Goal: Task Accomplishment & Management: Manage account settings

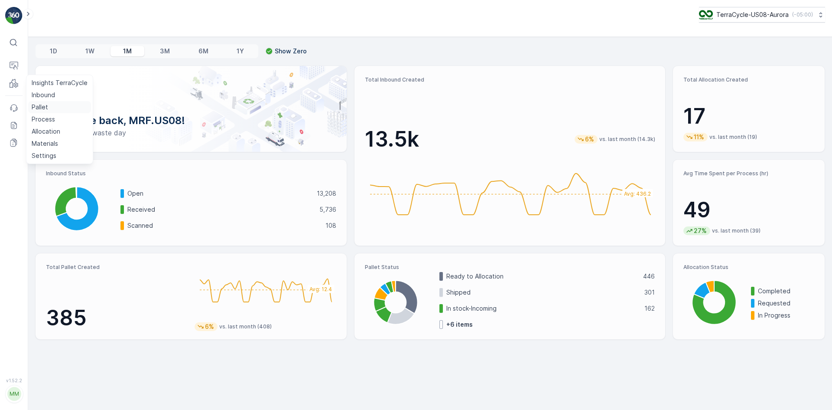
click at [41, 107] on p "Pallet" at bounding box center [40, 107] width 16 height 9
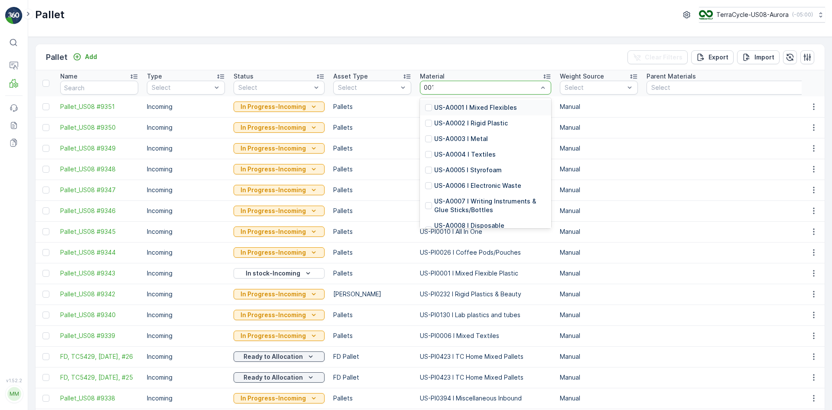
type input "0010"
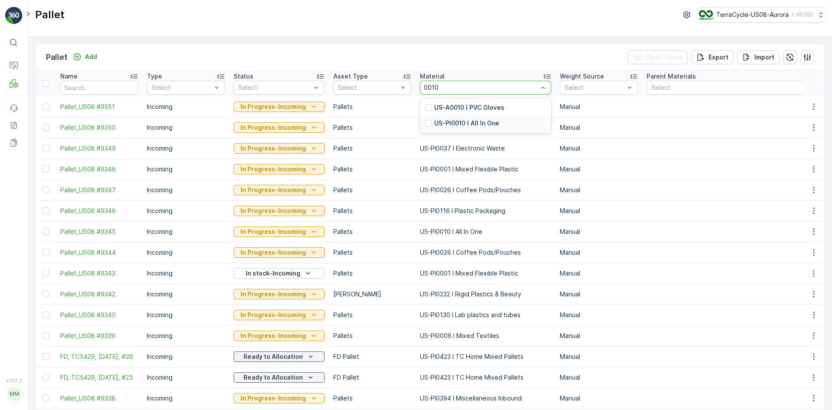
click at [427, 124] on div at bounding box center [428, 123] width 7 height 7
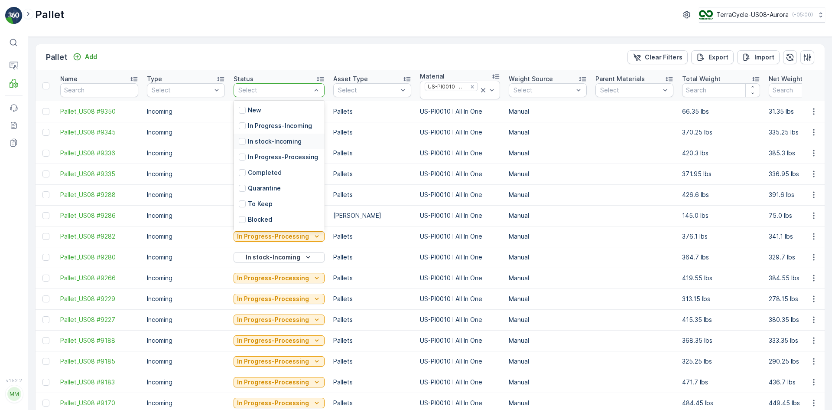
click at [242, 140] on div at bounding box center [242, 141] width 7 height 7
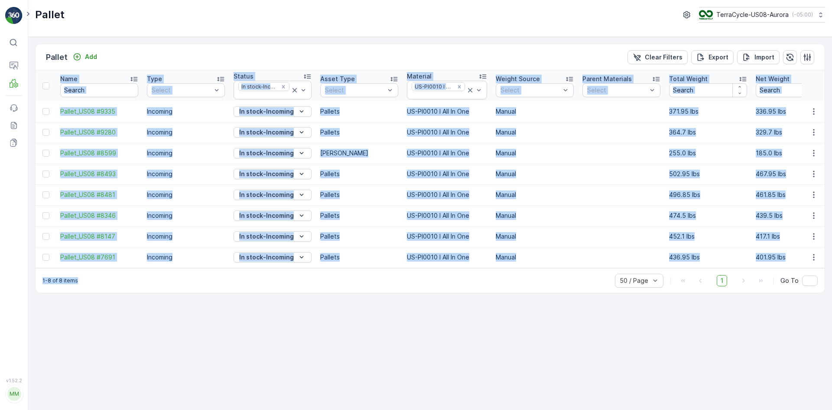
drag, startPoint x: 83, startPoint y: 273, endPoint x: 130, endPoint y: 270, distance: 46.9
click at [130, 270] on div "Pallet Add Clear Filters Export Import Name Type Select Status In stock-Incomin…" at bounding box center [430, 168] width 790 height 249
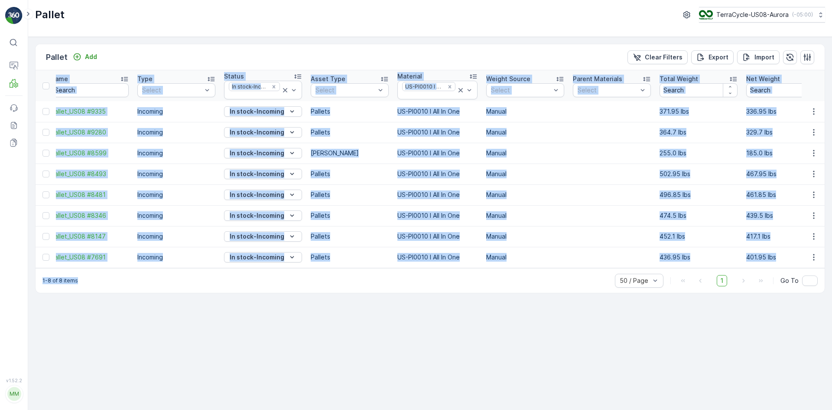
click at [352, 260] on p "Pallets" at bounding box center [350, 257] width 78 height 9
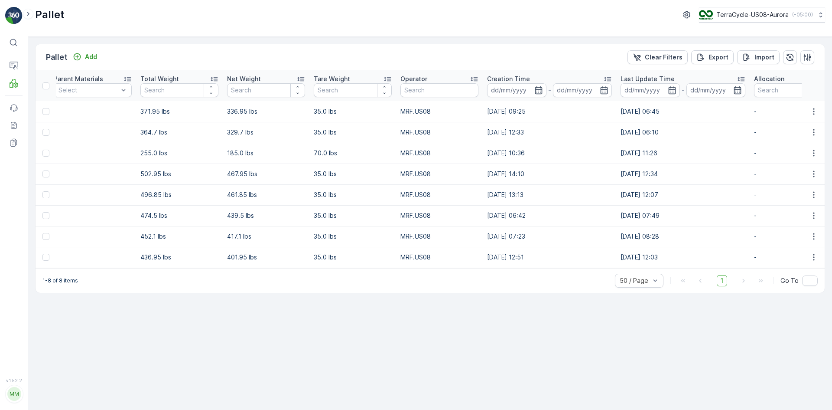
scroll to position [0, 512]
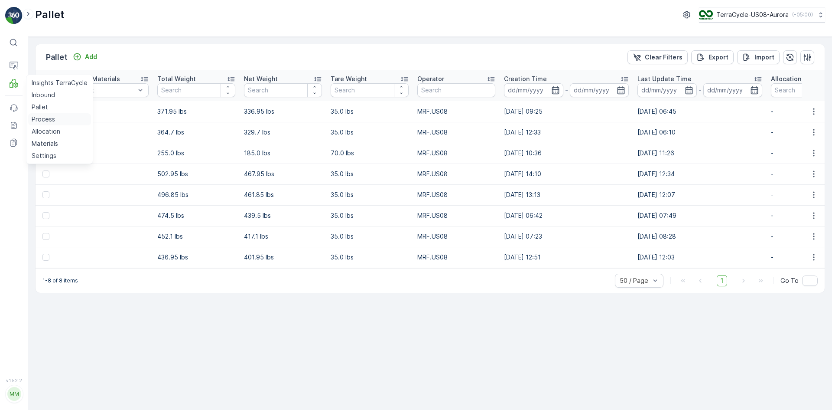
click at [43, 115] on p "Process" at bounding box center [43, 119] width 23 height 9
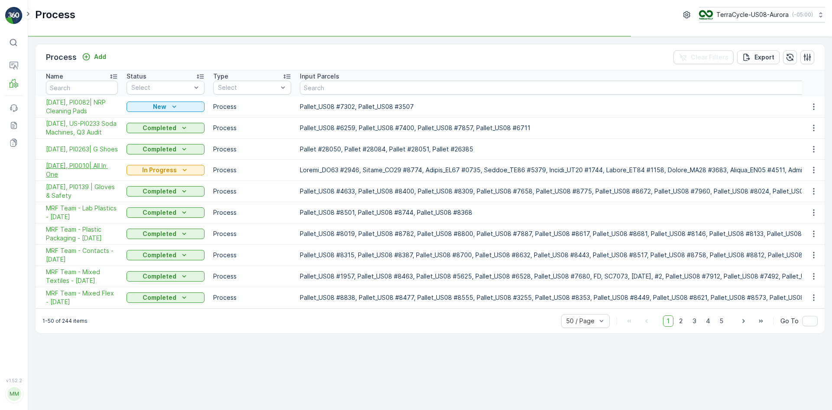
click at [95, 176] on span "10/02/25, PI0010| All In One" at bounding box center [82, 169] width 72 height 17
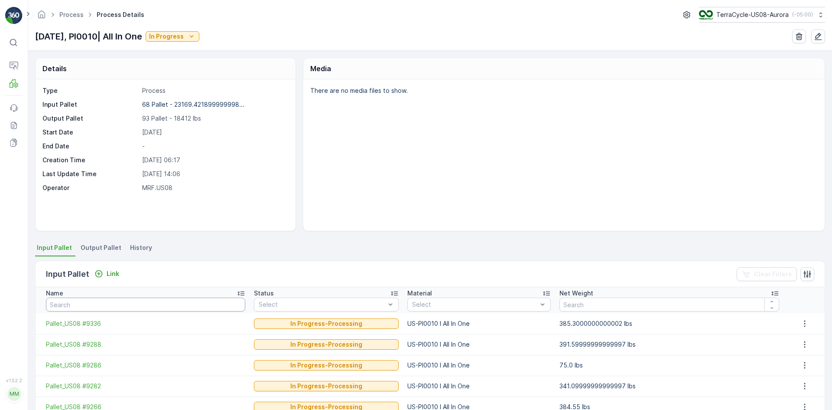
click at [123, 301] on input "text" at bounding box center [145, 304] width 199 height 14
type input "82"
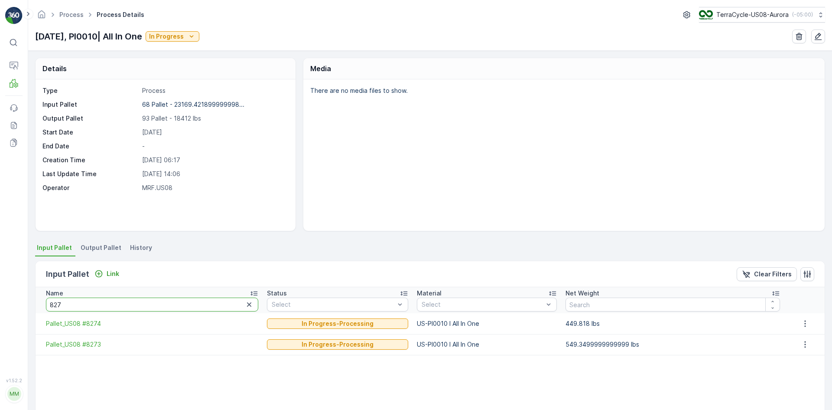
drag, startPoint x: 88, startPoint y: 306, endPoint x: 9, endPoint y: 304, distance: 79.8
click at [9, 304] on div "⌘B Operations MRF Events Reports Documents v 1.52.2 MM MRF.US08 Process Process…" at bounding box center [416, 205] width 832 height 410
type input "8192"
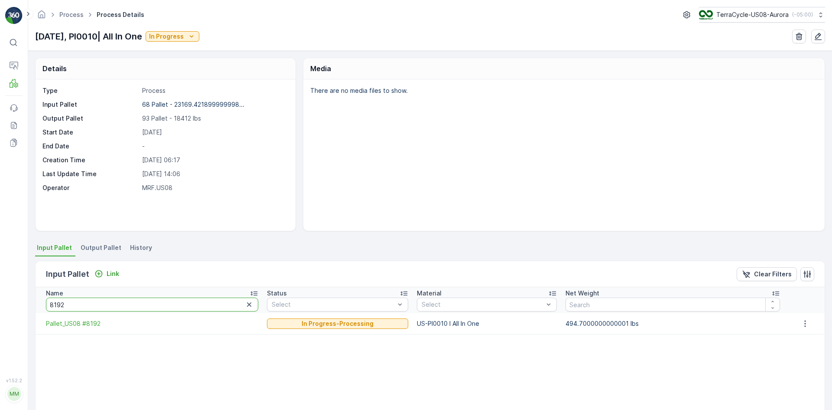
drag, startPoint x: 101, startPoint y: 307, endPoint x: 0, endPoint y: 296, distance: 101.6
click at [0, 296] on div "⌘B Operations MRF Events Reports Documents v 1.52.2 MM MRF.US08 Process Process…" at bounding box center [416, 205] width 832 height 410
type input "8246"
drag, startPoint x: 75, startPoint y: 306, endPoint x: 0, endPoint y: 281, distance: 79.5
click at [0, 281] on div "⌘B Operations MRF Events Reports Documents v 1.52.2 MM MRF.US08 Process Process…" at bounding box center [416, 205] width 832 height 410
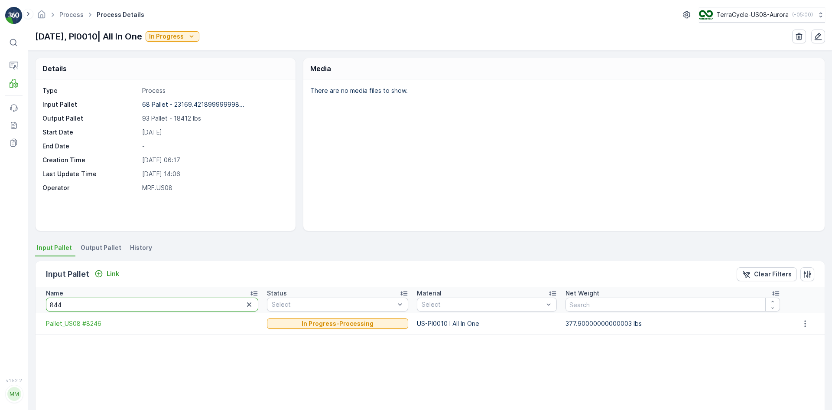
type input "8447"
drag, startPoint x: 75, startPoint y: 301, endPoint x: 17, endPoint y: 307, distance: 58.8
click at [17, 307] on div "⌘B Operations MRF Events Reports Documents v 1.52.2 MM MRF.US08 Process Process…" at bounding box center [416, 205] width 832 height 410
type input "926"
drag, startPoint x: 106, startPoint y: 305, endPoint x: 0, endPoint y: 295, distance: 106.7
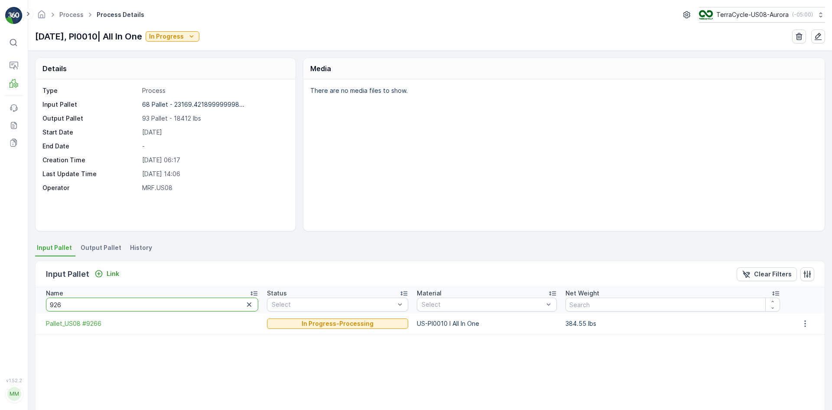
click at [0, 295] on div "⌘B Operations MRF Events Reports Documents v 1.52.2 MM MRF.US08 Process Process…" at bounding box center [416, 205] width 832 height 410
type input "861"
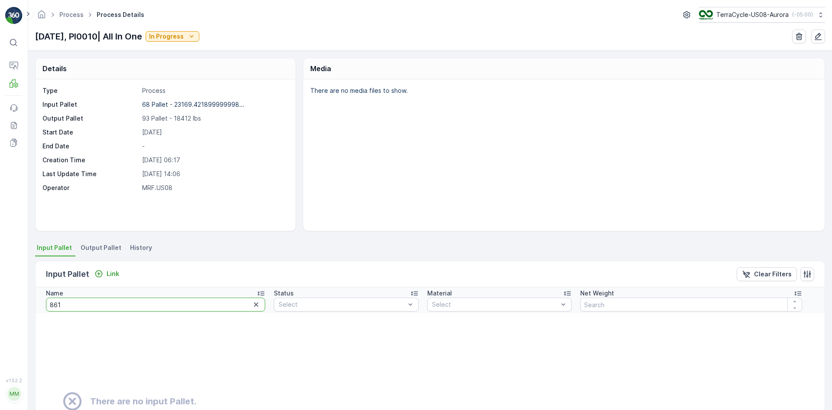
drag, startPoint x: 76, startPoint y: 306, endPoint x: 55, endPoint y: 303, distance: 20.6
click at [55, 303] on input "861" at bounding box center [155, 304] width 219 height 14
type input "8601"
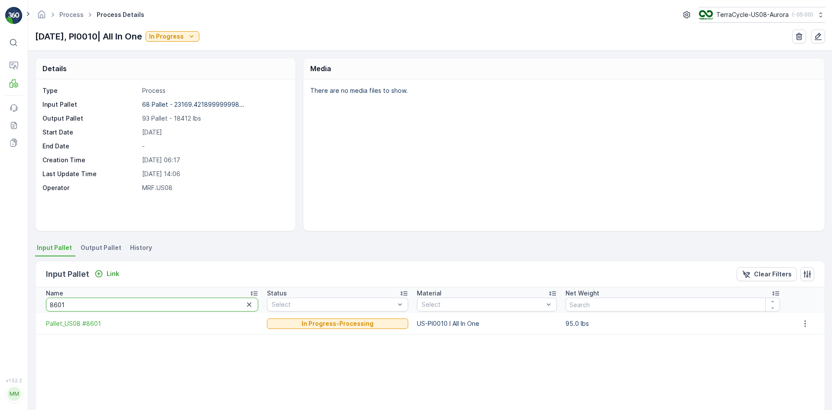
click at [85, 306] on input "8601" at bounding box center [152, 304] width 212 height 14
type input "8604"
click at [84, 304] on input "8604" at bounding box center [152, 304] width 212 height 14
type input "860"
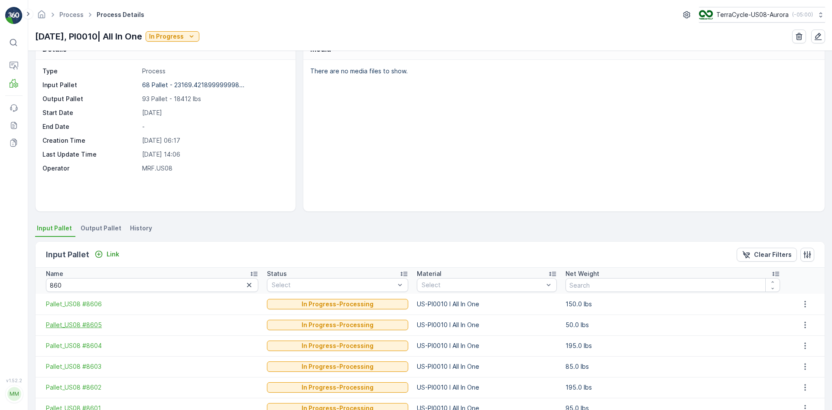
scroll to position [43, 0]
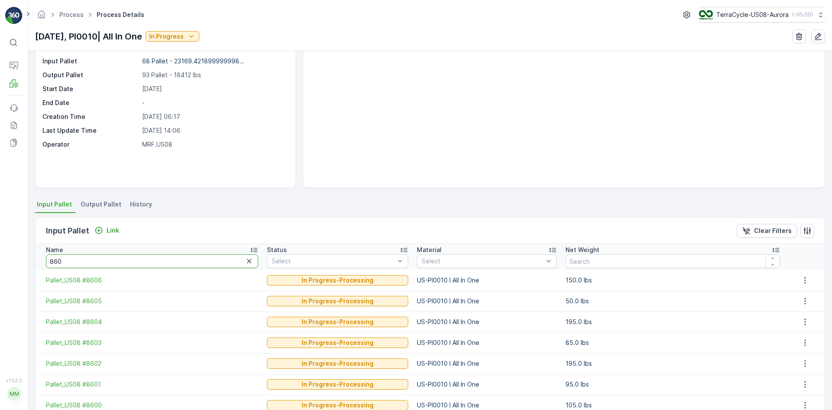
drag, startPoint x: 77, startPoint y: 262, endPoint x: 36, endPoint y: 252, distance: 42.4
click at [36, 252] on th "Name 860" at bounding box center [149, 257] width 227 height 26
type input "928"
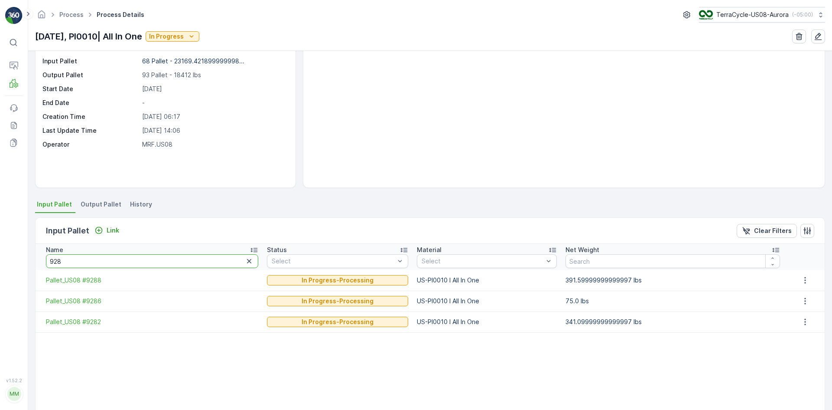
drag, startPoint x: 99, startPoint y: 258, endPoint x: 0, endPoint y: 267, distance: 99.8
click at [0, 267] on div "⌘B Operations MRF Events Reports Documents v 1.52.2 MM MRF.US08 Process Process…" at bounding box center [416, 205] width 832 height 410
type input "8595"
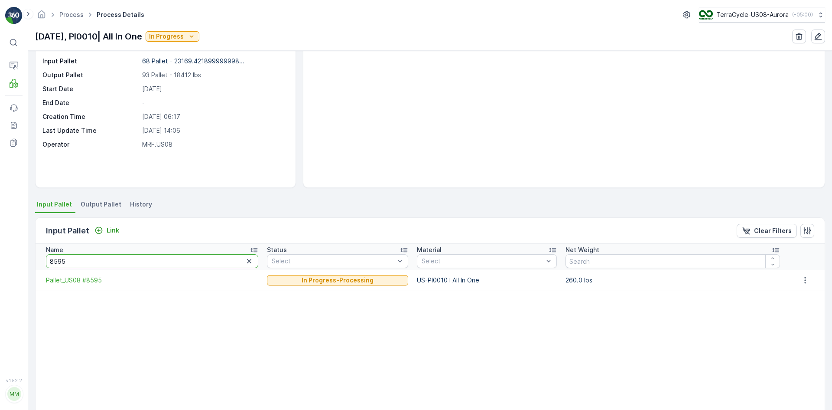
click at [87, 259] on input "8595" at bounding box center [152, 261] width 212 height 14
type input "8598"
drag, startPoint x: 86, startPoint y: 259, endPoint x: 9, endPoint y: 248, distance: 78.0
click at [9, 248] on div "⌘B Operations MRF Events Reports Documents v 1.52.2 MM MRF.US08 Process Process…" at bounding box center [416, 205] width 832 height 410
type input "875"
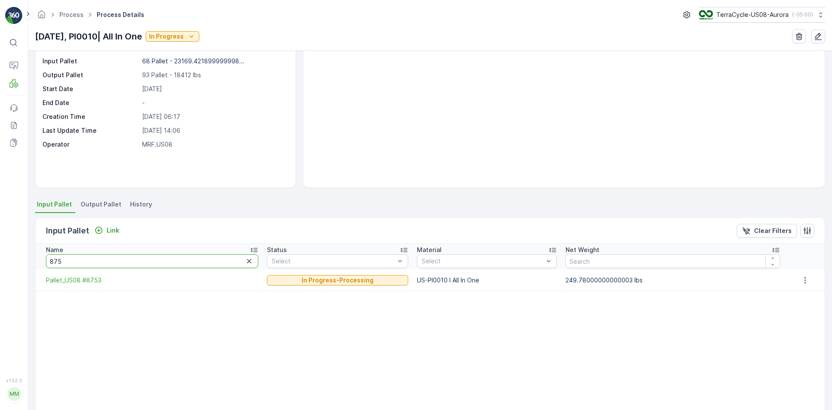
drag, startPoint x: 75, startPoint y: 257, endPoint x: 0, endPoint y: 255, distance: 75.0
click at [0, 255] on div "⌘B Operations MRF Events Reports Documents v 1.52.2 MM MRF.US08 Process Process…" at bounding box center [416, 205] width 832 height 410
type input "918"
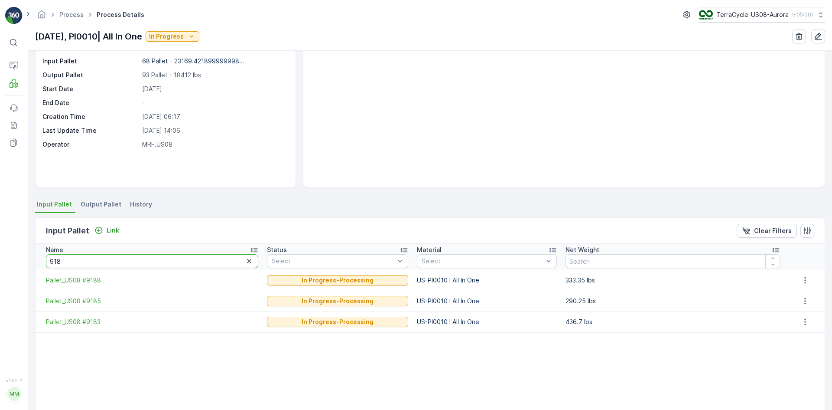
drag, startPoint x: 98, startPoint y: 256, endPoint x: 49, endPoint y: 253, distance: 49.5
click at [49, 253] on th "Name 918" at bounding box center [149, 257] width 227 height 26
type input "7339"
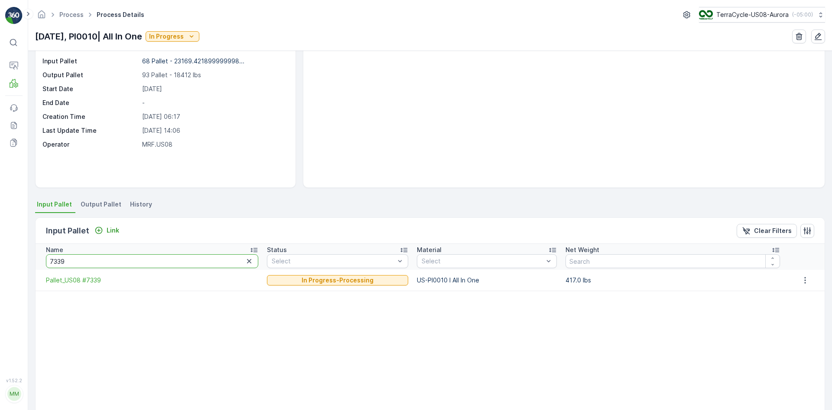
drag, startPoint x: 111, startPoint y: 266, endPoint x: 14, endPoint y: 271, distance: 97.7
click at [17, 269] on div "⌘B Operations MRF Events Reports Documents v 1.52.2 MM MRF.US08 Process Process…" at bounding box center [416, 205] width 832 height 410
type input "9183"
drag, startPoint x: 76, startPoint y: 258, endPoint x: 0, endPoint y: 255, distance: 75.9
click at [0, 255] on div "⌘B Operations MRF Events Reports Documents v 1.52.2 MM MRF.US08 Process Process…" at bounding box center [416, 205] width 832 height 410
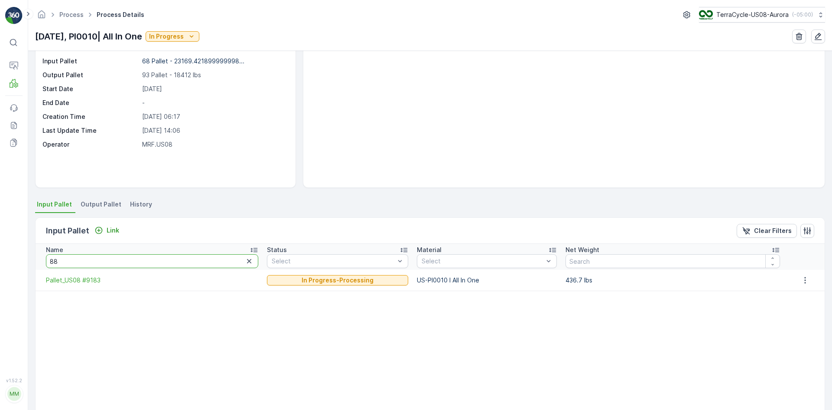
type input "880"
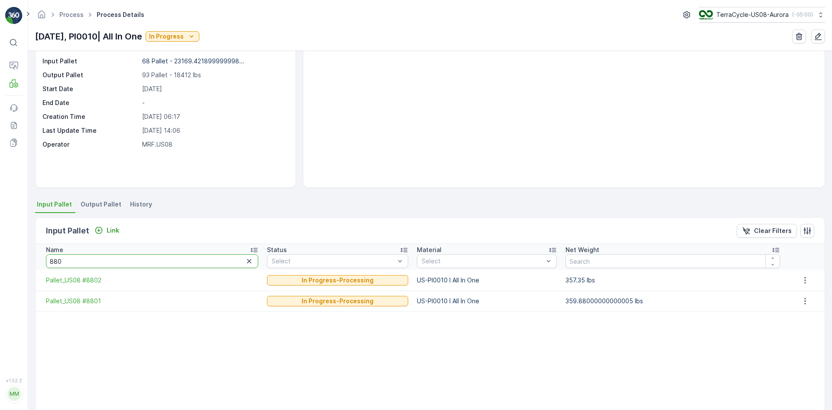
drag, startPoint x: 77, startPoint y: 260, endPoint x: 0, endPoint y: 262, distance: 76.8
click at [0, 262] on div "⌘B Operations MRF Events Reports Documents v 1.52.2 MM MRF.US08 Process Process…" at bounding box center [416, 205] width 832 height 410
type input "907"
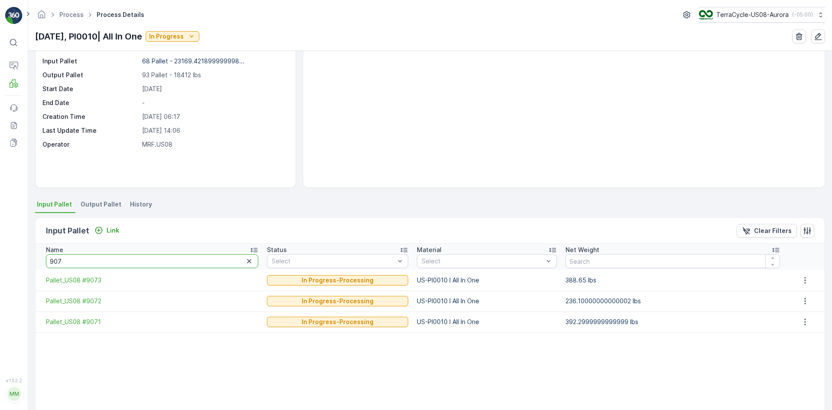
drag, startPoint x: 84, startPoint y: 261, endPoint x: 0, endPoint y: 260, distance: 84.1
click at [0, 260] on div "⌘B Operations MRF Events Reports Documents v 1.52.2 MM MRF.US08 Process Process…" at bounding box center [416, 205] width 832 height 410
type input "915"
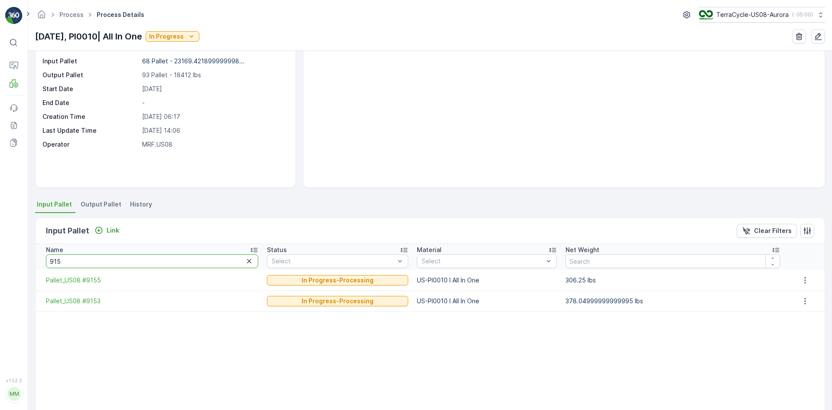
drag, startPoint x: 72, startPoint y: 260, endPoint x: 0, endPoint y: 261, distance: 72.0
click at [0, 261] on div "⌘B Operations MRF Events Reports Documents v 1.52.2 MM MRF.US08 Process Process…" at bounding box center [416, 205] width 832 height 410
type input "863"
drag, startPoint x: 75, startPoint y: 258, endPoint x: 21, endPoint y: 256, distance: 53.8
click at [23, 257] on div "⌘B Operations MRF Events Reports Documents v 1.52.2 MM MRF.US08 Process Process…" at bounding box center [416, 205] width 832 height 410
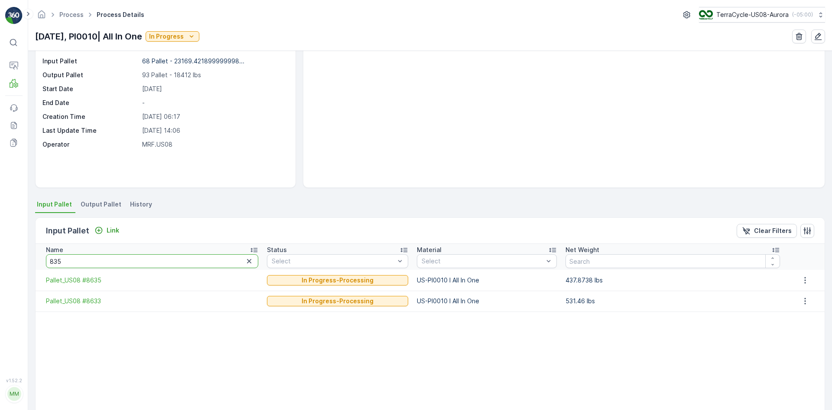
type input "8350"
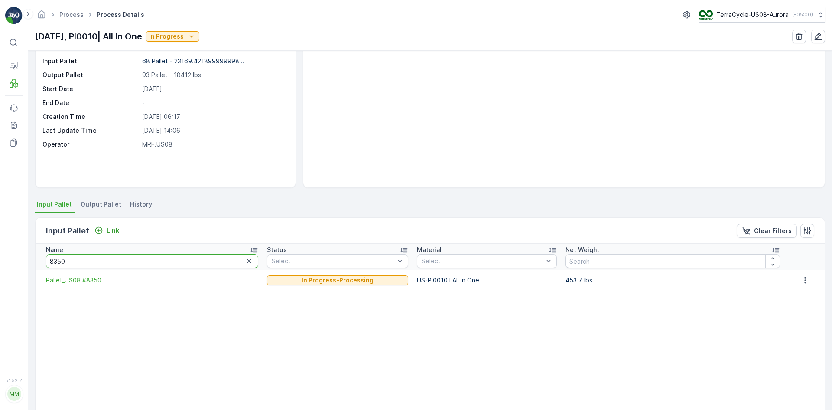
drag, startPoint x: 83, startPoint y: 262, endPoint x: 0, endPoint y: 261, distance: 82.8
click at [0, 261] on div "⌘B Operations MRF Events Reports Documents v 1.52.2 MM MRF.US08 Process Process…" at bounding box center [416, 205] width 832 height 410
type input "8606"
drag, startPoint x: 67, startPoint y: 258, endPoint x: 0, endPoint y: 259, distance: 67.2
click at [0, 259] on div "⌘B Operations MRF Events Reports Documents v 1.52.2 MM MRF.US08 Process Process…" at bounding box center [416, 205] width 832 height 410
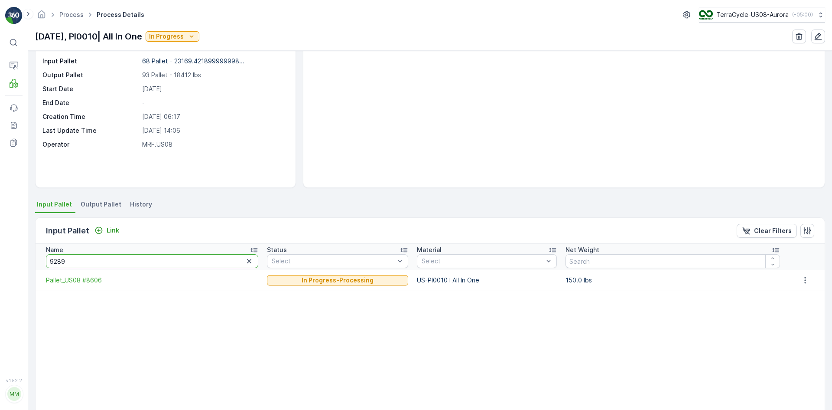
type input "928"
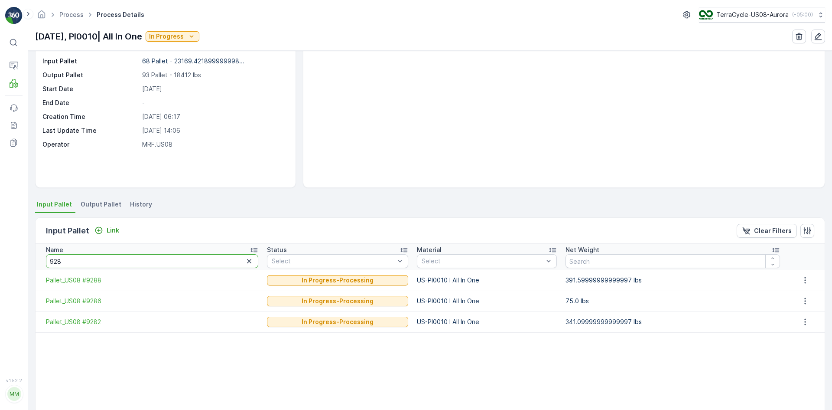
drag, startPoint x: 67, startPoint y: 262, endPoint x: 3, endPoint y: 256, distance: 64.9
click at [1, 255] on div "⌘B Operations MRF Events Reports Documents v 1.52.2 MM MRF.US08 Process Process…" at bounding box center [416, 205] width 832 height 410
type input "8600"
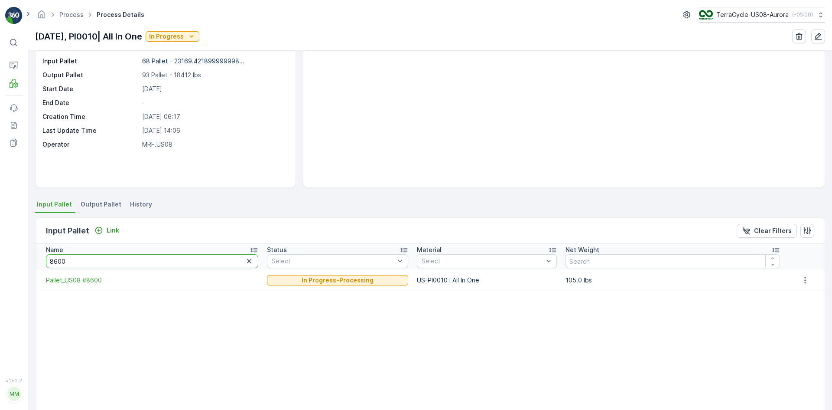
drag, startPoint x: 49, startPoint y: 264, endPoint x: 60, endPoint y: 263, distance: 10.9
click at [60, 263] on input "8600" at bounding box center [152, 261] width 212 height 14
type input "8605"
drag, startPoint x: 190, startPoint y: 267, endPoint x: 0, endPoint y: 275, distance: 190.5
click at [0, 276] on div "⌘B Operations MRF Events Reports Documents v 1.52.2 MM MRF.US08 Process Process…" at bounding box center [416, 205] width 832 height 410
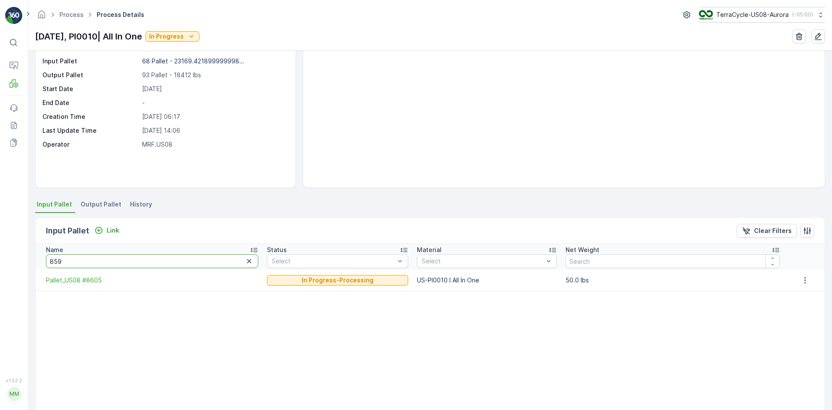
type input "8597"
drag, startPoint x: 91, startPoint y: 263, endPoint x: 62, endPoint y: 261, distance: 29.6
click at [62, 261] on input "8597" at bounding box center [152, 261] width 212 height 14
type input "8595"
drag, startPoint x: 72, startPoint y: 263, endPoint x: 59, endPoint y: 263, distance: 13.9
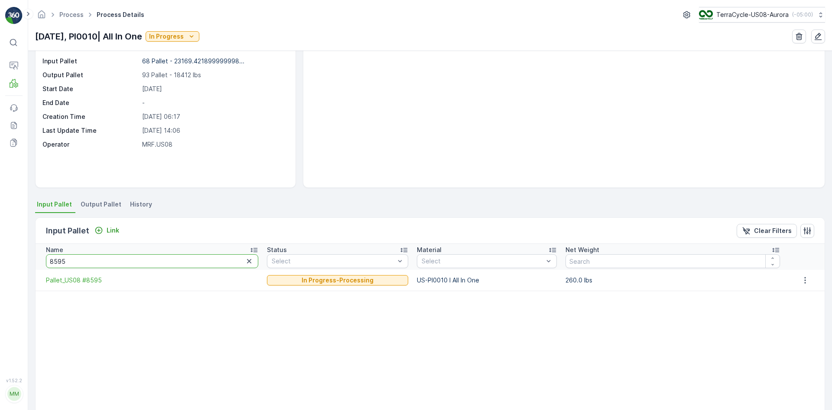
click at [59, 263] on input "8595" at bounding box center [152, 261] width 212 height 14
type input "854"
drag, startPoint x: 97, startPoint y: 266, endPoint x: 45, endPoint y: 284, distance: 55.0
click at [45, 284] on table "Name 854 Status Select Material Select Net Weight Pallet_US08 #8541 In Progress…" at bounding box center [430, 349] width 789 height 211
type input "8274"
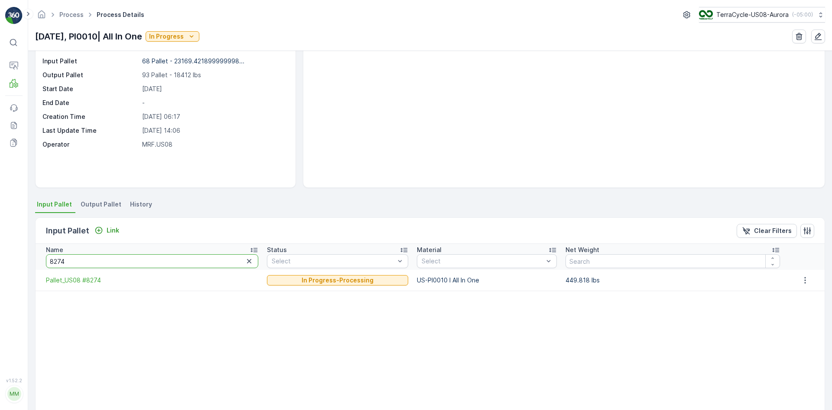
drag, startPoint x: 107, startPoint y: 260, endPoint x: 1, endPoint y: 264, distance: 105.9
click at [1, 264] on div "⌘B Operations MRF Events Reports Documents v 1.52.2 MM MRF.US08 Process Process…" at bounding box center [416, 205] width 832 height 410
type input "878"
drag, startPoint x: 87, startPoint y: 262, endPoint x: 0, endPoint y: 262, distance: 87.1
click at [0, 264] on div "⌘B Operations MRF Events Reports Documents v 1.52.2 MM MRF.US08 Process Process…" at bounding box center [416, 205] width 832 height 410
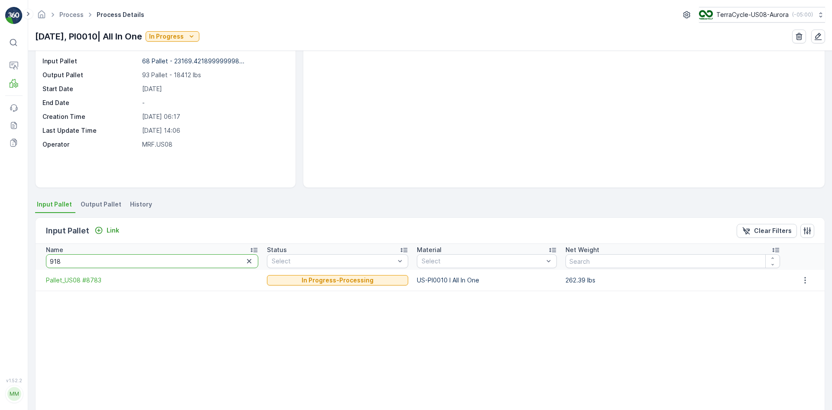
type input "9188"
drag, startPoint x: 134, startPoint y: 267, endPoint x: 0, endPoint y: 270, distance: 134.4
click at [0, 270] on div "⌘B Operations MRF Events Reports Documents v 1.52.2 MM MRF.US08 Process Process…" at bounding box center [416, 205] width 832 height 410
type input "898"
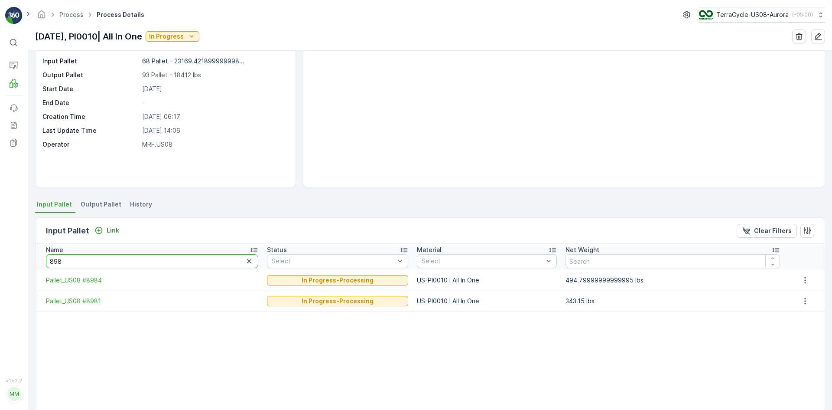
drag, startPoint x: 69, startPoint y: 263, endPoint x: 0, endPoint y: 248, distance: 70.5
click at [0, 248] on div "⌘B Operations MRF Events Reports Documents v 1.52.2 MM MRF.US08 Process Process…" at bounding box center [416, 205] width 832 height 410
type input "888"
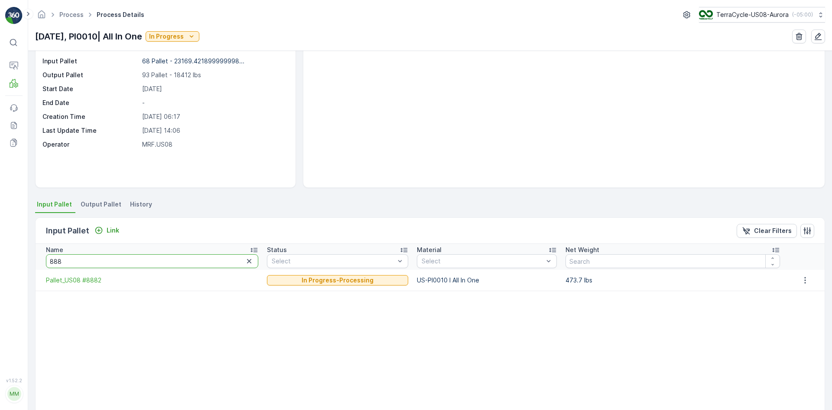
drag, startPoint x: 65, startPoint y: 263, endPoint x: 0, endPoint y: 259, distance: 65.6
click at [0, 259] on div "⌘B Operations MRF Events Reports Documents v 1.52.2 MM MRF.US08 Process Process…" at bounding box center [416, 205] width 832 height 410
type input "8220"
drag, startPoint x: 89, startPoint y: 261, endPoint x: 0, endPoint y: 254, distance: 89.2
click at [0, 254] on div "⌘B Operations MRF Events Reports Documents v 1.52.2 MM MRF.US08 Process Process…" at bounding box center [416, 205] width 832 height 410
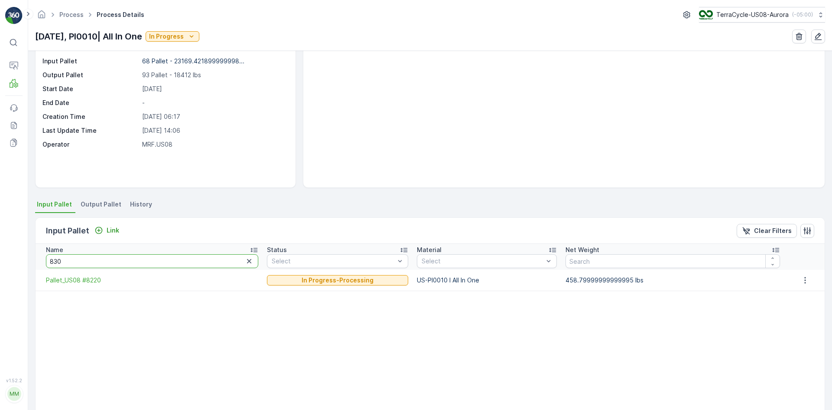
type input "8305"
drag, startPoint x: 116, startPoint y: 261, endPoint x: 0, endPoint y: 262, distance: 116.2
click at [0, 262] on div "⌘B Operations MRF Events Reports Documents v 1.52.2 MM MRF.US08 Process Process…" at bounding box center [416, 205] width 832 height 410
type input "8712"
drag, startPoint x: 89, startPoint y: 256, endPoint x: 0, endPoint y: 251, distance: 89.0
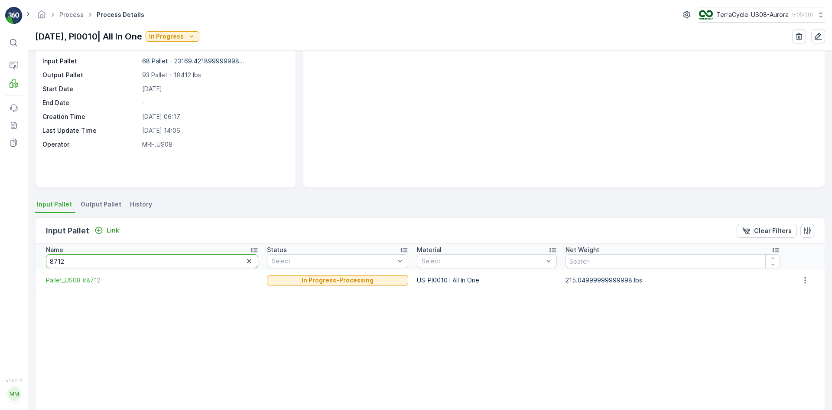
click at [0, 251] on div "⌘B Operations MRF Events Reports Documents v 1.52.2 MM MRF.US08 Process Process…" at bounding box center [416, 205] width 832 height 410
type input "8258"
drag, startPoint x: 66, startPoint y: 261, endPoint x: 0, endPoint y: 257, distance: 66.1
click at [0, 257] on div "⌘B Operations MRF Events Reports Documents v 1.52.2 MM MRF.US08 Process Process…" at bounding box center [416, 205] width 832 height 410
type input "917"
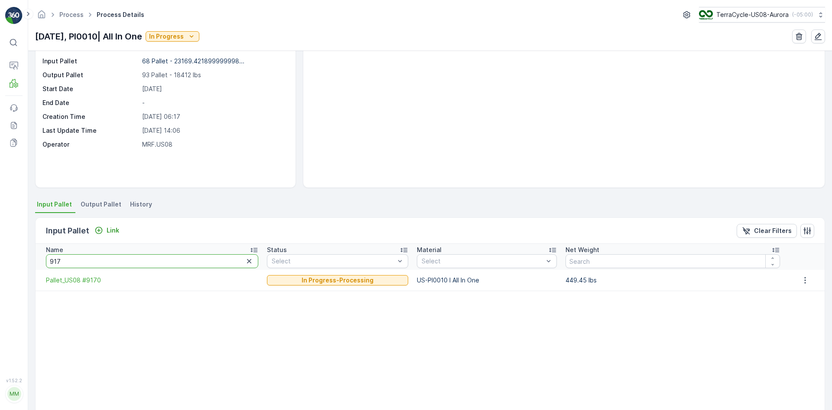
drag, startPoint x: 71, startPoint y: 261, endPoint x: 22, endPoint y: 261, distance: 49.0
click at [22, 261] on div "⌘B Operations MRF Events Reports Documents v 1.52.2 MM MRF.US08 Process Process…" at bounding box center [416, 205] width 832 height 410
type input "933"
drag, startPoint x: 93, startPoint y: 269, endPoint x: 89, endPoint y: 263, distance: 7.1
click at [89, 263] on th "Name 933" at bounding box center [149, 257] width 227 height 26
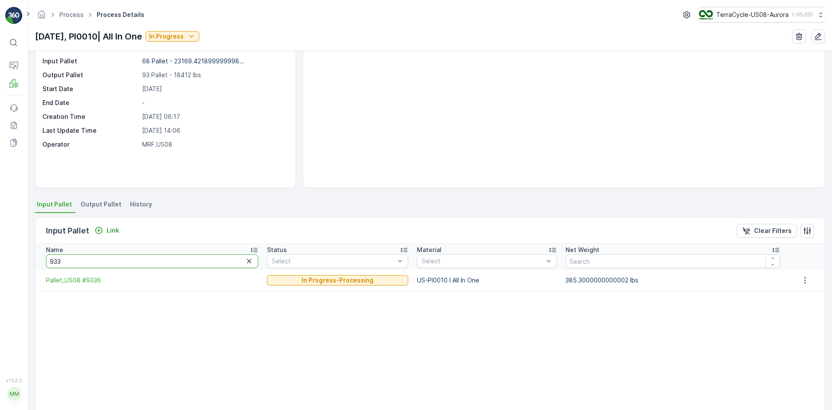
drag, startPoint x: 89, startPoint y: 263, endPoint x: 0, endPoint y: 268, distance: 89.0
click at [0, 268] on div "⌘B Operations MRF Events Reports Documents v 1.52.2 MM MRF.US08 Process Process…" at bounding box center [416, 205] width 832 height 410
type input "9286"
drag, startPoint x: 122, startPoint y: 258, endPoint x: 0, endPoint y: 297, distance: 128.2
click at [0, 297] on div "⌘B Operations MRF Events Reports Documents v 1.52.2 MM MRF.US08 Process Process…" at bounding box center [416, 205] width 832 height 410
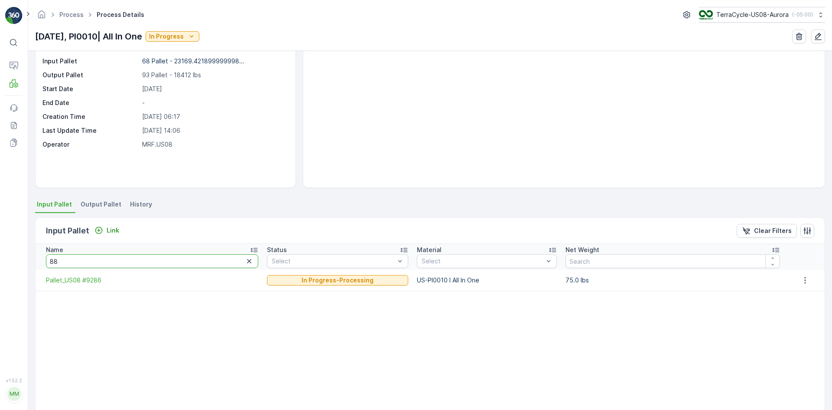
type input "884"
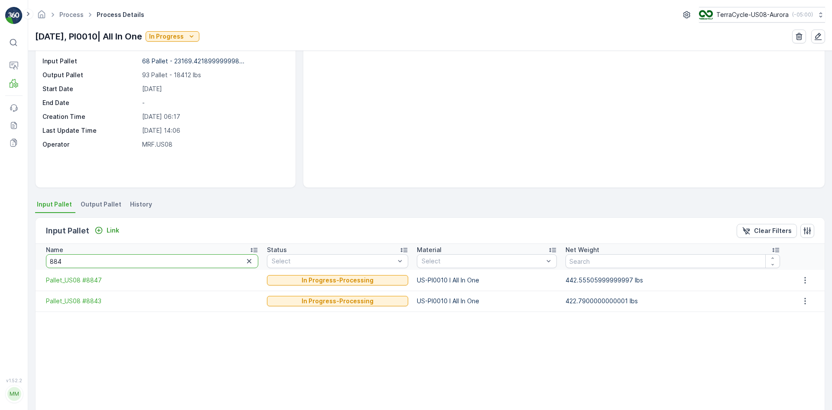
drag, startPoint x: 63, startPoint y: 260, endPoint x: 0, endPoint y: 257, distance: 63.4
click at [0, 257] on div "⌘B Operations MRF Events Reports Documents v 1.52.2 MM MRF.US08 Process Process…" at bounding box center [416, 205] width 832 height 410
type input "870"
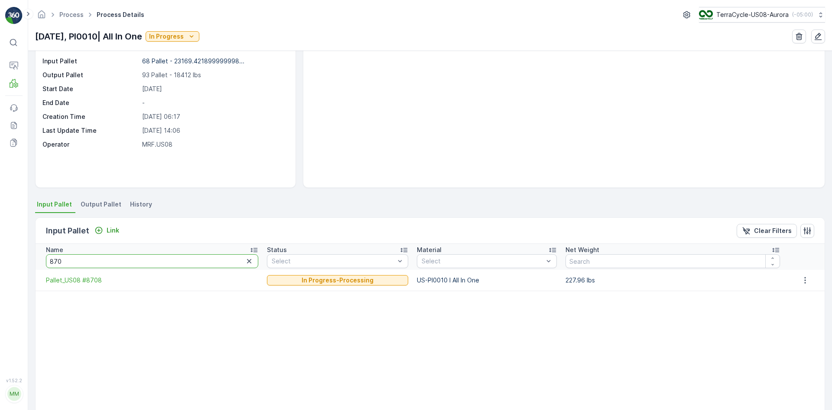
drag, startPoint x: 172, startPoint y: 257, endPoint x: 0, endPoint y: 224, distance: 174.5
click at [0, 228] on div "⌘B Operations MRF Events Reports Documents v 1.52.2 MM MRF.US08 Process Process…" at bounding box center [416, 205] width 832 height 410
type input "9229"
drag, startPoint x: 78, startPoint y: 266, endPoint x: 0, endPoint y: 258, distance: 78.8
click at [0, 258] on div "⌘B Operations MRF Events Reports Documents v 1.52.2 MM MRF.US08 Process Process…" at bounding box center [416, 205] width 832 height 410
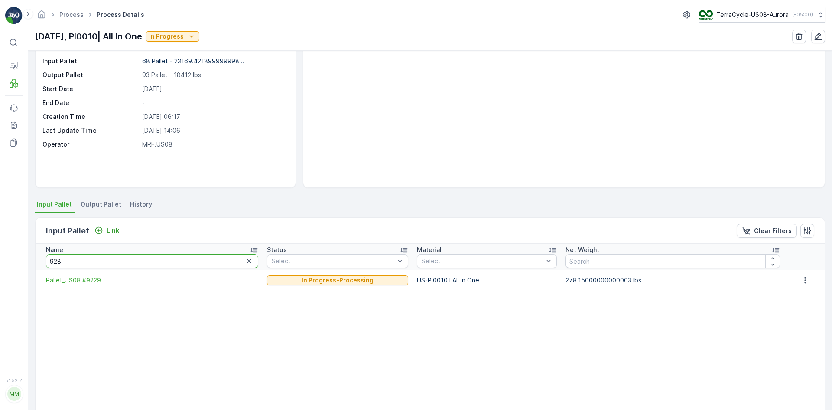
type input "9288"
drag, startPoint x: 93, startPoint y: 263, endPoint x: 16, endPoint y: 261, distance: 76.8
click at [16, 261] on div "⌘B Operations MRF Events Reports Documents v 1.52.2 MM MRF.US08 Process Process…" at bounding box center [416, 205] width 832 height 410
type input "8603"
click at [104, 231] on div "Link" at bounding box center [107, 230] width 25 height 9
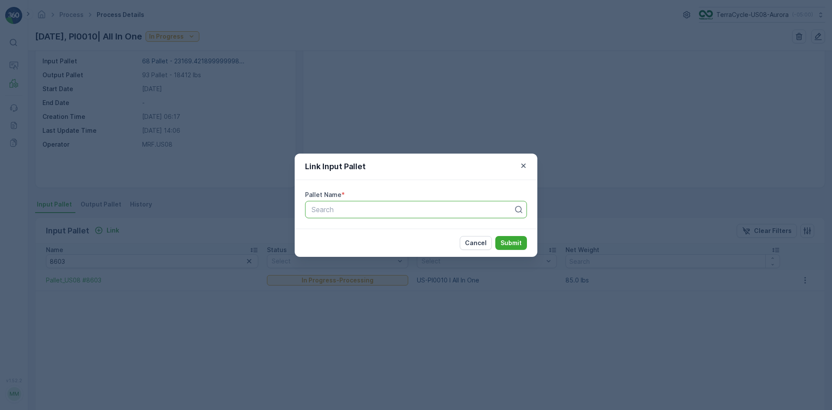
click at [404, 209] on div at bounding box center [413, 209] width 204 height 8
type input "9222"
drag, startPoint x: 448, startPoint y: 229, endPoint x: 462, endPoint y: 236, distance: 15.3
click at [449, 229] on div "Pallet_US08 #9222" at bounding box center [416, 231] width 212 height 8
click at [514, 243] on p "Submit" at bounding box center [511, 242] width 21 height 9
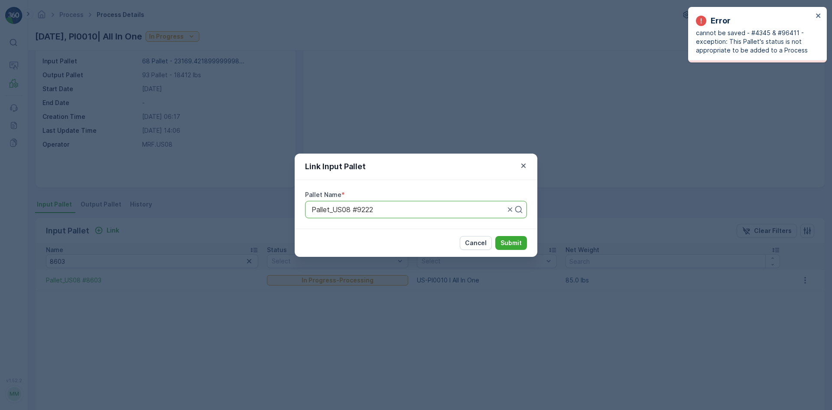
click at [717, 253] on div "Link Input Pallet Pallet Name * Pallet_US08 #9222 Cancel Submit" at bounding box center [416, 205] width 832 height 410
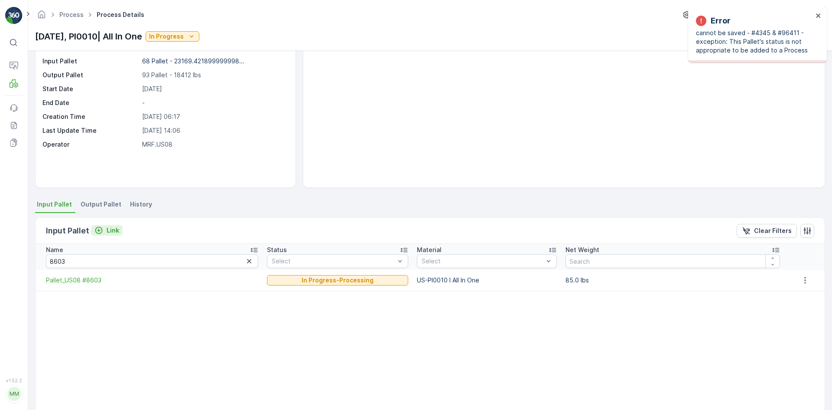
click at [112, 232] on p "Link" at bounding box center [113, 230] width 13 height 9
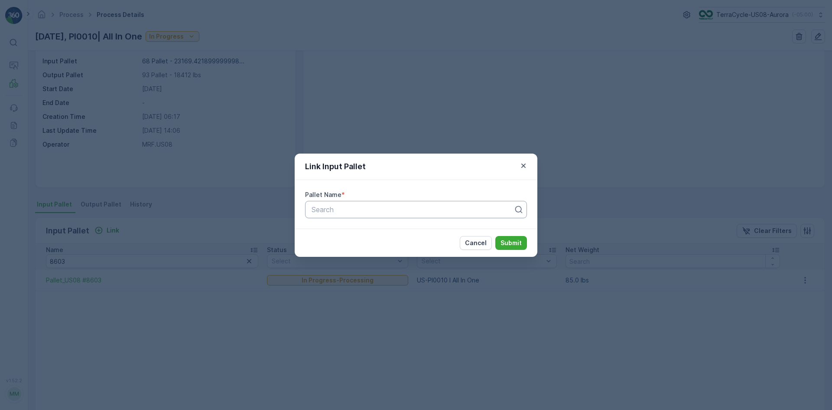
click at [325, 212] on div at bounding box center [413, 209] width 204 height 8
type input "9222"
click at [496, 236] on button "Submit" at bounding box center [512, 243] width 32 height 14
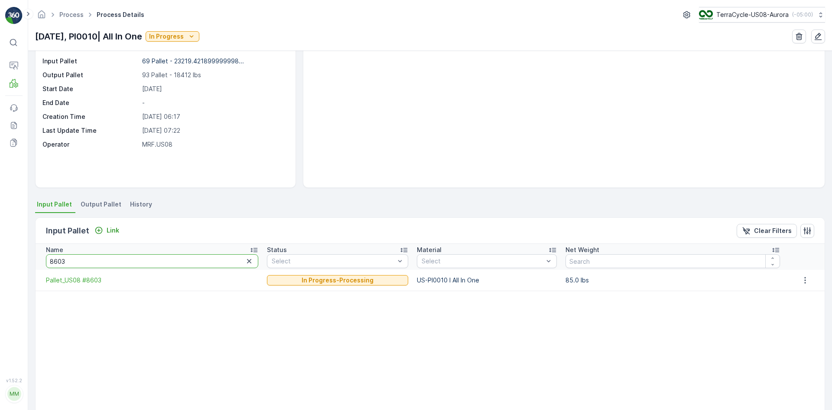
drag, startPoint x: 111, startPoint y: 261, endPoint x: 0, endPoint y: 271, distance: 111.5
click at [0, 271] on div "⌘B Operations MRF Events Reports Documents v 1.52.2 MM MRF.US08 Process Process…" at bounding box center [416, 205] width 832 height 410
type input "8596"
drag, startPoint x: 77, startPoint y: 260, endPoint x: 0, endPoint y: 267, distance: 77.1
click at [0, 267] on div "⌘B Operations MRF Events Reports Documents v 1.52.2 MM MRF.US08 Process Process…" at bounding box center [416, 205] width 832 height 410
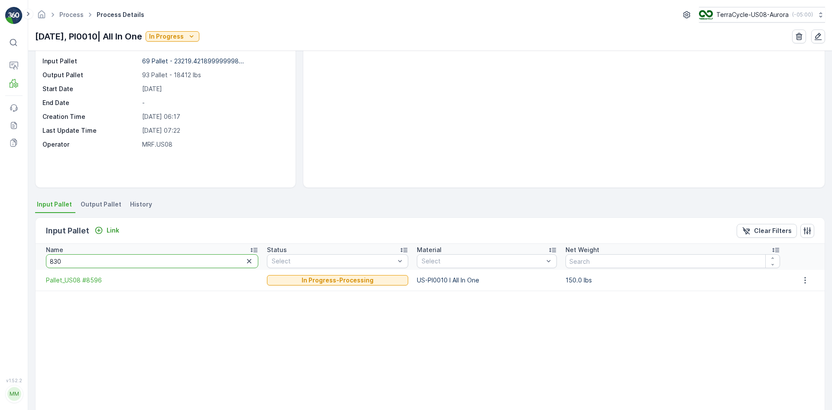
type input "8302"
drag, startPoint x: 81, startPoint y: 264, endPoint x: 25, endPoint y: 267, distance: 56.0
click at [26, 270] on div "⌘B Operations MRF Events Reports Documents v 1.52.2 MM MRF.US08 Process Process…" at bounding box center [416, 205] width 832 height 410
type input "863"
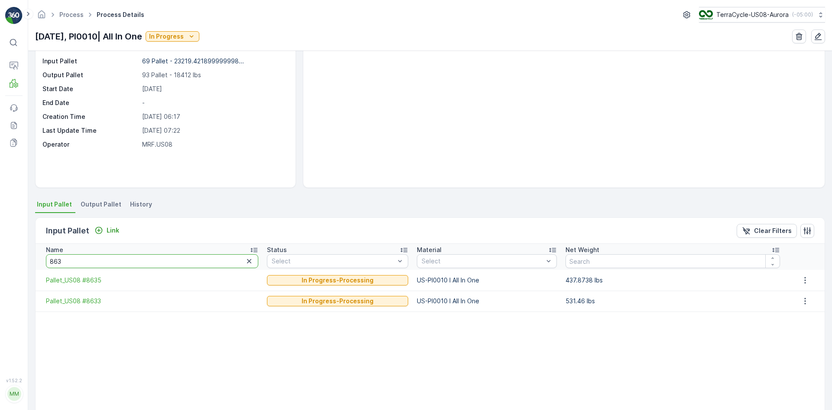
click at [67, 260] on input "863" at bounding box center [152, 261] width 212 height 14
drag, startPoint x: 69, startPoint y: 267, endPoint x: 91, endPoint y: 306, distance: 43.9
click at [91, 306] on table "Name 863 Status Select Material Select Net Weight Pallet_US08 #8635 In Progress…" at bounding box center [430, 350] width 789 height 213
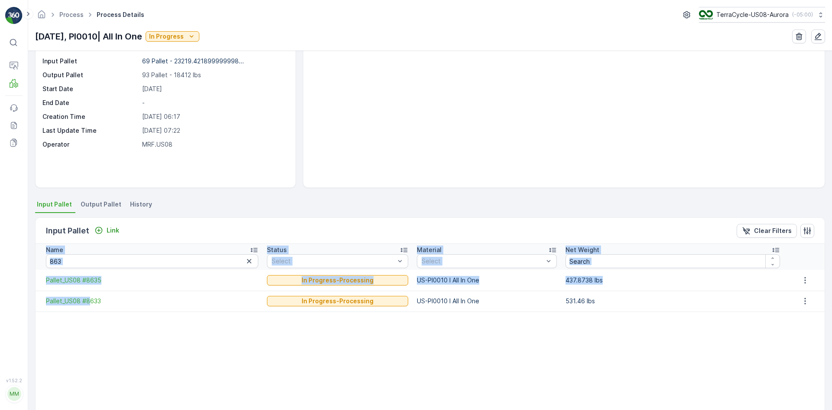
drag, startPoint x: 91, startPoint y: 306, endPoint x: 34, endPoint y: 258, distance: 73.5
click at [34, 258] on div "Details Type Process Input Pallet 69 Pallet - 23219.421899999998... Output Pall…" at bounding box center [430, 230] width 804 height 359
click at [87, 254] on input "863" at bounding box center [152, 261] width 212 height 14
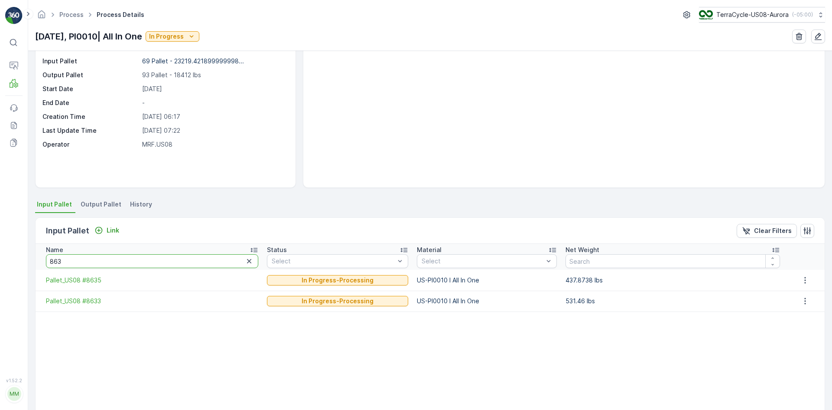
drag, startPoint x: 85, startPoint y: 260, endPoint x: 0, endPoint y: 248, distance: 86.3
click at [0, 248] on div "⌘B Operations MRF Events Reports Documents v 1.52.2 MM MRF.US08 Process Process…" at bounding box center [416, 205] width 832 height 410
type input "907"
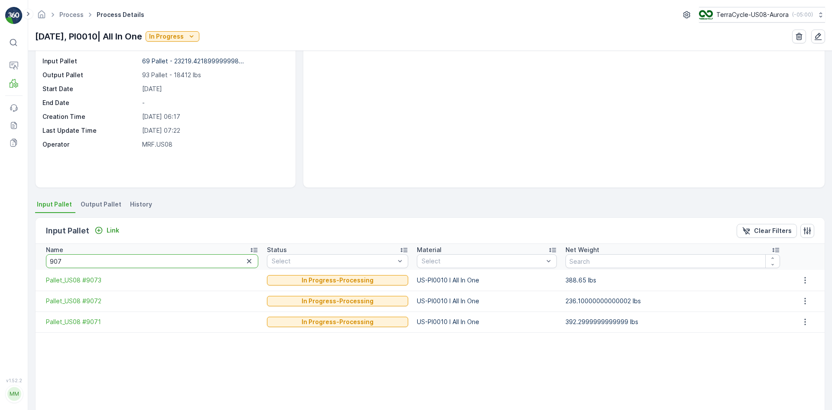
drag, startPoint x: 92, startPoint y: 266, endPoint x: 0, endPoint y: 257, distance: 92.4
click at [0, 257] on div "⌘B Operations MRF Events Reports Documents v 1.52.2 MM MRF.US08 Process Process…" at bounding box center [416, 205] width 832 height 410
type input "9227"
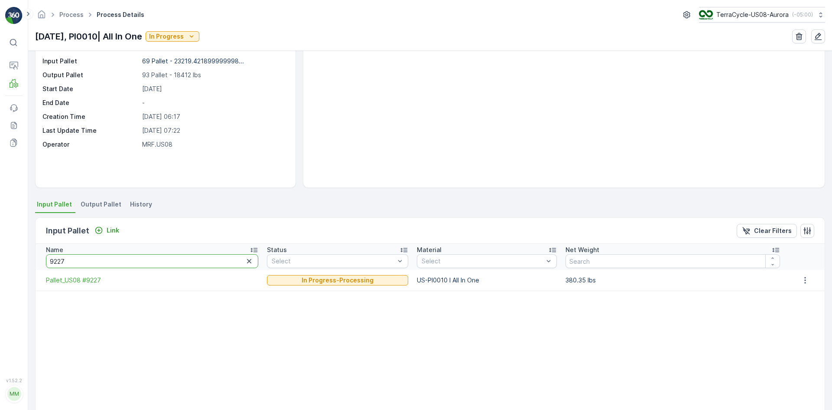
drag, startPoint x: 80, startPoint y: 263, endPoint x: 0, endPoint y: 249, distance: 81.4
click at [0, 249] on div "⌘B Operations MRF Events Reports Documents v 1.52.2 MM MRF.US08 Process Process…" at bounding box center [416, 205] width 832 height 410
type input "915"
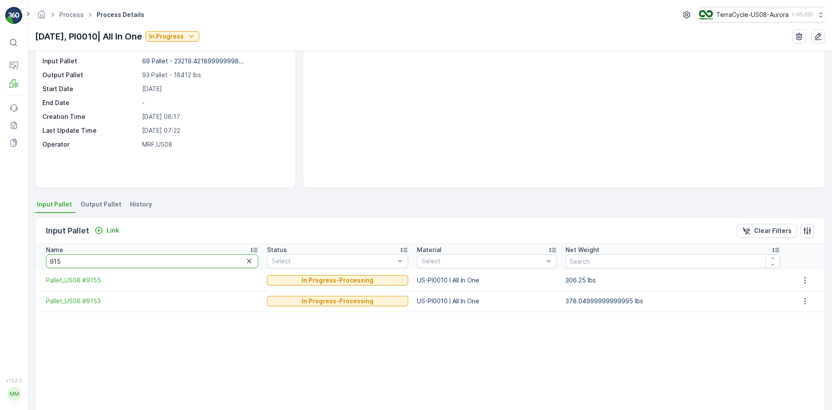
drag, startPoint x: 72, startPoint y: 261, endPoint x: 0, endPoint y: 262, distance: 72.0
click at [0, 262] on div "⌘B Operations MRF Events Reports Documents v 1.52.2 MM MRF.US08 Process Process…" at bounding box center [416, 205] width 832 height 410
type input "893"
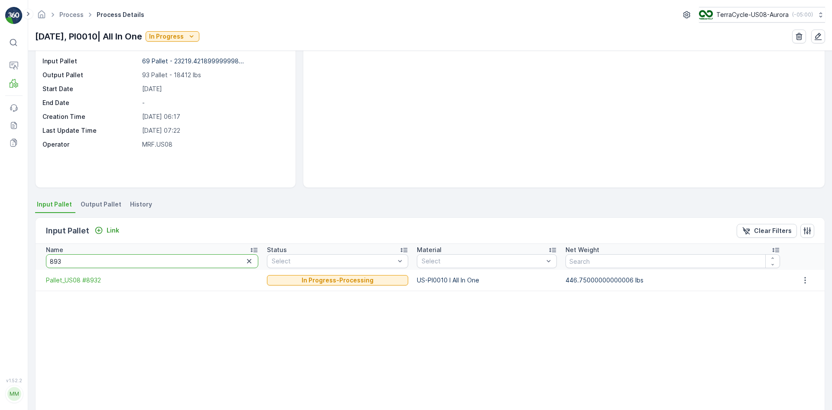
drag, startPoint x: 78, startPoint y: 256, endPoint x: 0, endPoint y: 260, distance: 77.7
click at [0, 260] on div "⌘B Operations MRF Events Reports Documents v 1.52.2 MM MRF.US08 Process Process…" at bounding box center [416, 205] width 832 height 410
type input "8230"
drag, startPoint x: 78, startPoint y: 258, endPoint x: 0, endPoint y: 258, distance: 78.5
click at [0, 258] on div "⌘B Operations MRF Events Reports Documents v 1.52.2 MM MRF.US08 Process Process…" at bounding box center [416, 205] width 832 height 410
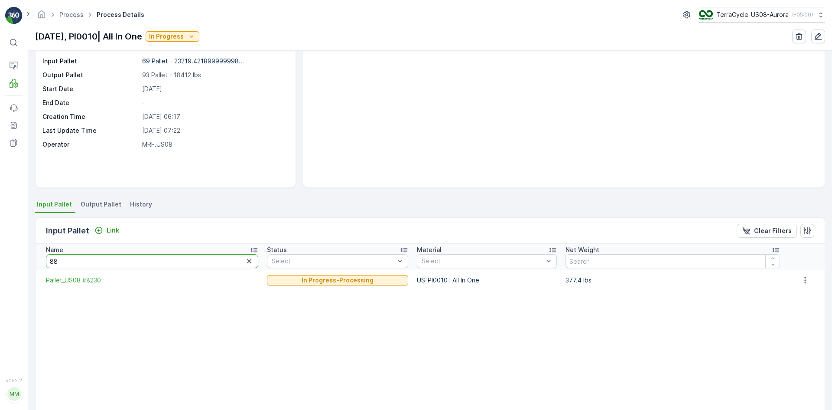
type input "884"
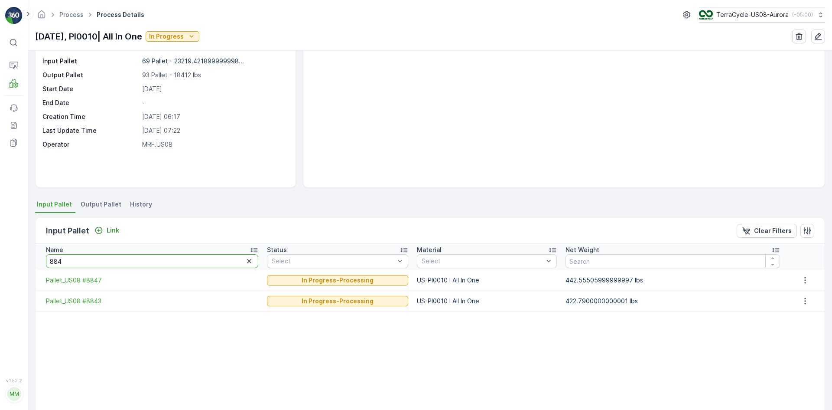
drag, startPoint x: 66, startPoint y: 261, endPoint x: 0, endPoint y: 264, distance: 65.9
click at [0, 264] on div "⌘B Operations MRF Events Reports Documents v 1.52.2 MM MRF.US08 Process Process…" at bounding box center [416, 205] width 832 height 410
type input "8534"
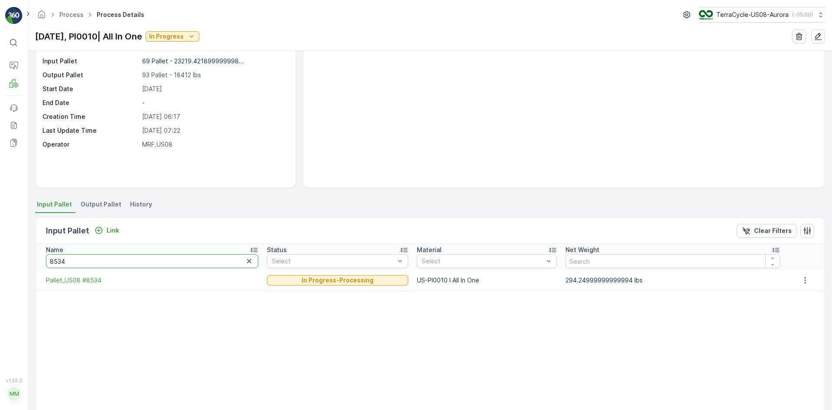
drag, startPoint x: 104, startPoint y: 262, endPoint x: 0, endPoint y: 254, distance: 103.9
click at [0, 256] on div "⌘B Operations MRF Events Reports Documents v 1.52.2 MM MRF.US08 Process Process…" at bounding box center [416, 205] width 832 height 410
type input "883"
click at [70, 15] on link "Process" at bounding box center [71, 14] width 24 height 7
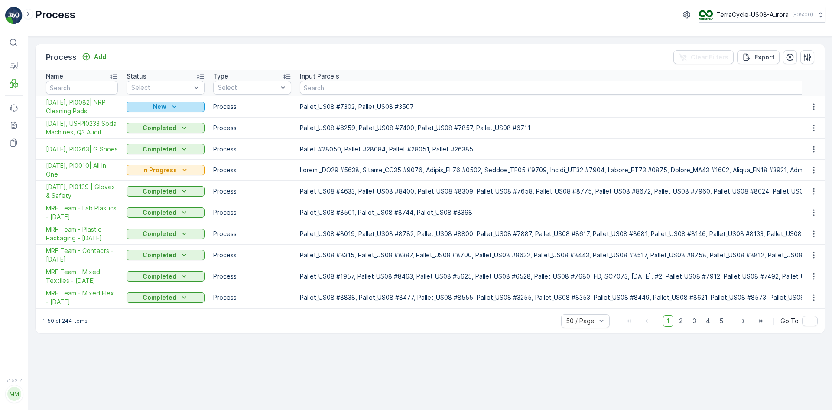
click at [176, 108] on icon "New" at bounding box center [174, 106] width 9 height 9
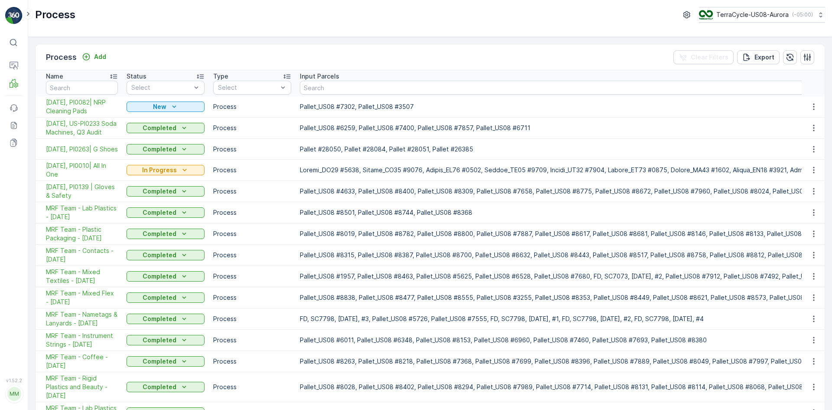
click at [172, 129] on p "Completed" at bounding box center [160, 128] width 34 height 9
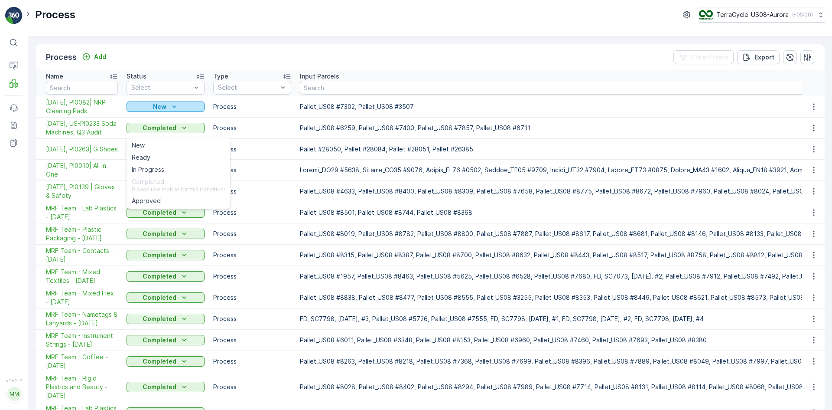
click at [177, 109] on icon "New" at bounding box center [174, 106] width 9 height 9
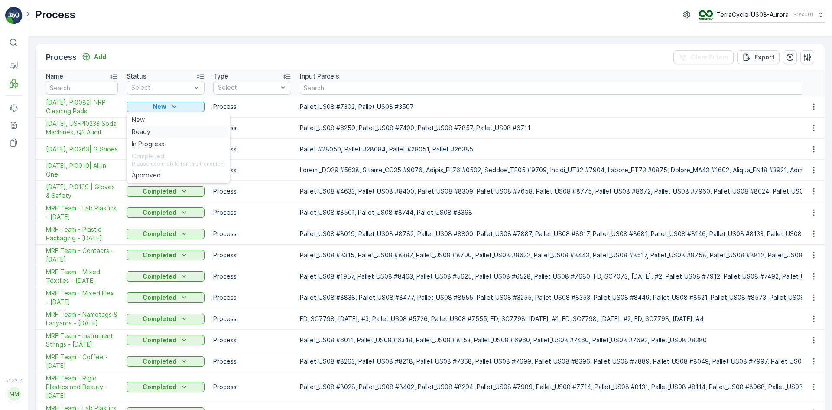
click at [166, 129] on div "Ready" at bounding box center [178, 132] width 100 height 12
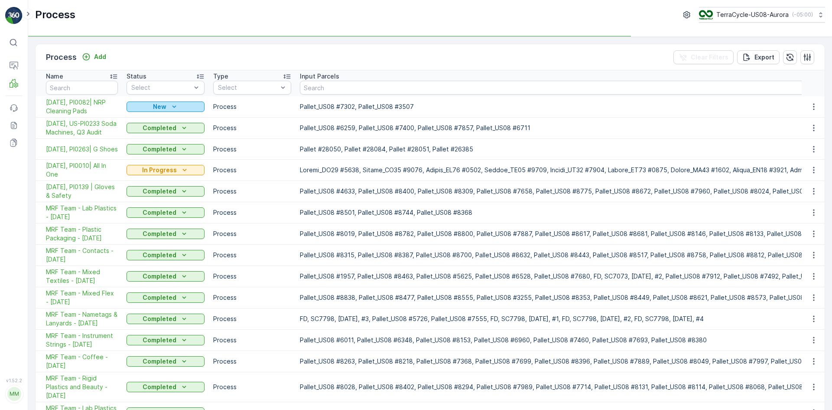
click at [172, 107] on icon "New" at bounding box center [174, 106] width 9 height 9
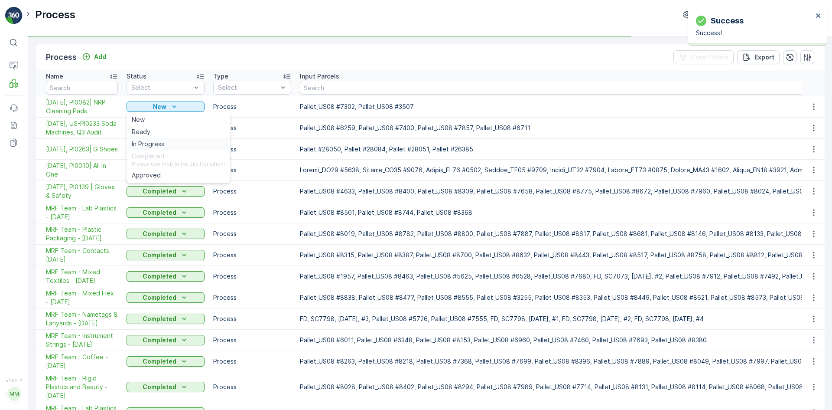
click at [169, 143] on div "In Progress" at bounding box center [178, 144] width 100 height 12
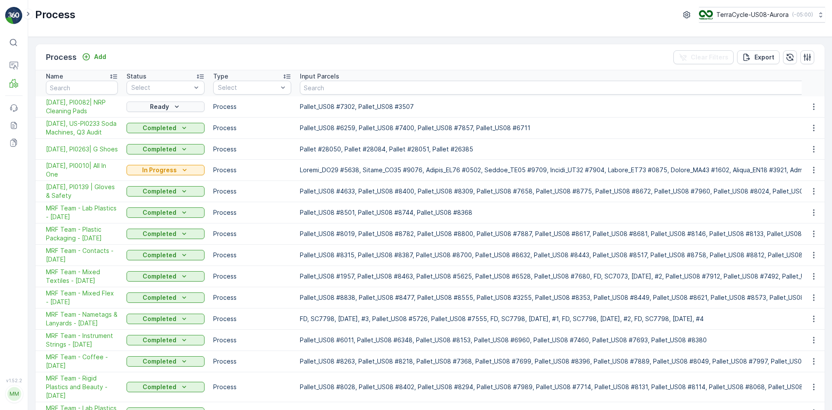
click at [170, 106] on div "Ready" at bounding box center [165, 106] width 71 height 9
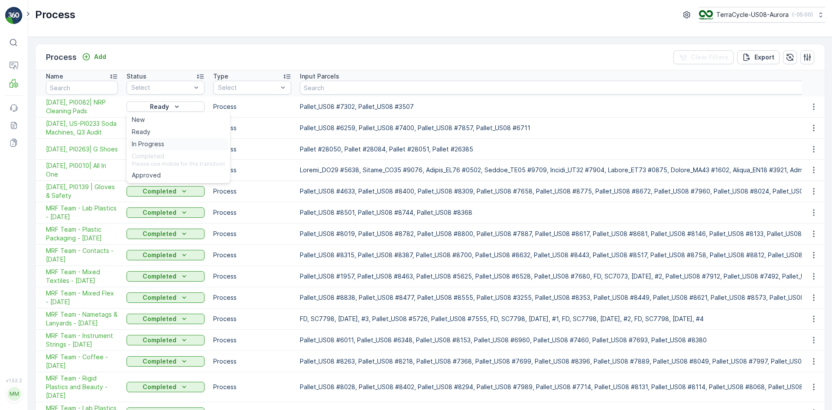
click at [160, 142] on span "In Progress" at bounding box center [148, 144] width 33 height 9
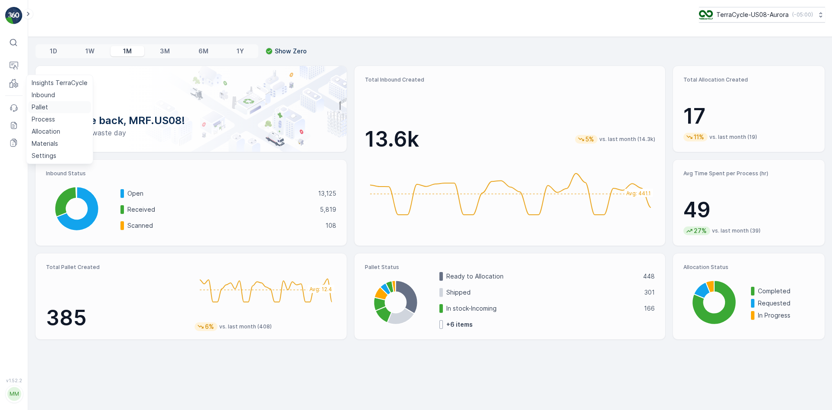
click at [48, 108] on link "Pallet" at bounding box center [59, 107] width 63 height 12
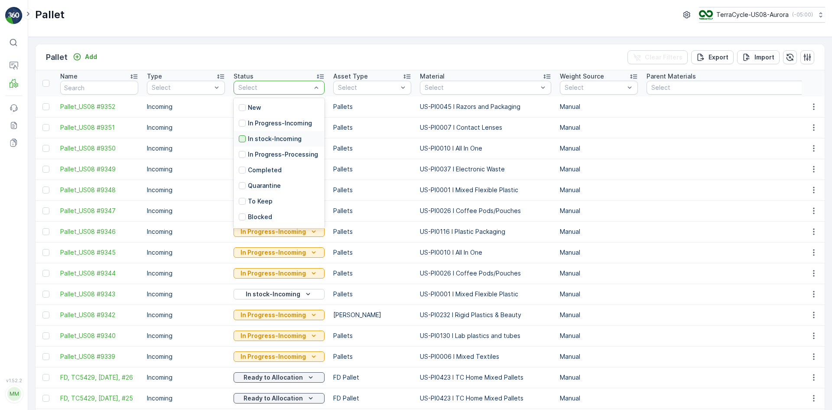
click at [242, 141] on div at bounding box center [242, 138] width 7 height 7
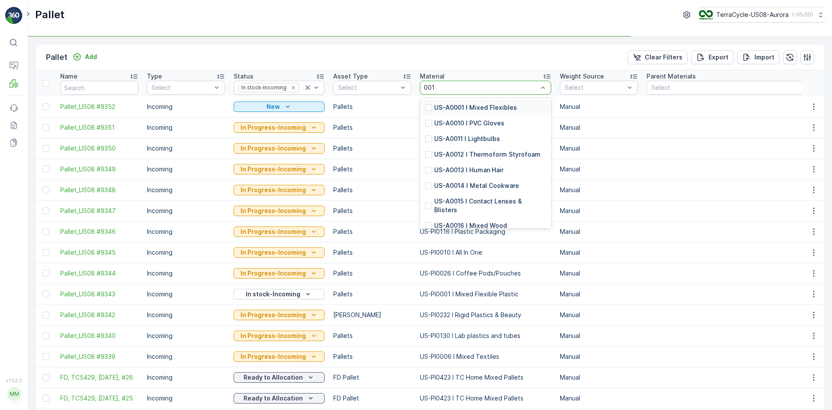
type input "0010"
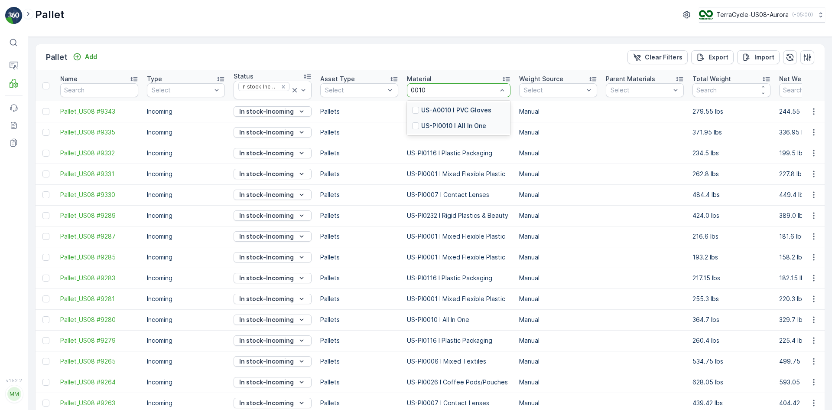
click at [432, 124] on p "US-PI0010 I All In One" at bounding box center [453, 125] width 65 height 9
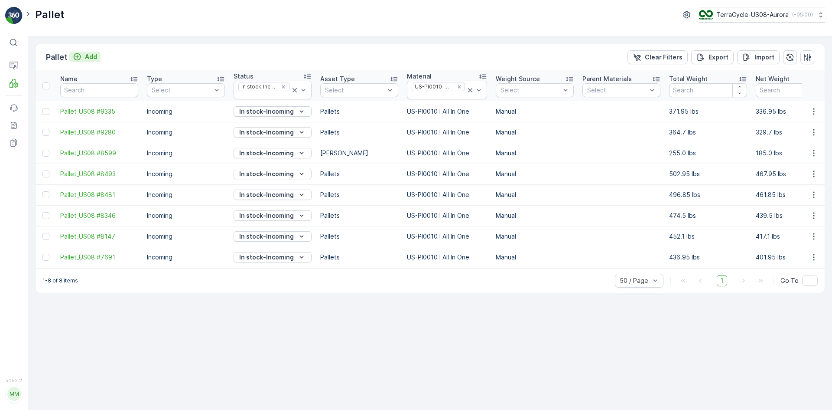
click at [86, 56] on p "Add" at bounding box center [91, 56] width 12 height 9
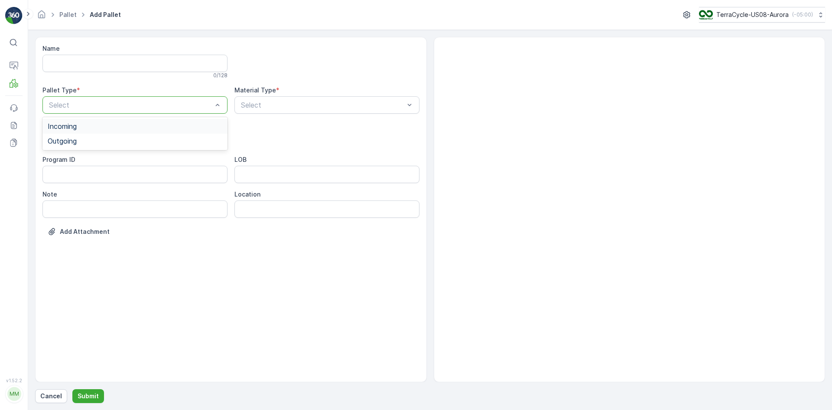
drag, startPoint x: 128, startPoint y: 102, endPoint x: 131, endPoint y: 127, distance: 25.8
click at [131, 122] on div "Incoming" at bounding box center [135, 126] width 175 height 8
click at [130, 129] on div "Asset Type *" at bounding box center [134, 125] width 185 height 9
click at [128, 134] on div "Select" at bounding box center [134, 139] width 185 height 17
click at [131, 162] on div "[PERSON_NAME]" at bounding box center [135, 161] width 175 height 8
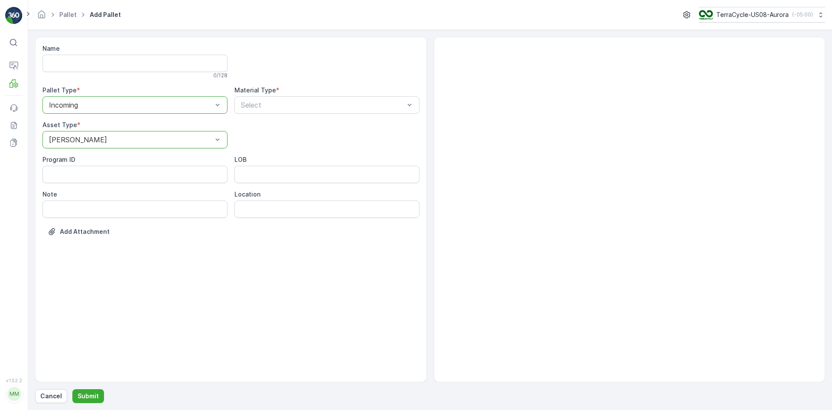
click at [322, 114] on div "Name 0 / 128 Pallet Type * option Incoming, selected. Incoming Material Type * …" at bounding box center [230, 146] width 377 height 205
click at [336, 98] on div "Select" at bounding box center [327, 104] width 185 height 17
type input "0010"
click at [336, 143] on div "US-PI0010 I All In One" at bounding box center [327, 141] width 175 height 8
click at [87, 391] on p "Submit" at bounding box center [88, 395] width 21 height 9
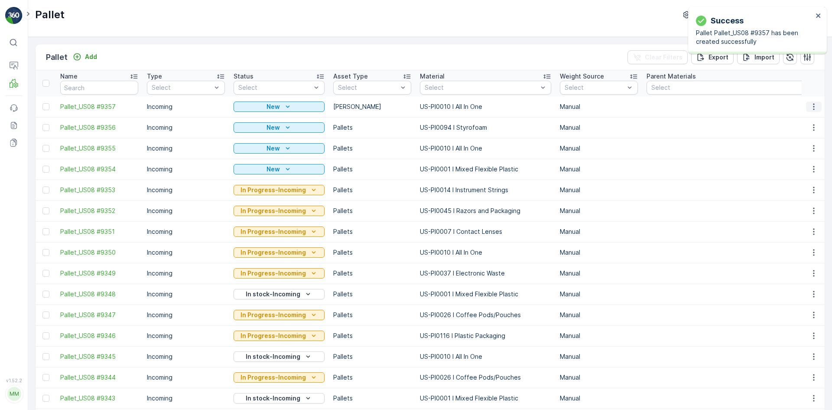
click at [813, 107] on icon "button" at bounding box center [813, 106] width 1 height 7
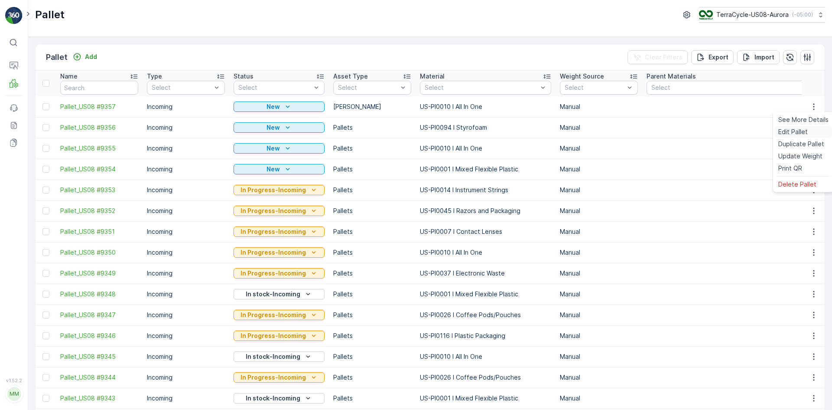
click at [793, 129] on span "Edit Pallet" at bounding box center [793, 131] width 29 height 9
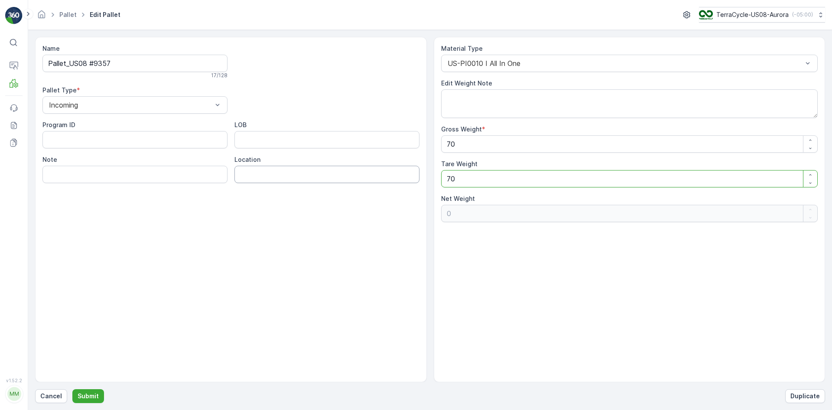
drag, startPoint x: 477, startPoint y: 179, endPoint x: 299, endPoint y: 166, distance: 178.7
click at [299, 166] on div "Name Pallet_US08 #9357 17 / 128 Pallet Type * Incoming Program ID LOB Note Loca…" at bounding box center [430, 209] width 790 height 345
drag, startPoint x: 469, startPoint y: 143, endPoint x: 370, endPoint y: 143, distance: 98.8
click at [373, 144] on div "Name Pallet_US08 #9357 17 / 128 Pallet Type * Incoming Program ID LOB Note Loca…" at bounding box center [430, 209] width 790 height 345
type Weight "1"
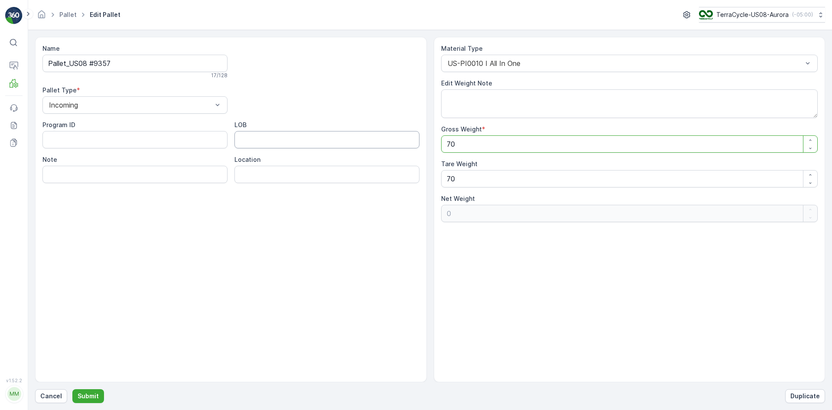
type Weight "-69"
type Weight "11"
type Weight "-59"
type Weight "115"
type Weight "45"
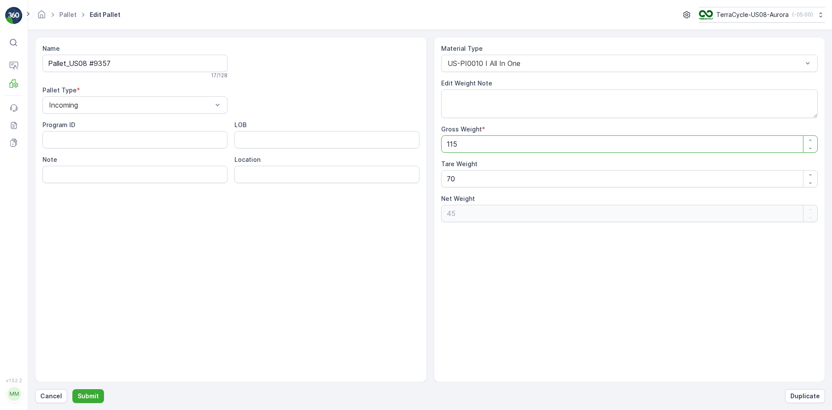
type Weight "115"
click at [277, 267] on div "Name Pallet_US08 #9357 17 / 128 Pallet Type * Incoming Program ID LOB Note Loca…" at bounding box center [231, 209] width 392 height 345
click at [94, 398] on p "Submit" at bounding box center [88, 395] width 21 height 9
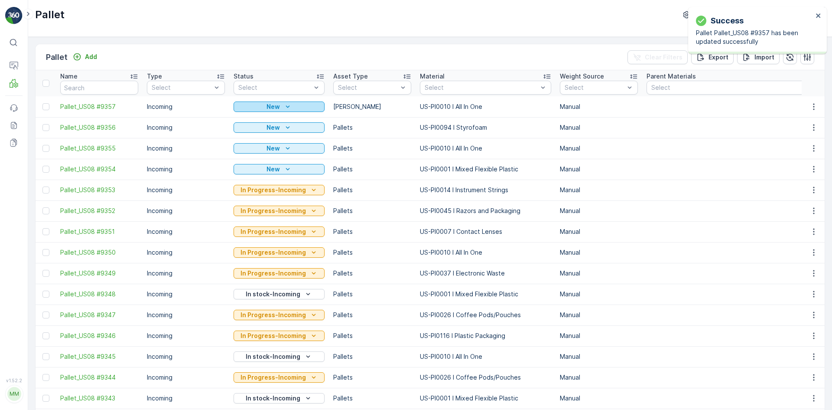
click at [296, 108] on div "New" at bounding box center [279, 106] width 84 height 9
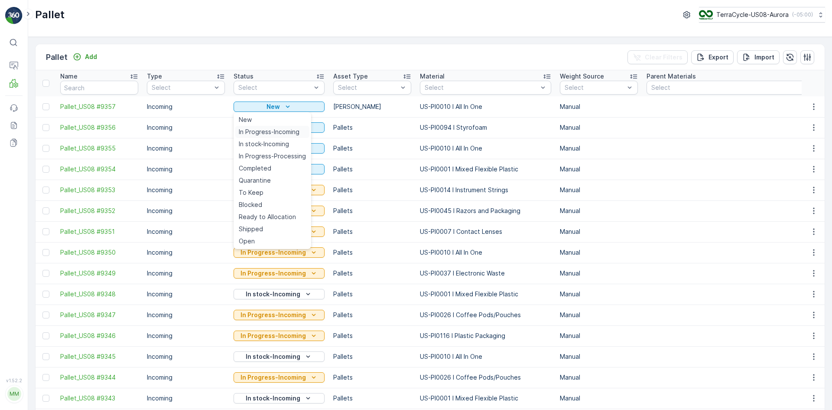
click at [292, 133] on span "In Progress-Incoming" at bounding box center [269, 131] width 61 height 9
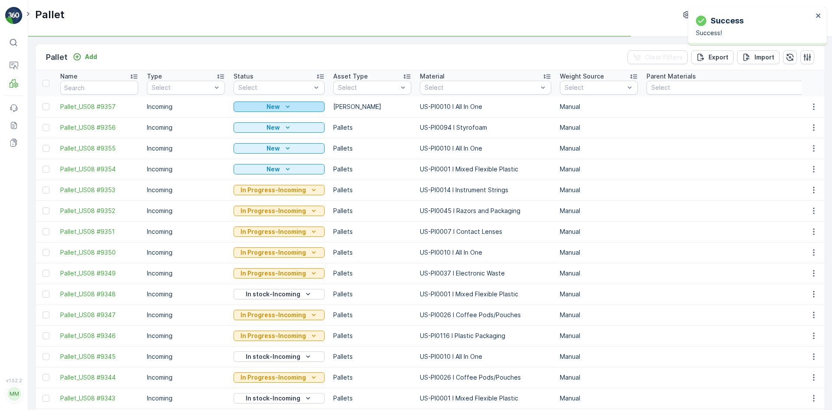
click at [300, 109] on div "New" at bounding box center [279, 106] width 84 height 9
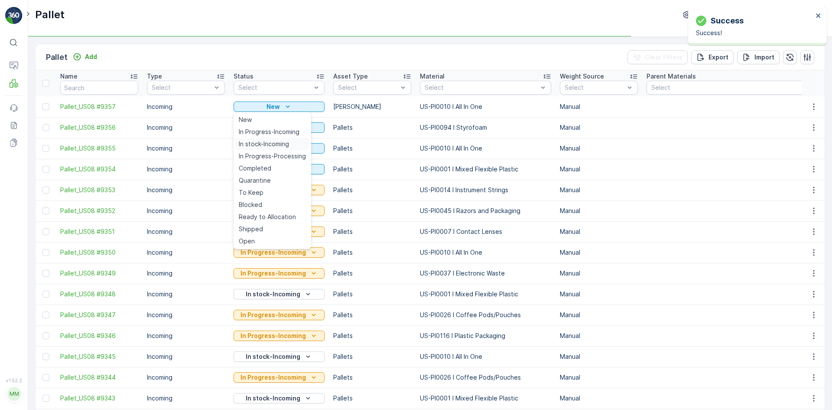
click at [292, 141] on td "New" at bounding box center [279, 148] width 100 height 21
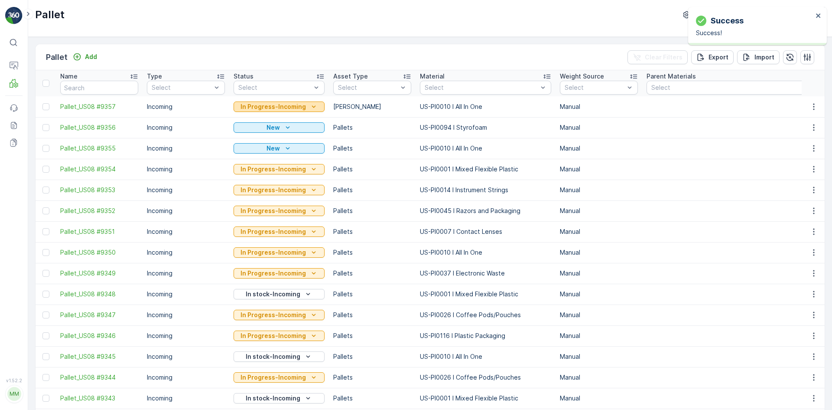
click at [297, 106] on p "In Progress-Incoming" at bounding box center [273, 106] width 65 height 9
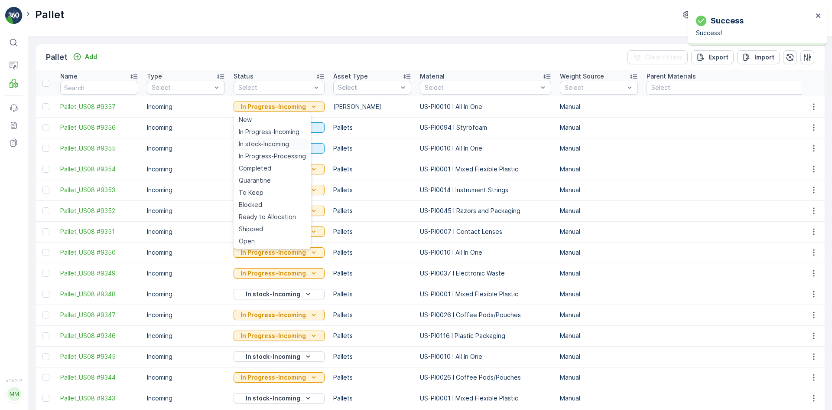
click at [296, 144] on div "In stock-Incoming" at bounding box center [272, 144] width 74 height 12
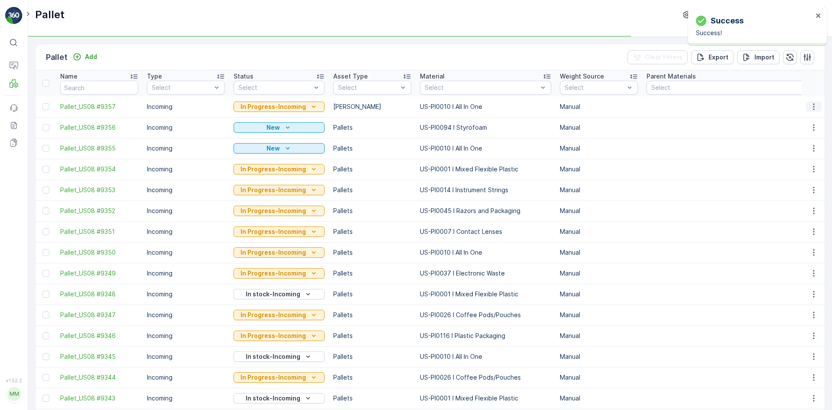
click at [812, 110] on icon "button" at bounding box center [814, 106] width 9 height 9
click at [811, 105] on icon "button" at bounding box center [814, 106] width 9 height 9
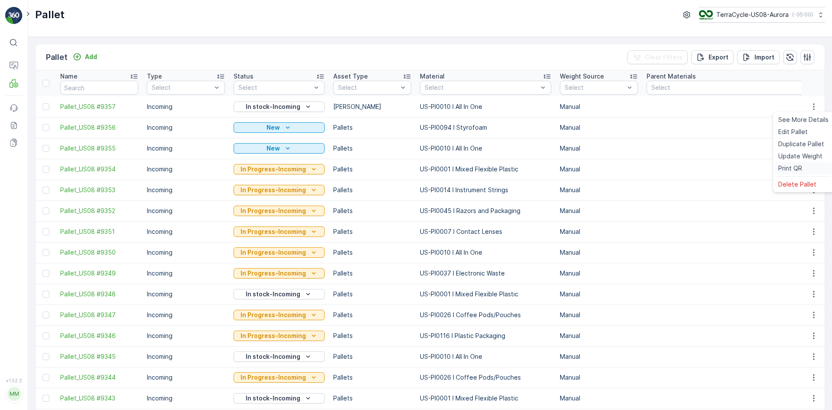
click at [806, 169] on div "Print QR" at bounding box center [803, 168] width 57 height 12
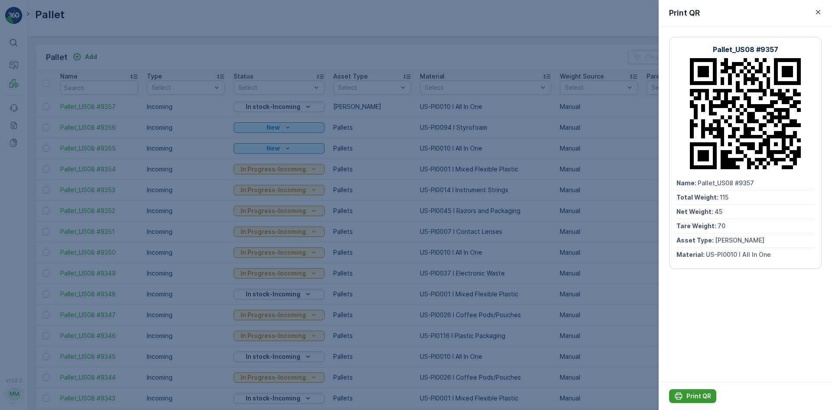
click at [704, 395] on p "Print QR" at bounding box center [699, 395] width 25 height 9
click at [195, 63] on div at bounding box center [416, 205] width 832 height 410
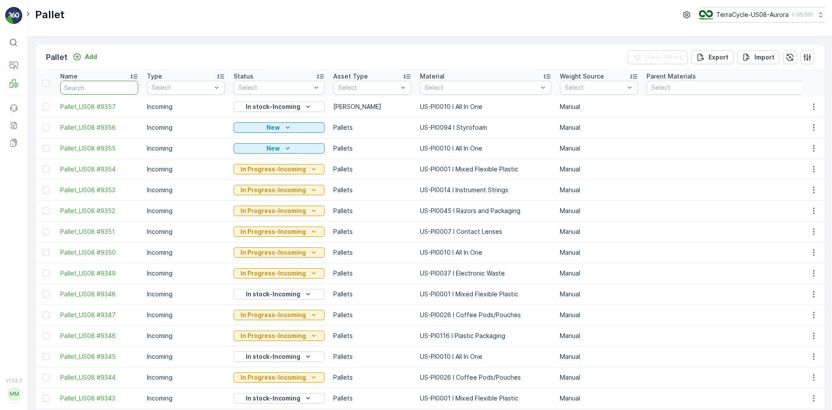
click at [106, 87] on input "text" at bounding box center [99, 88] width 78 height 14
type input "9222"
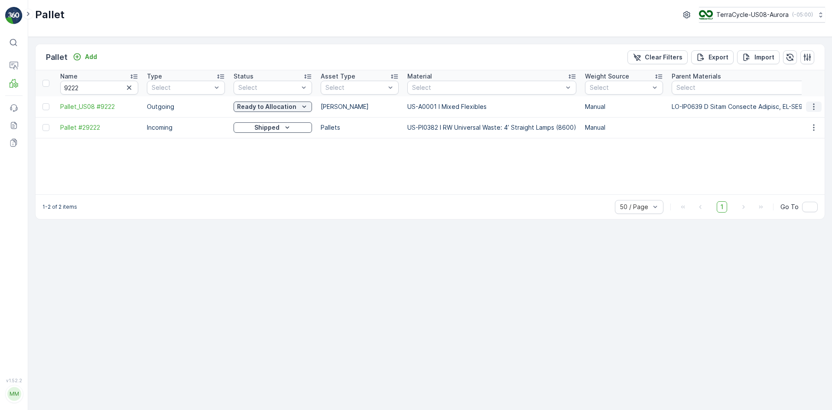
click at [813, 106] on icon "button" at bounding box center [814, 106] width 9 height 9
click at [802, 130] on span "Edit Pallet" at bounding box center [793, 131] width 29 height 9
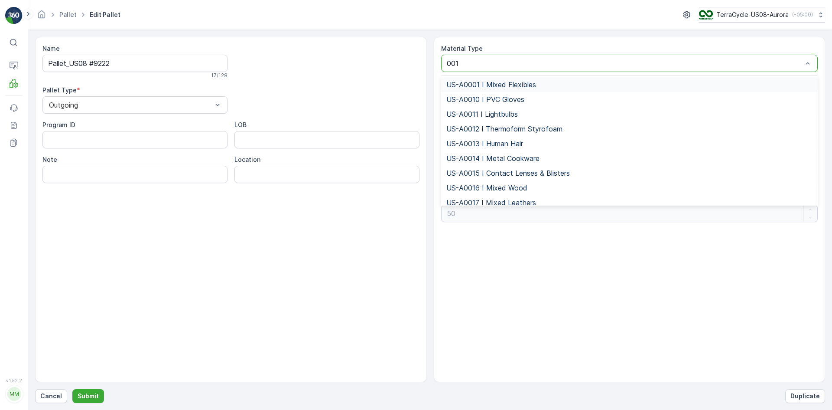
type input "0010"
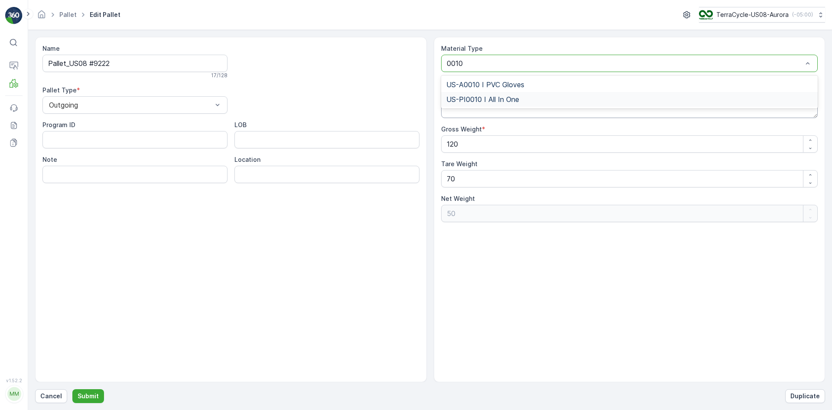
click at [490, 101] on span "US-PI0010 I All In One" at bounding box center [483, 99] width 73 height 8
click at [133, 100] on div "Outgoing" at bounding box center [134, 104] width 185 height 17
click at [135, 123] on div "Incoming" at bounding box center [135, 126] width 175 height 8
click at [88, 395] on p "Submit" at bounding box center [88, 395] width 21 height 9
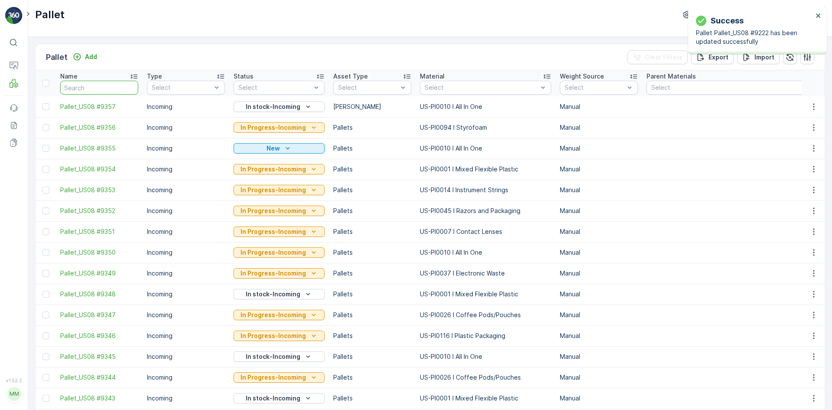
click at [76, 90] on input "text" at bounding box center [99, 88] width 78 height 14
type input "9222"
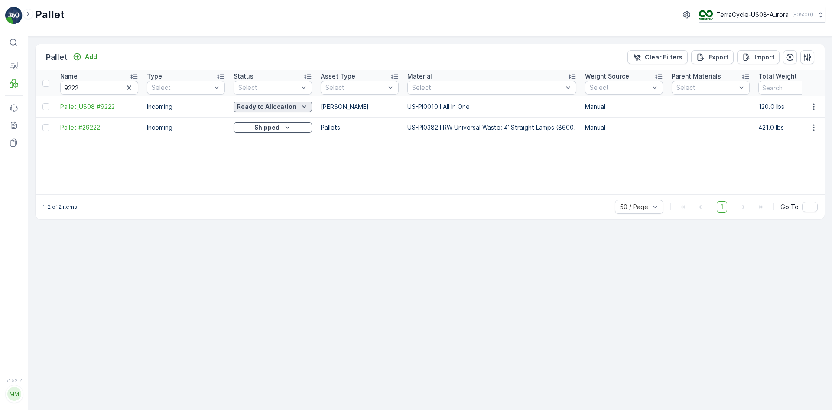
click at [278, 107] on p "Ready to Allocation" at bounding box center [266, 106] width 59 height 9
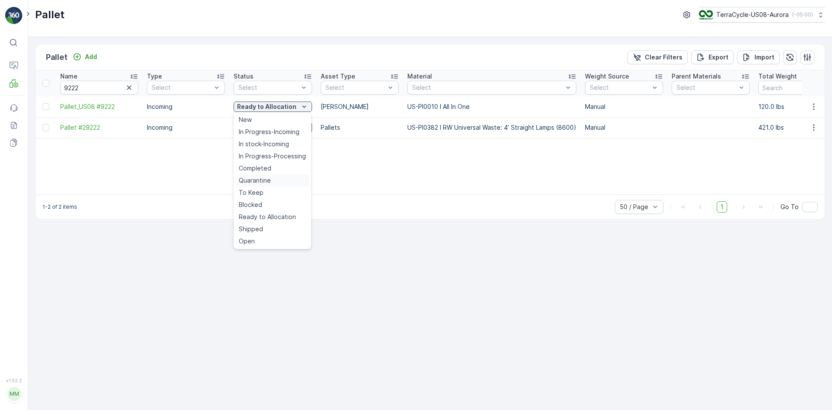
click at [275, 179] on div "Quarantine" at bounding box center [272, 180] width 74 height 12
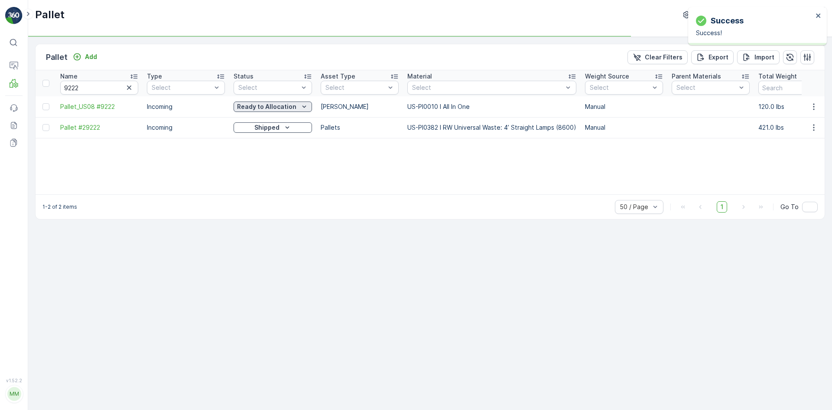
click at [270, 104] on p "Ready to Allocation" at bounding box center [266, 106] width 59 height 9
click at [268, 108] on p "Quarantine" at bounding box center [266, 106] width 35 height 9
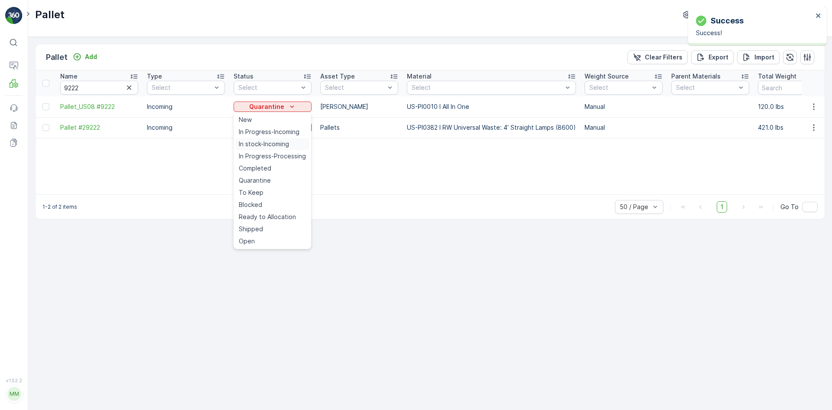
click at [264, 139] on div "In stock-Incoming" at bounding box center [272, 144] width 74 height 12
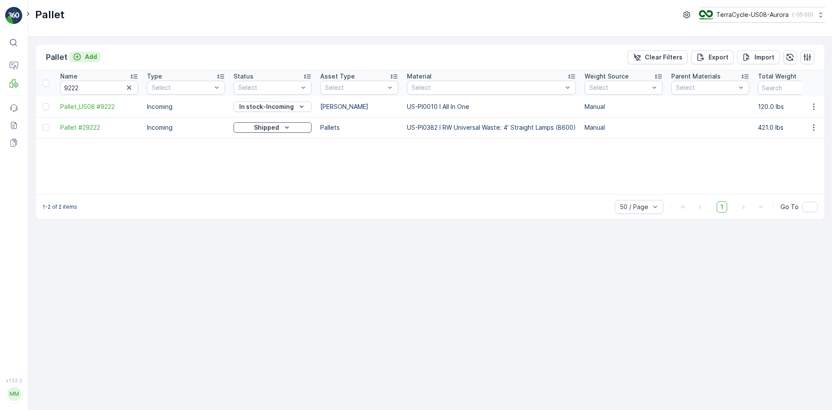
click at [94, 59] on p "Add" at bounding box center [91, 56] width 12 height 9
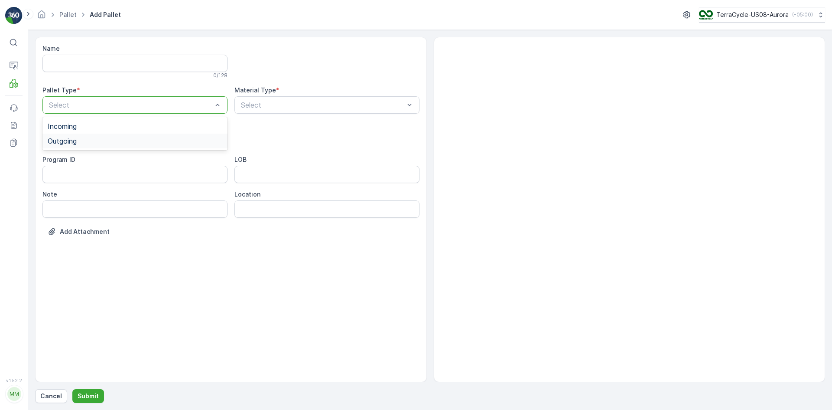
click at [109, 137] on div "Outgoing" at bounding box center [134, 141] width 185 height 15
click at [108, 158] on div "[PERSON_NAME]" at bounding box center [135, 161] width 175 height 8
type input "0145"
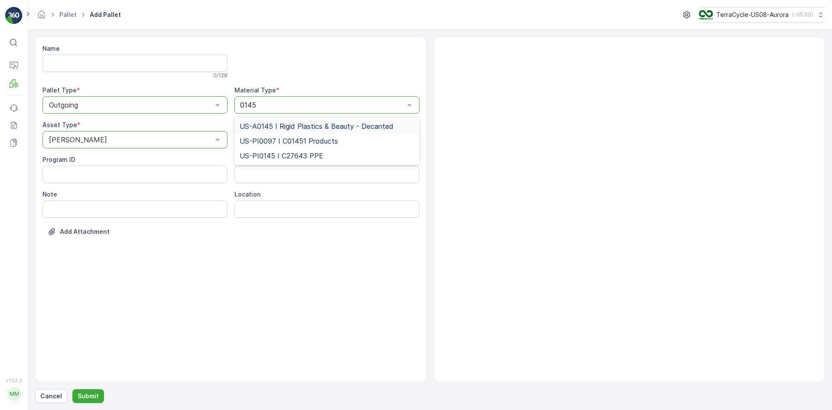
click at [285, 123] on span "US-A0145 I Rigid Plastics & Beauty - Decanted" at bounding box center [317, 126] width 154 height 8
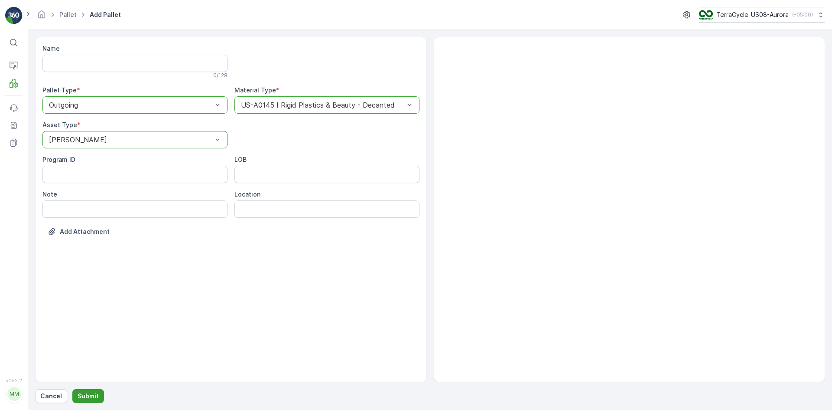
click at [91, 397] on p "Submit" at bounding box center [88, 395] width 21 height 9
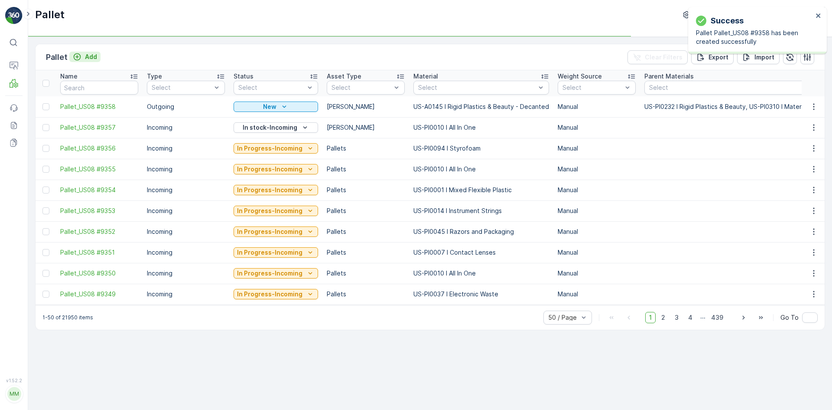
click at [87, 53] on p "Add" at bounding box center [91, 56] width 12 height 9
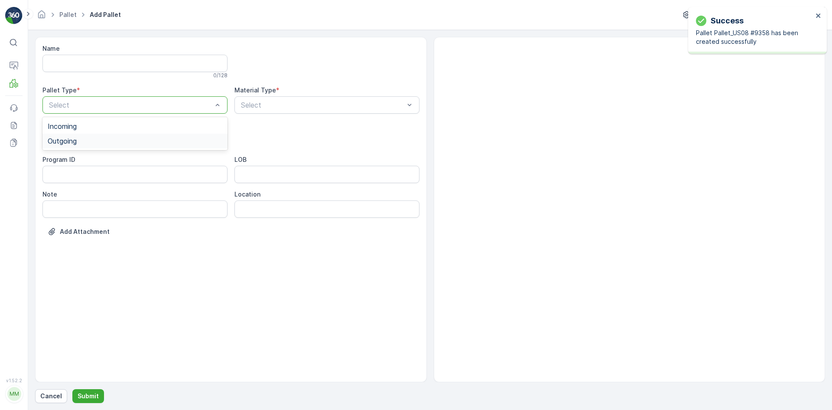
click at [84, 138] on div "Outgoing" at bounding box center [135, 141] width 175 height 8
click at [87, 158] on div "[PERSON_NAME]" at bounding box center [135, 161] width 175 height 8
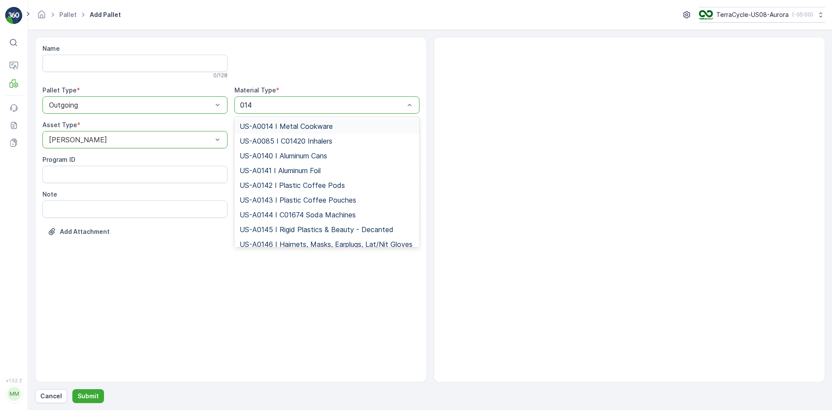
type input "0145"
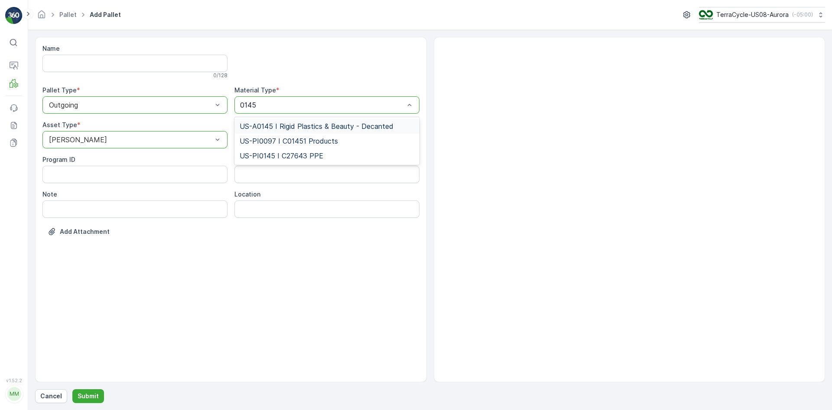
click at [291, 123] on span "US-A0145 I Rigid Plastics & Beauty - Decanted" at bounding box center [317, 126] width 154 height 8
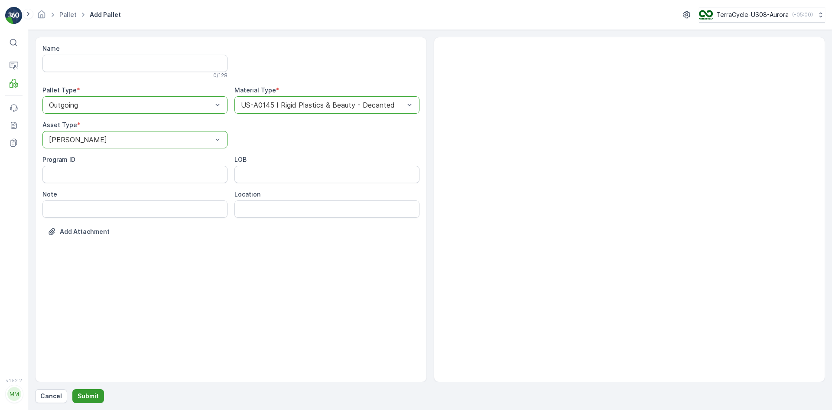
click at [78, 399] on p "Submit" at bounding box center [88, 395] width 21 height 9
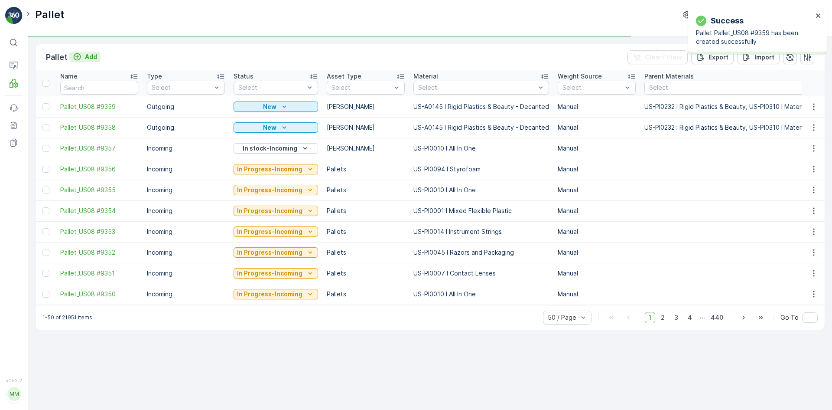
click at [85, 59] on p "Add" at bounding box center [91, 56] width 12 height 9
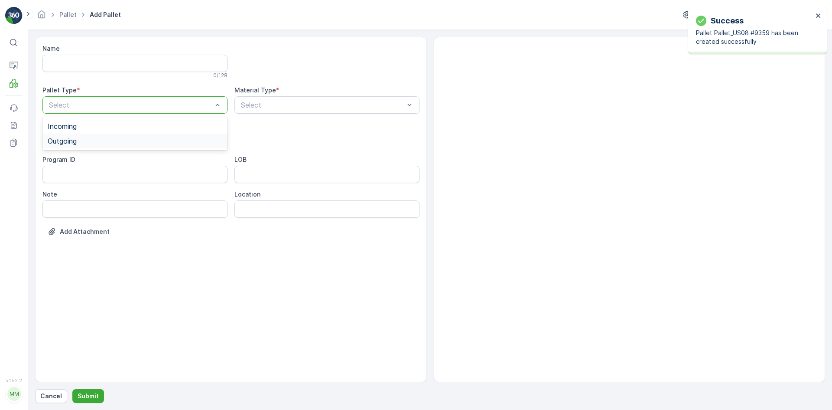
click at [85, 140] on div "Outgoing" at bounding box center [135, 141] width 175 height 8
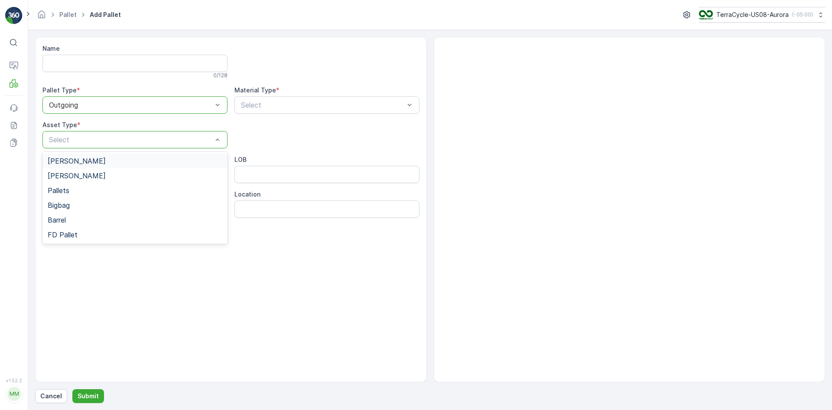
click at [91, 160] on div "[PERSON_NAME]" at bounding box center [135, 161] width 175 height 8
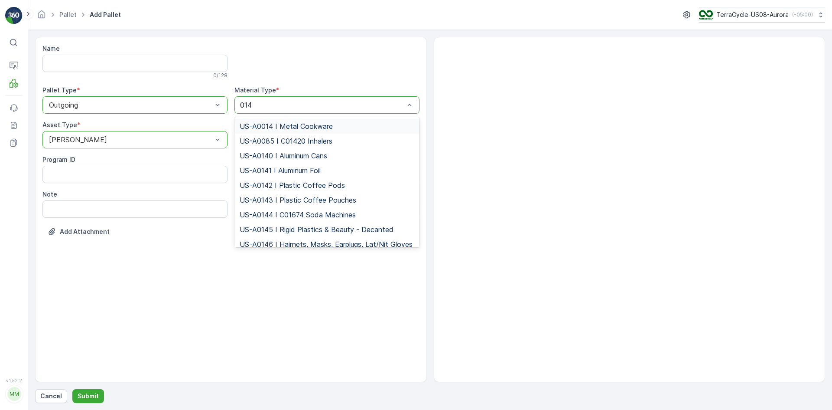
type input "0145"
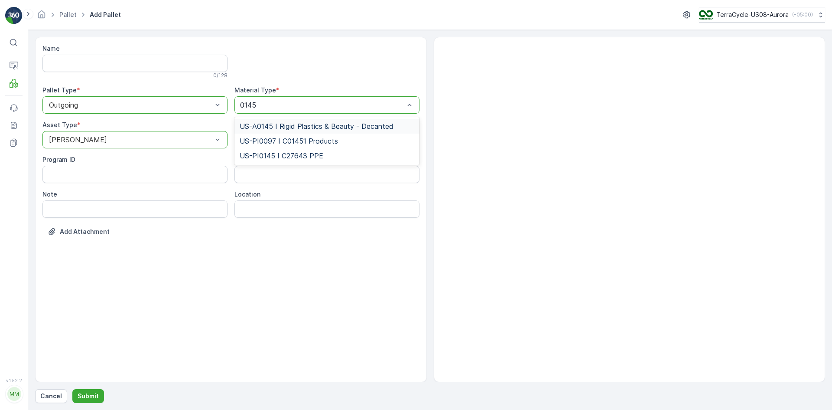
click at [259, 125] on span "US-A0145 I Rigid Plastics & Beauty - Decanted" at bounding box center [317, 126] width 154 height 8
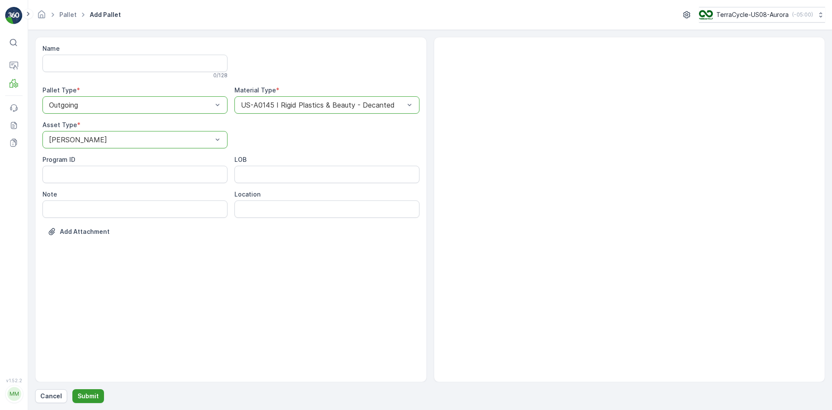
click at [78, 396] on p "Submit" at bounding box center [88, 395] width 21 height 9
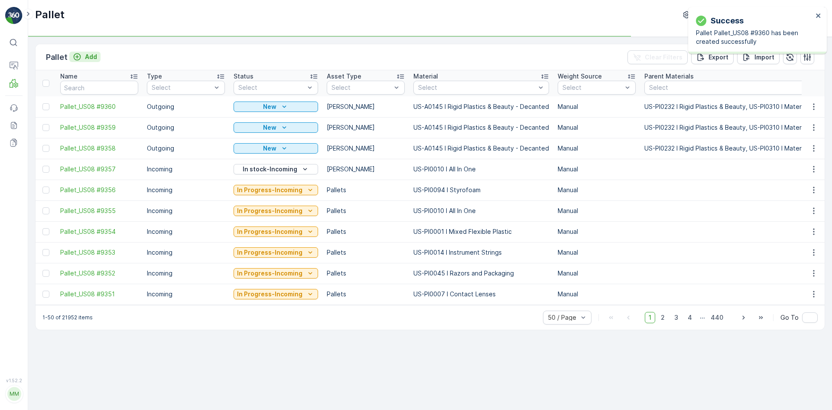
click at [87, 59] on p "Add" at bounding box center [91, 56] width 12 height 9
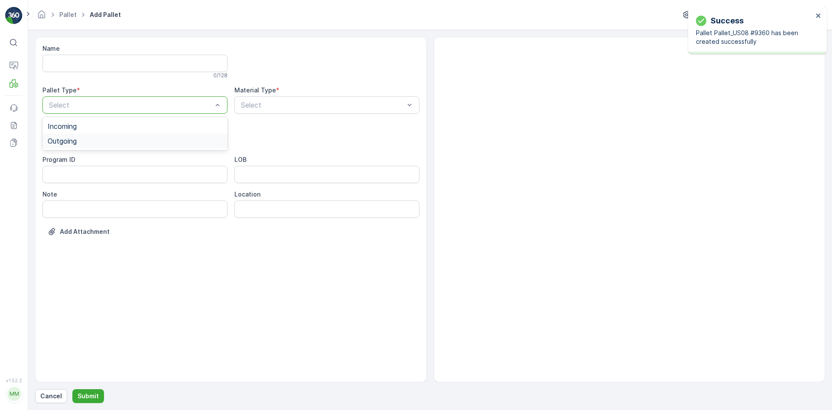
click at [77, 142] on span "Outgoing" at bounding box center [62, 141] width 29 height 8
click at [93, 160] on div "[PERSON_NAME]" at bounding box center [135, 161] width 175 height 8
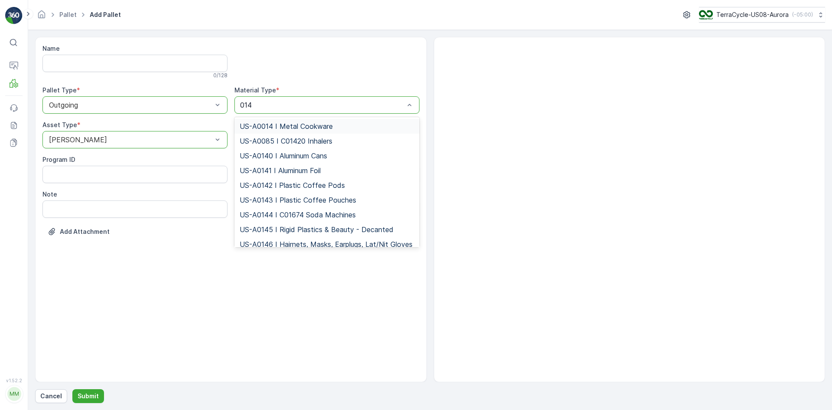
type input "0145"
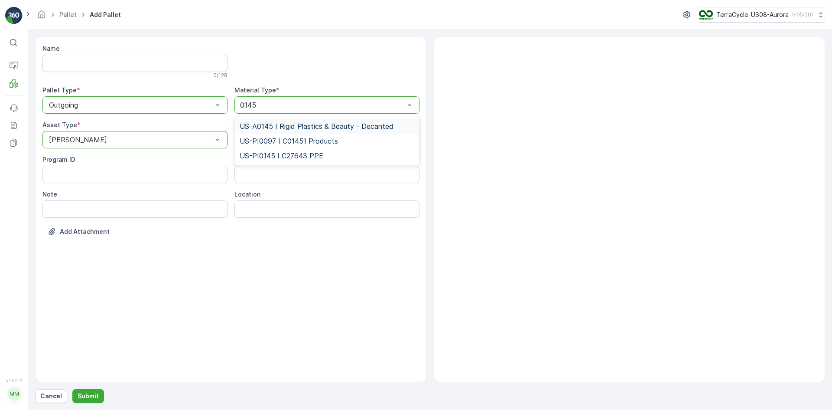
click at [272, 124] on span "US-A0145 I Rigid Plastics & Beauty - Decanted" at bounding box center [317, 126] width 154 height 8
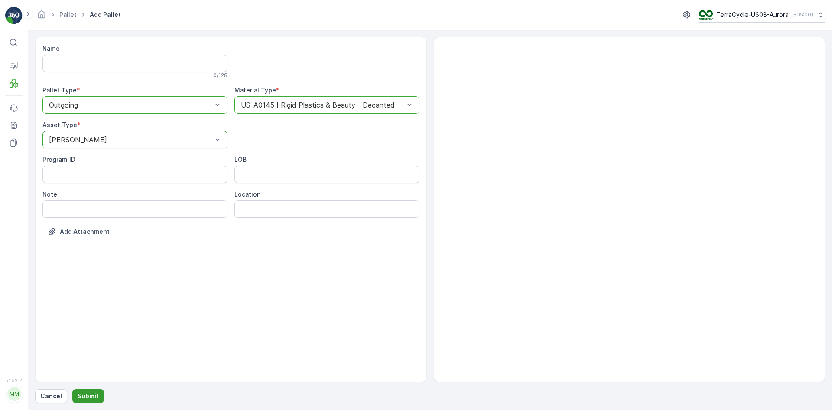
click at [78, 397] on p "Submit" at bounding box center [88, 395] width 21 height 9
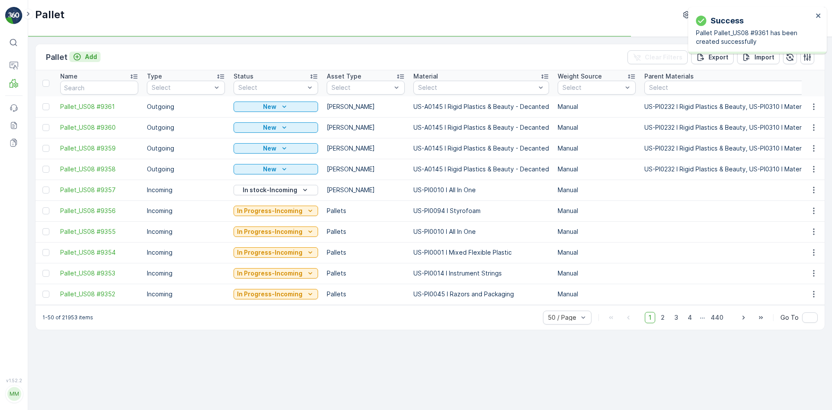
click at [80, 56] on icon "Add" at bounding box center [77, 56] width 9 height 9
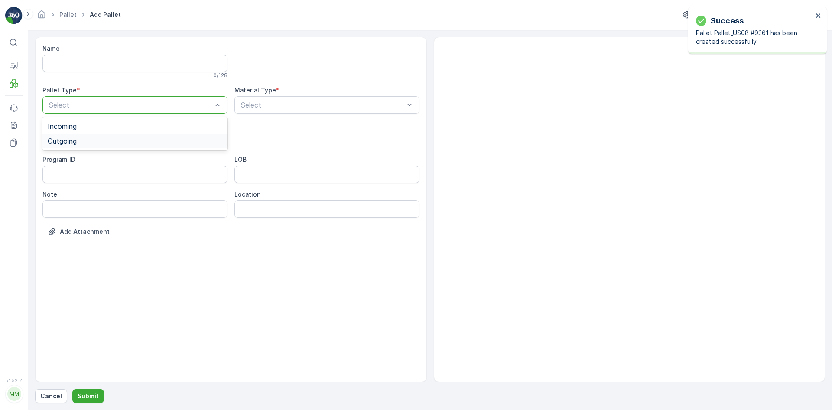
click at [83, 140] on div "Outgoing" at bounding box center [135, 141] width 175 height 8
click at [83, 157] on div "[PERSON_NAME]" at bounding box center [135, 161] width 175 height 8
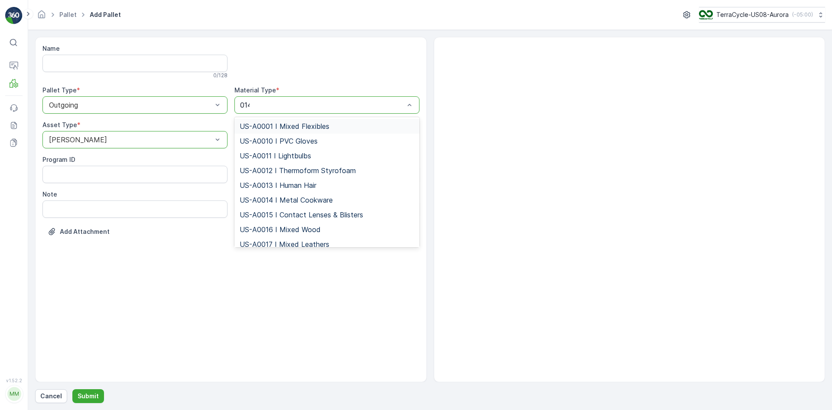
type input "0145"
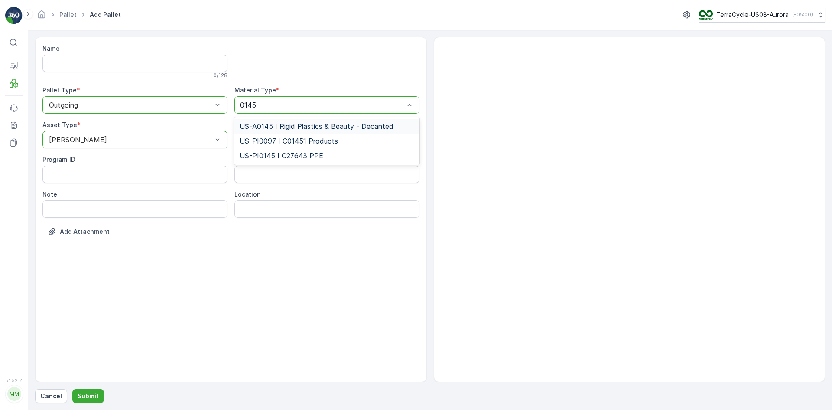
click at [264, 124] on span "US-A0145 I Rigid Plastics & Beauty - Decanted" at bounding box center [317, 126] width 154 height 8
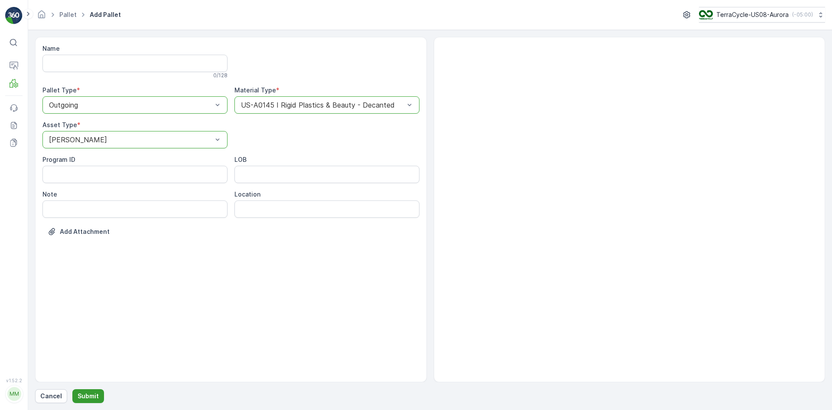
click at [81, 396] on p "Submit" at bounding box center [88, 395] width 21 height 9
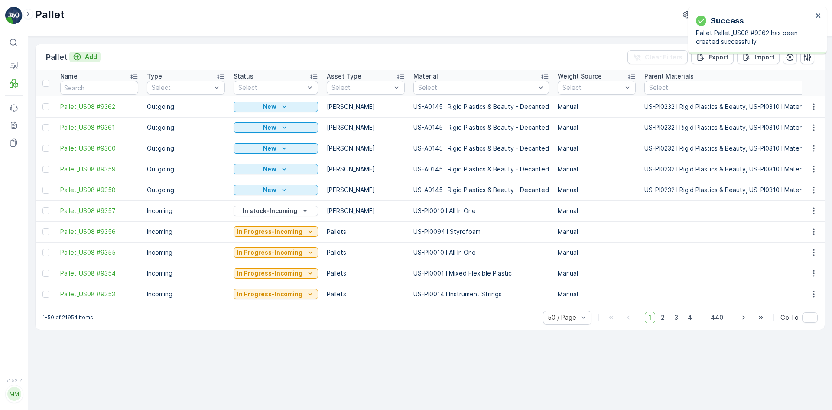
click at [89, 55] on p "Add" at bounding box center [91, 56] width 12 height 9
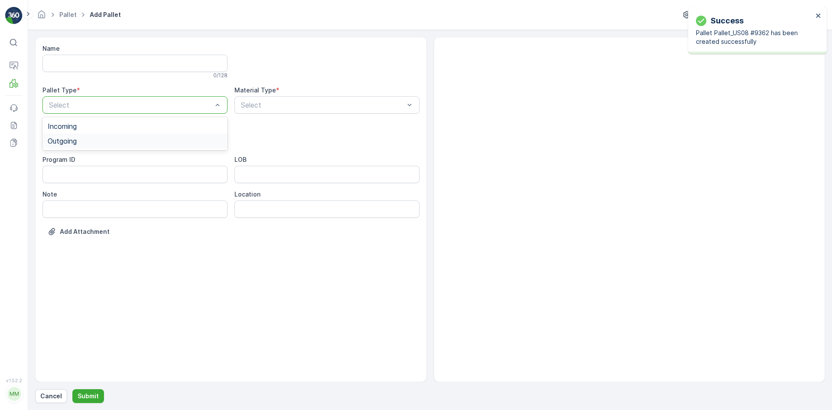
click at [93, 140] on div "Outgoing" at bounding box center [135, 141] width 175 height 8
click at [94, 157] on div "[PERSON_NAME]" at bounding box center [135, 161] width 175 height 8
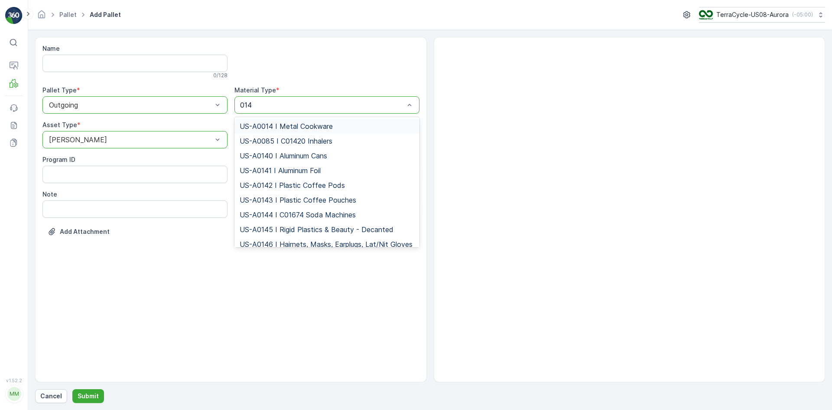
type input "0145"
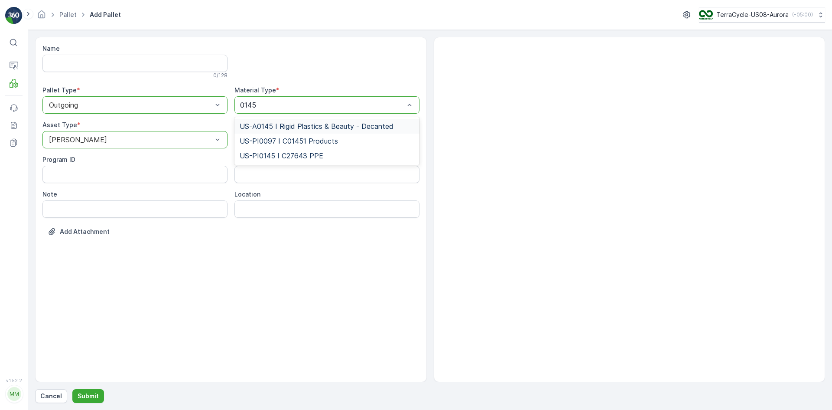
click at [315, 120] on div "US-A0145 I Rigid Plastics & Beauty - Decanted" at bounding box center [327, 126] width 185 height 15
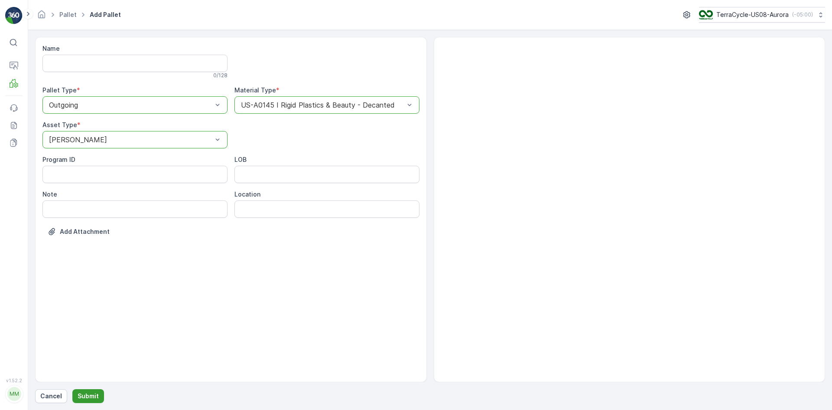
click at [84, 393] on p "Submit" at bounding box center [88, 395] width 21 height 9
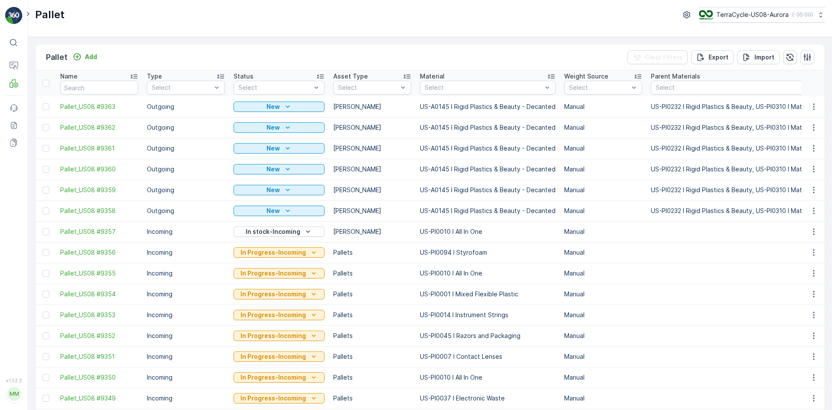
drag, startPoint x: 47, startPoint y: 105, endPoint x: 51, endPoint y: 113, distance: 9.3
click at [47, 104] on div at bounding box center [45, 106] width 7 height 7
click at [42, 103] on input "checkbox" at bounding box center [42, 103] width 0 height 0
click at [47, 127] on div at bounding box center [45, 127] width 7 height 7
click at [42, 124] on input "checkbox" at bounding box center [42, 124] width 0 height 0
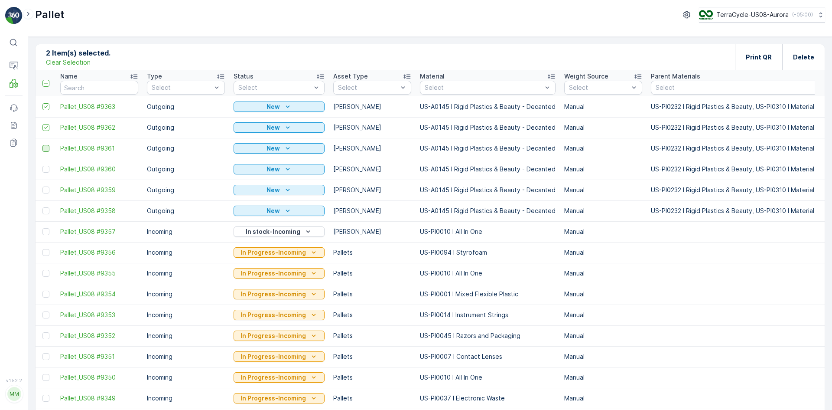
click at [44, 150] on div at bounding box center [45, 148] width 7 height 7
click at [42, 145] on input "checkbox" at bounding box center [42, 145] width 0 height 0
click at [78, 59] on p "Clear Selection" at bounding box center [68, 62] width 45 height 9
click at [91, 56] on p "Add" at bounding box center [91, 56] width 12 height 9
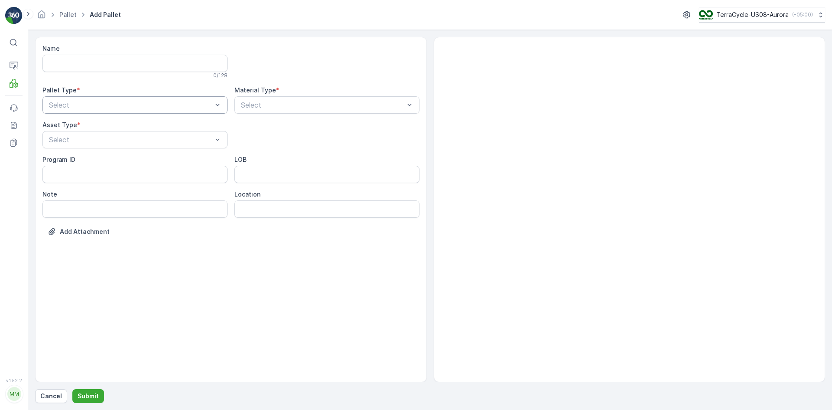
click at [133, 98] on div "Select" at bounding box center [134, 104] width 185 height 17
click at [114, 134] on div "Outgoing" at bounding box center [134, 141] width 185 height 15
click at [106, 157] on div "[PERSON_NAME]" at bounding box center [135, 161] width 175 height 8
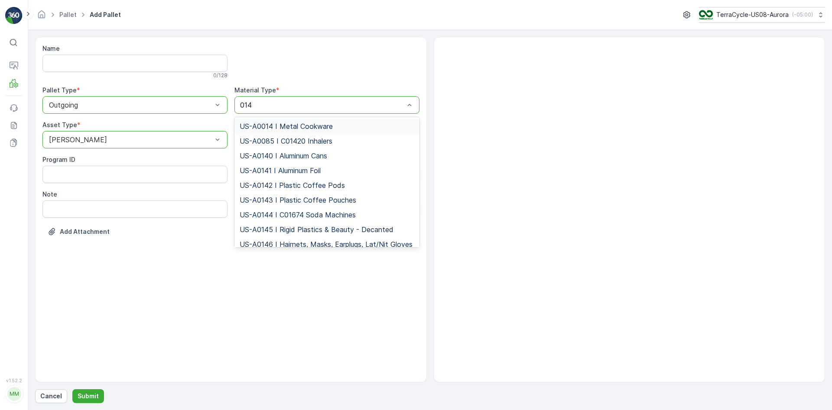
type input "0145"
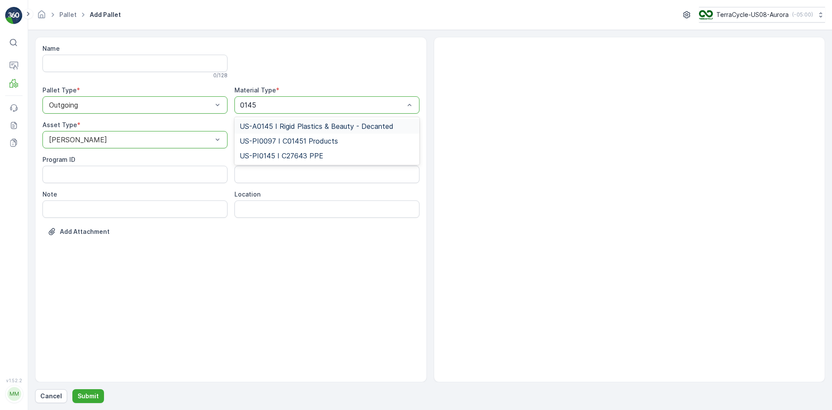
click at [290, 121] on div "US-A0145 I Rigid Plastics & Beauty - Decanted" at bounding box center [327, 126] width 185 height 15
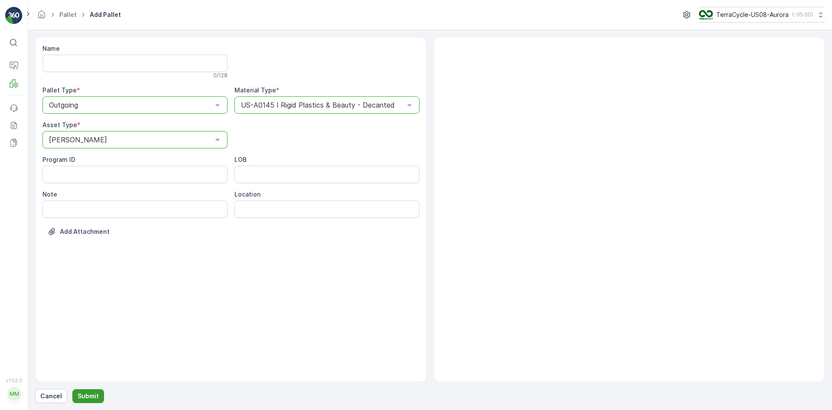
click at [85, 397] on p "Submit" at bounding box center [88, 395] width 21 height 9
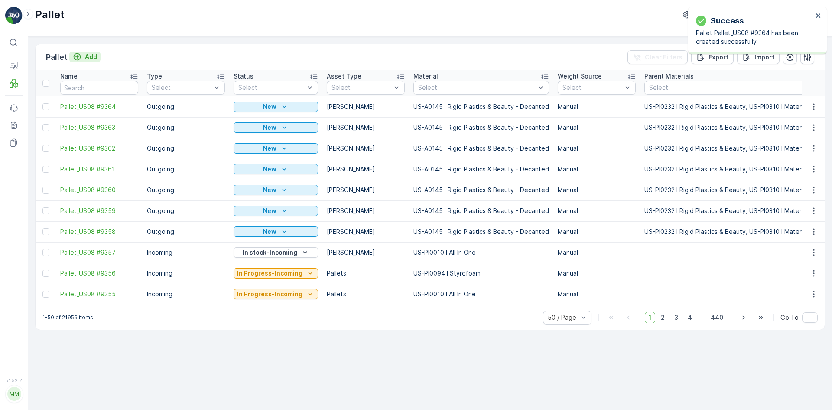
click at [93, 53] on p "Add" at bounding box center [91, 56] width 12 height 9
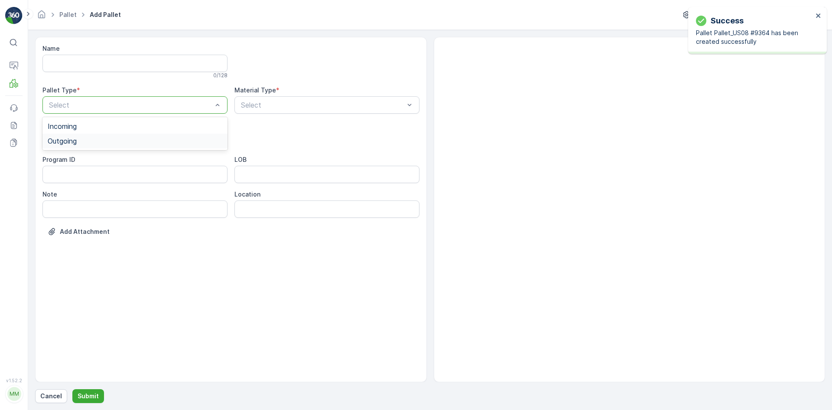
click at [81, 137] on div "Outgoing" at bounding box center [134, 141] width 185 height 15
click at [83, 130] on div "Asset Type * Select" at bounding box center [134, 135] width 185 height 28
click at [75, 162] on div "[PERSON_NAME]" at bounding box center [135, 161] width 175 height 8
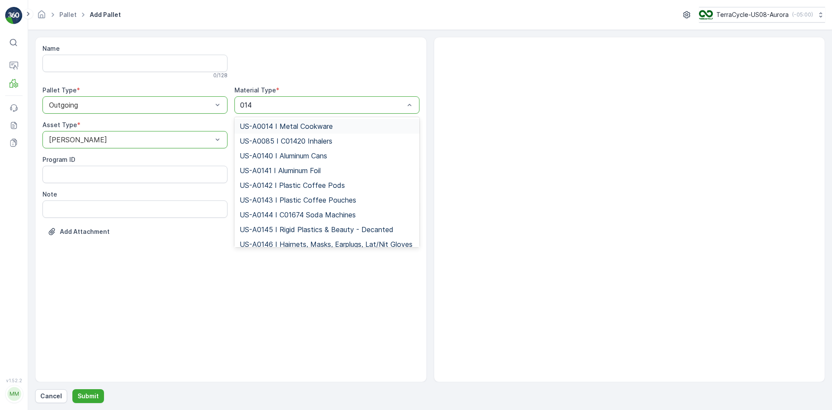
type input "0145"
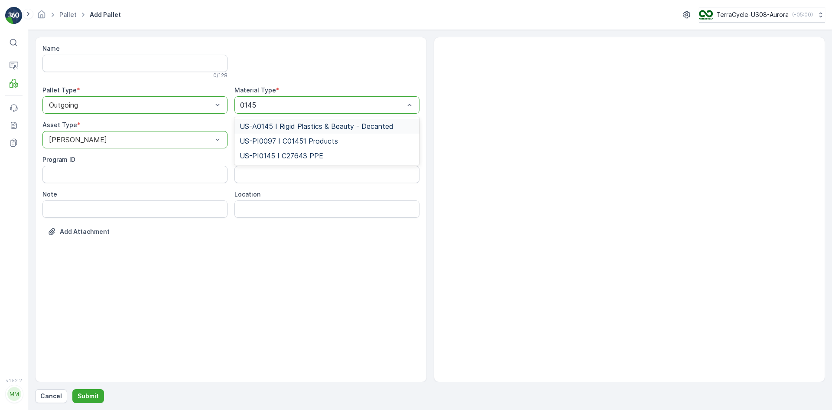
click at [254, 120] on div "US-A0145 I Rigid Plastics & Beauty - Decanted" at bounding box center [327, 126] width 185 height 15
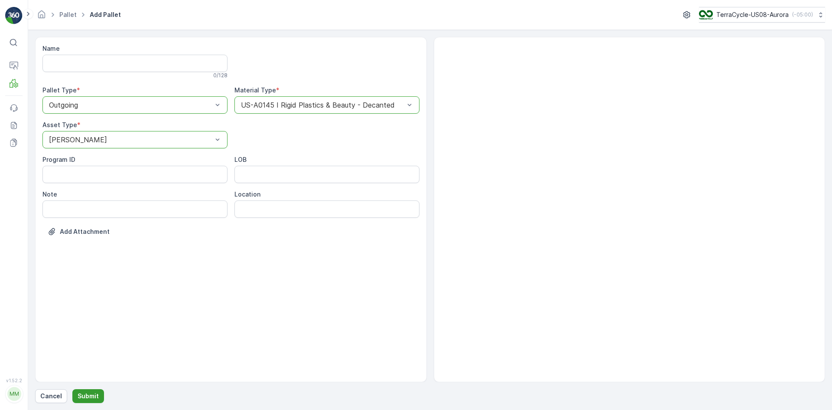
click at [90, 395] on p "Submit" at bounding box center [88, 395] width 21 height 9
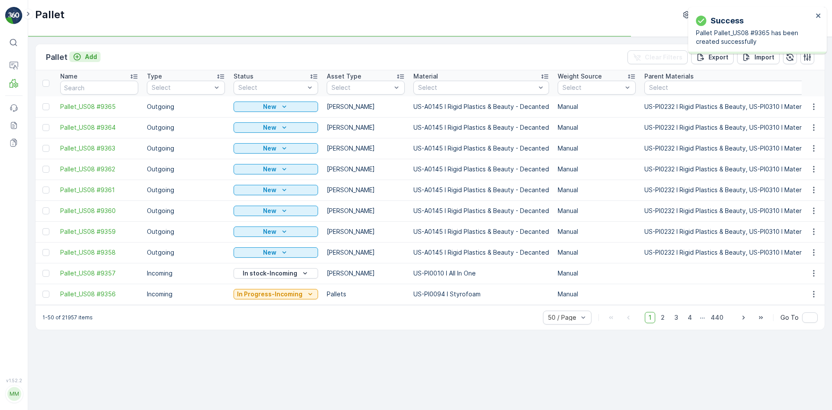
click at [80, 54] on icon "Add" at bounding box center [77, 56] width 9 height 9
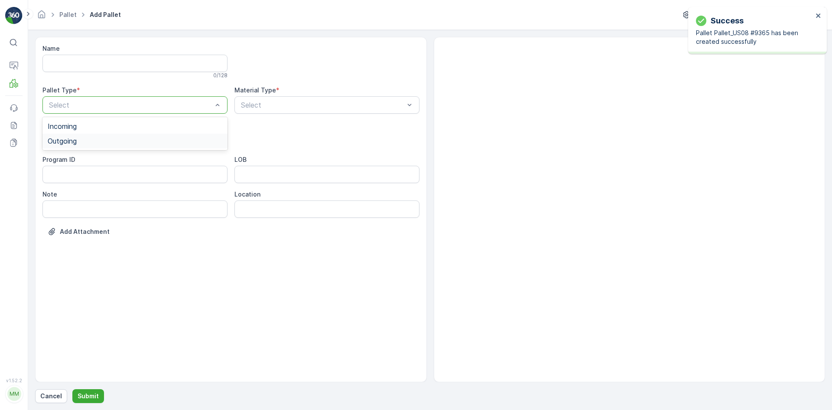
click at [77, 138] on span "Outgoing" at bounding box center [62, 141] width 29 height 8
click at [75, 157] on div "[PERSON_NAME]" at bounding box center [135, 161] width 175 height 8
click at [258, 112] on div "Select" at bounding box center [327, 104] width 185 height 17
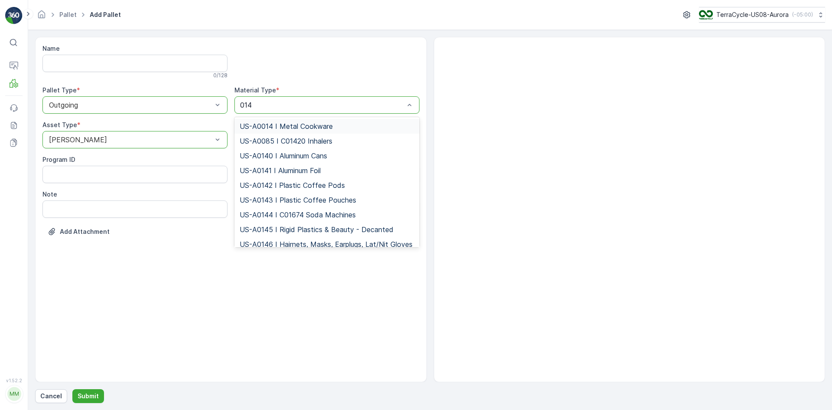
type input "0145"
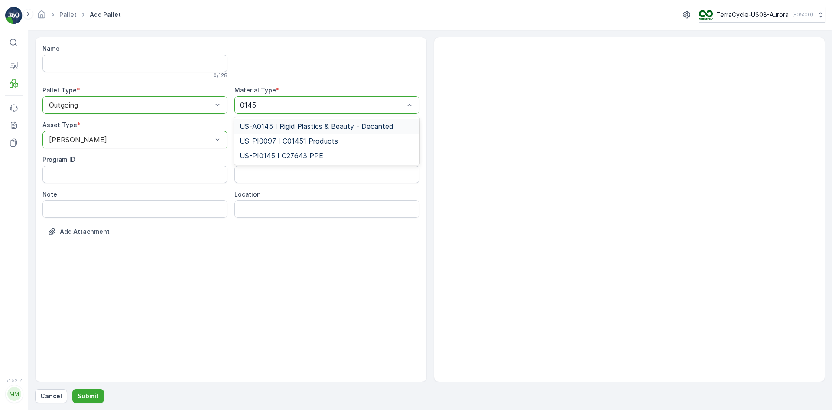
click at [268, 123] on span "US-A0145 I Rigid Plastics & Beauty - Decanted" at bounding box center [317, 126] width 154 height 8
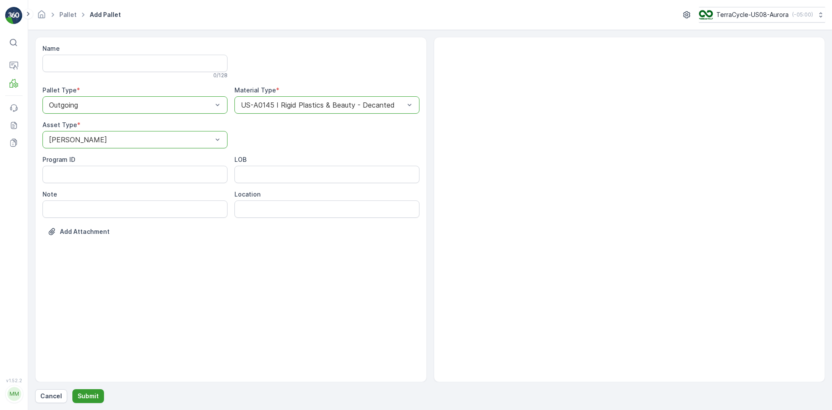
click at [98, 398] on button "Submit" at bounding box center [88, 396] width 32 height 14
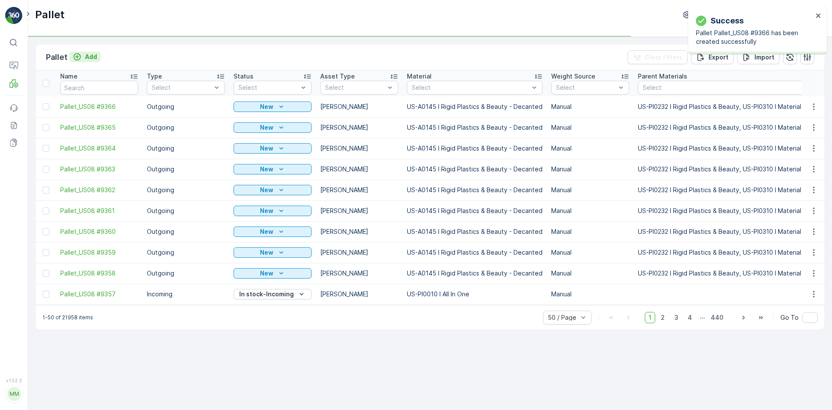
click at [88, 59] on p "Add" at bounding box center [91, 56] width 12 height 9
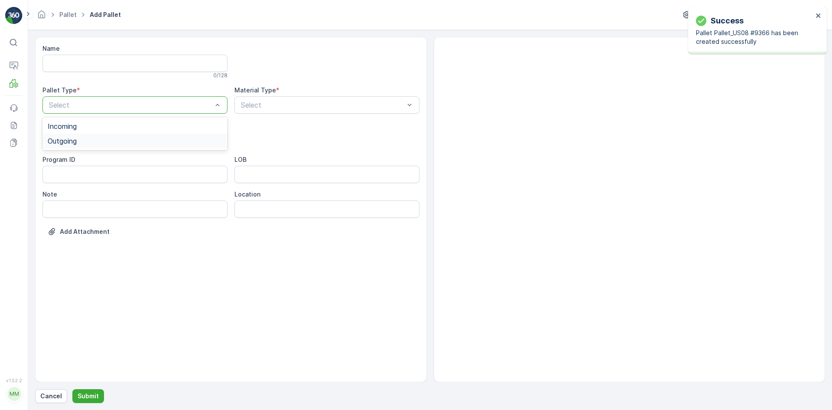
click at [87, 138] on div "Outgoing" at bounding box center [135, 141] width 175 height 8
click at [85, 158] on div "[PERSON_NAME]" at bounding box center [135, 161] width 175 height 8
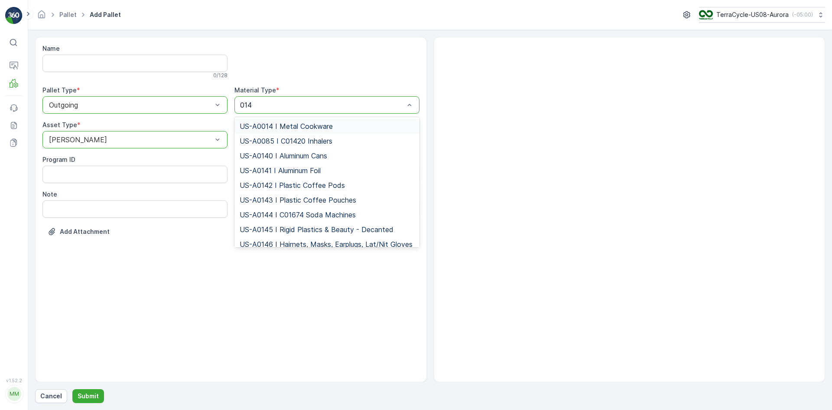
type input "0145"
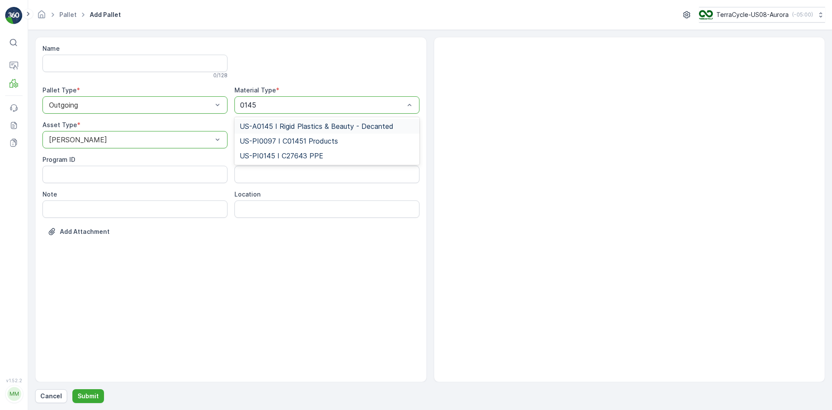
click at [318, 127] on span "US-A0145 I Rigid Plastics & Beauty - Decanted" at bounding box center [317, 126] width 154 height 8
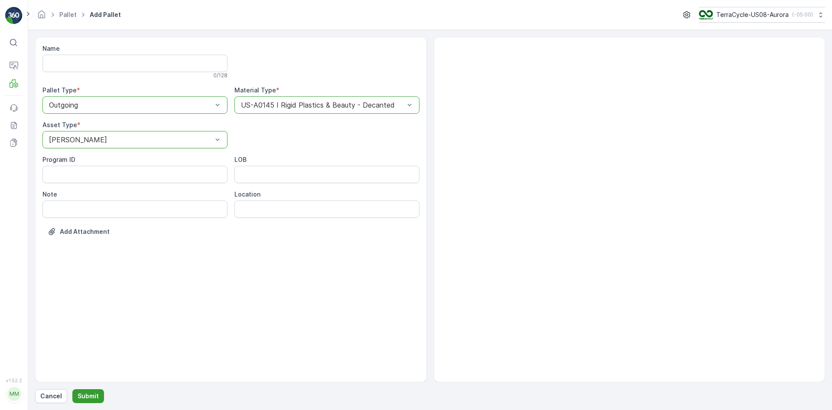
click at [95, 397] on p "Submit" at bounding box center [88, 395] width 21 height 9
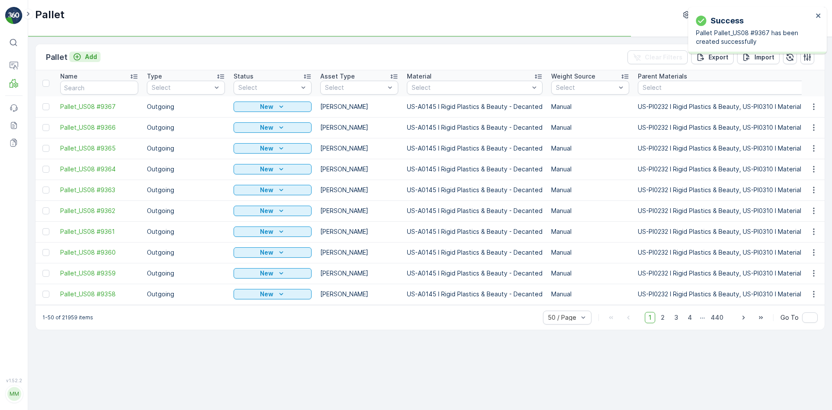
click at [82, 57] on div "Add" at bounding box center [85, 56] width 24 height 9
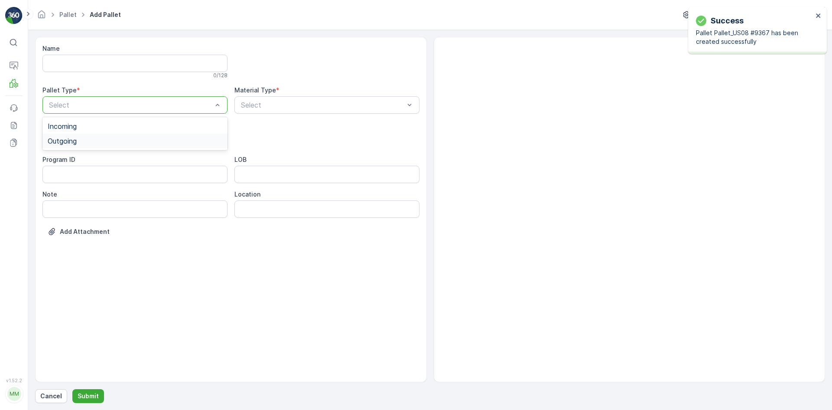
click at [88, 140] on div "Outgoing" at bounding box center [135, 141] width 175 height 8
click at [85, 160] on div "[PERSON_NAME]" at bounding box center [135, 161] width 175 height 8
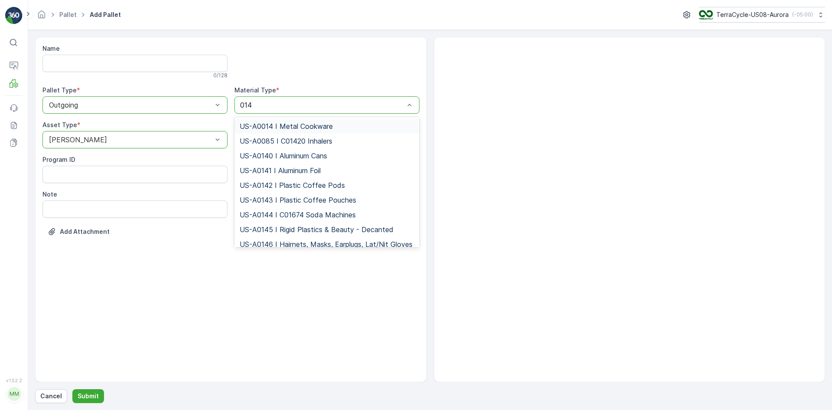
type input "0145"
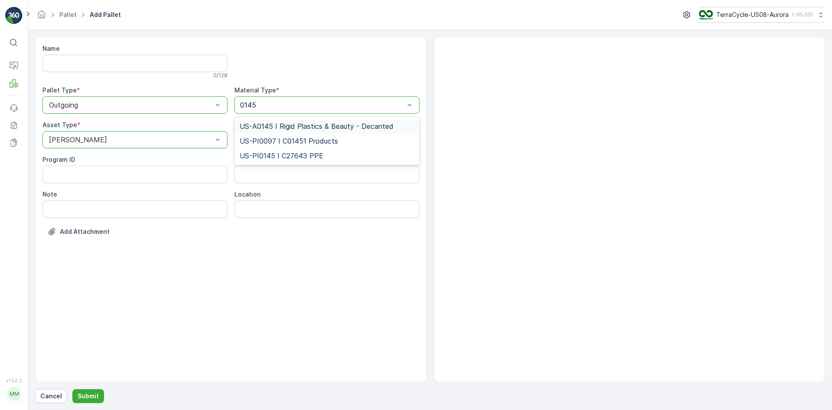
click at [296, 121] on div "US-A0145 I Rigid Plastics & Beauty - Decanted" at bounding box center [327, 126] width 185 height 15
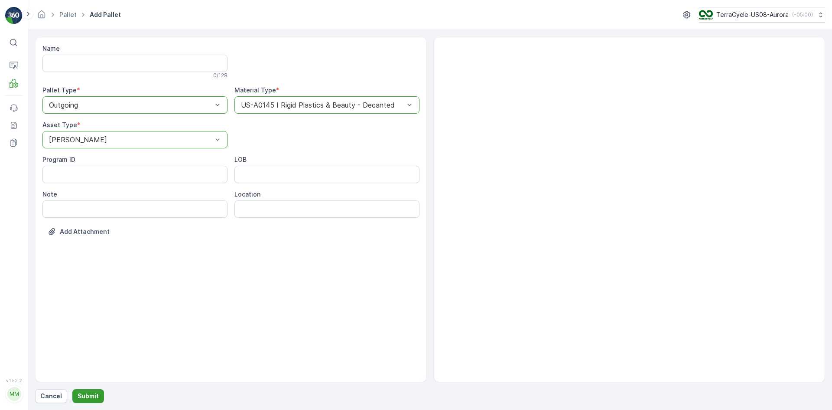
click at [78, 396] on p "Submit" at bounding box center [88, 395] width 21 height 9
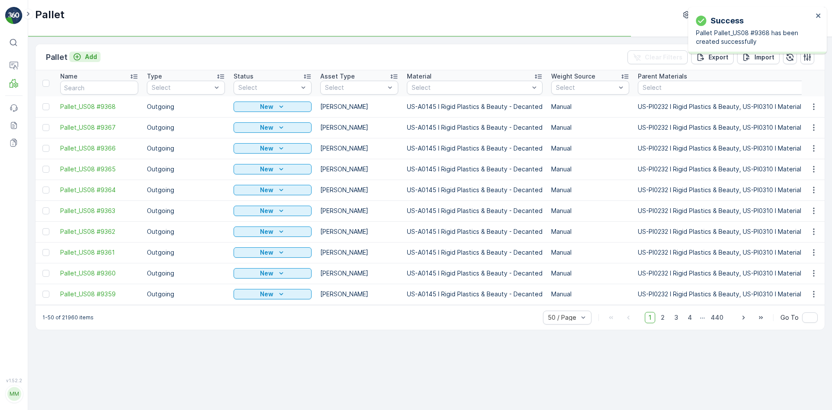
click at [90, 62] on button "Add" at bounding box center [84, 57] width 31 height 10
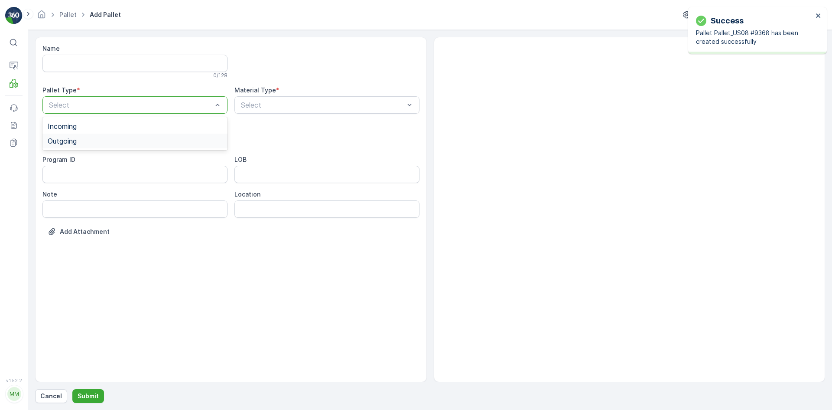
click at [89, 139] on div "Outgoing" at bounding box center [135, 141] width 175 height 8
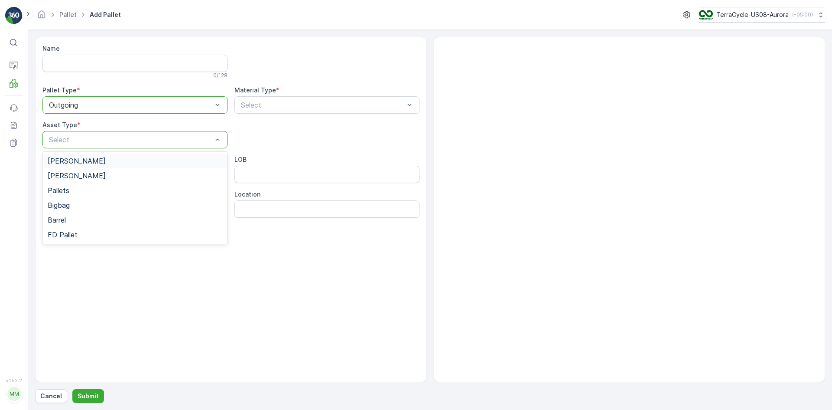
click at [86, 159] on div "[PERSON_NAME]" at bounding box center [135, 161] width 175 height 8
click at [290, 98] on div "Select" at bounding box center [327, 104] width 185 height 17
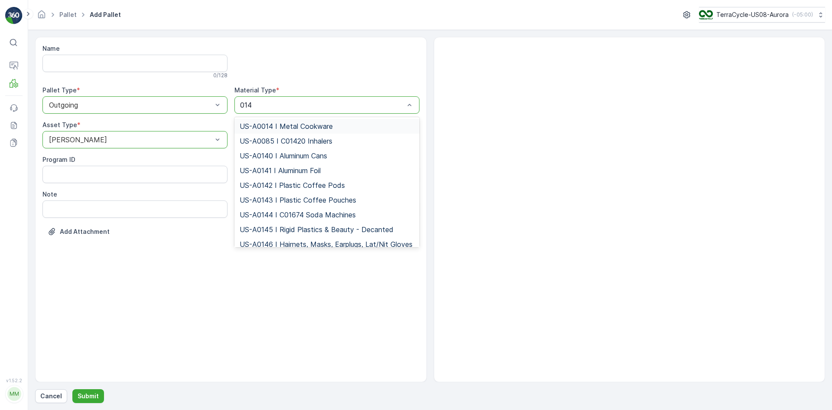
type input "0145"
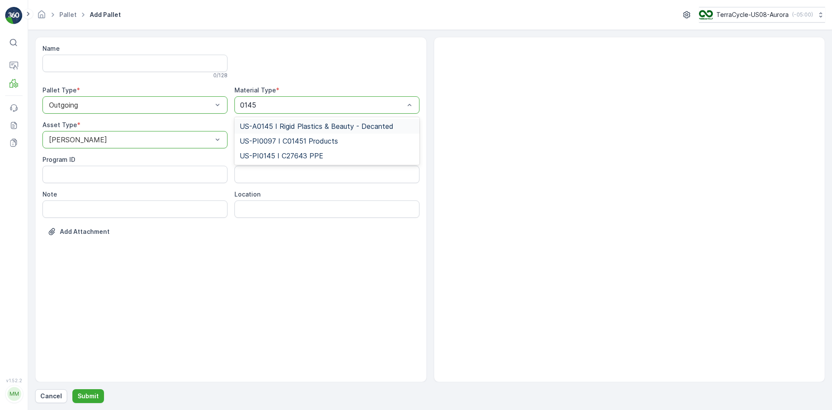
click at [281, 122] on span "US-A0145 I Rigid Plastics & Beauty - Decanted" at bounding box center [317, 126] width 154 height 8
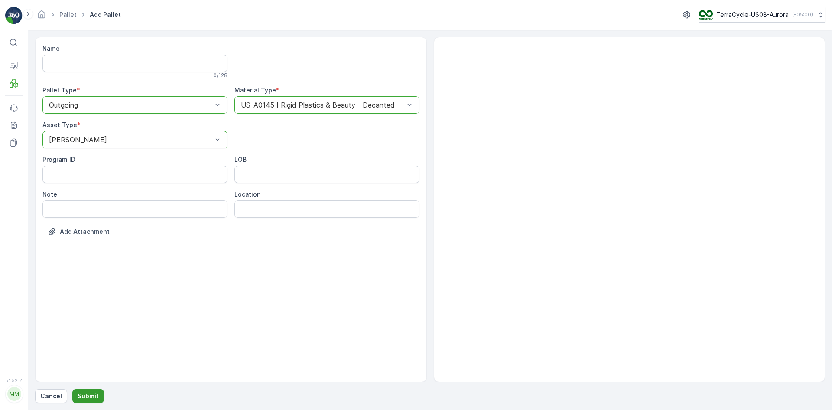
click at [95, 398] on p "Submit" at bounding box center [88, 395] width 21 height 9
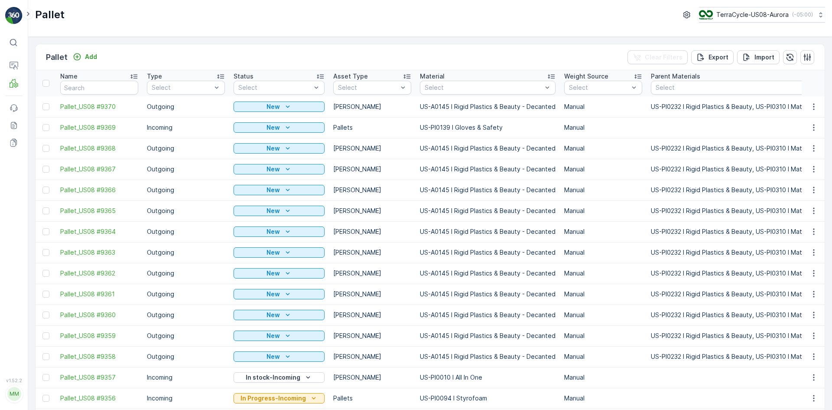
drag, startPoint x: 48, startPoint y: 104, endPoint x: 42, endPoint y: 137, distance: 33.4
click at [48, 104] on div at bounding box center [45, 106] width 7 height 7
click at [42, 103] on input "checkbox" at bounding box center [42, 103] width 0 height 0
click at [45, 146] on div at bounding box center [45, 148] width 7 height 7
click at [42, 145] on input "checkbox" at bounding box center [42, 145] width 0 height 0
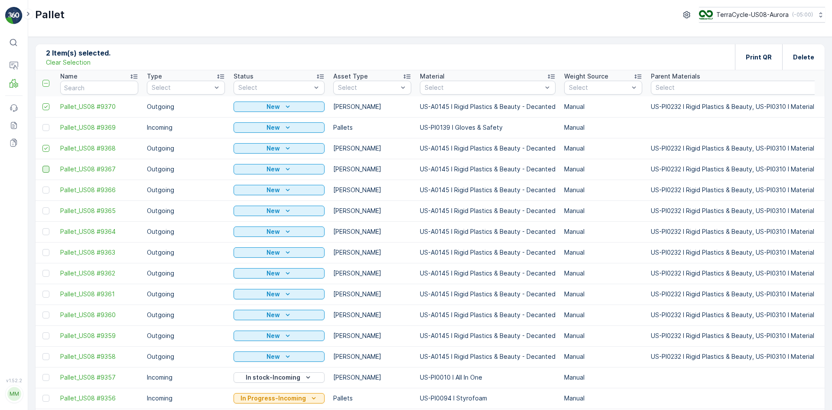
click at [43, 169] on div at bounding box center [45, 169] width 7 height 7
click at [42, 166] on input "checkbox" at bounding box center [42, 166] width 0 height 0
click at [44, 192] on div at bounding box center [45, 189] width 7 height 7
click at [42, 186] on input "checkbox" at bounding box center [42, 186] width 0 height 0
click at [45, 209] on div at bounding box center [45, 210] width 7 height 7
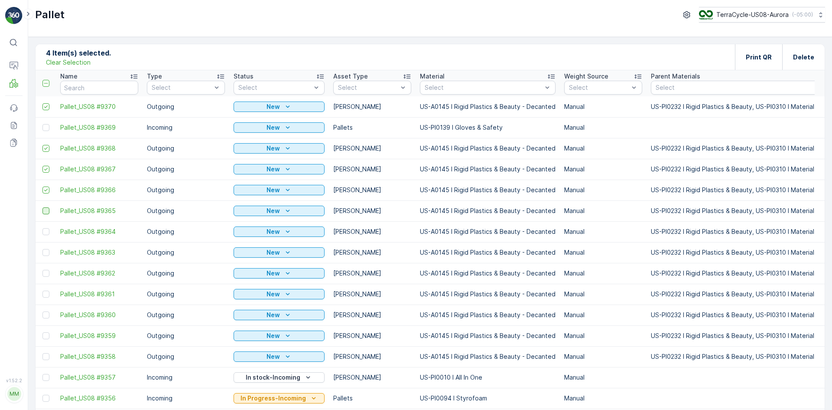
click at [42, 207] on input "checkbox" at bounding box center [42, 207] width 0 height 0
click at [45, 231] on div at bounding box center [45, 231] width 7 height 7
click at [42, 228] on input "checkbox" at bounding box center [42, 228] width 0 height 0
click at [47, 254] on div at bounding box center [45, 252] width 7 height 7
click at [42, 249] on input "checkbox" at bounding box center [42, 249] width 0 height 0
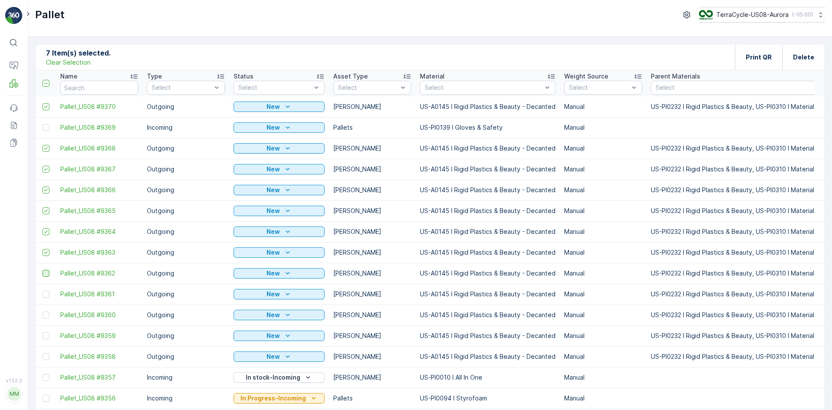
click at [44, 271] on div at bounding box center [45, 273] width 7 height 7
click at [42, 270] on input "checkbox" at bounding box center [42, 270] width 0 height 0
click at [47, 292] on div at bounding box center [45, 293] width 7 height 7
click at [42, 290] on input "checkbox" at bounding box center [42, 290] width 0 height 0
click at [44, 312] on div at bounding box center [45, 314] width 7 height 7
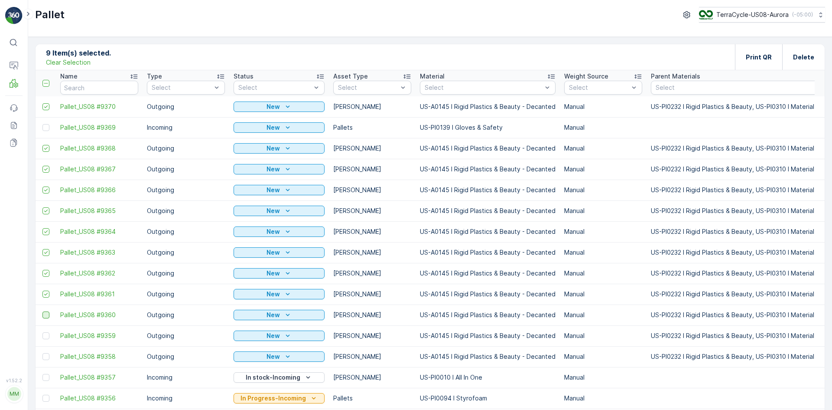
click at [42, 311] on input "checkbox" at bounding box center [42, 311] width 0 height 0
click at [42, 337] on div at bounding box center [45, 335] width 7 height 7
click at [42, 332] on input "checkbox" at bounding box center [42, 332] width 0 height 0
click at [45, 357] on div at bounding box center [45, 356] width 7 height 7
click at [42, 353] on input "checkbox" at bounding box center [42, 353] width 0 height 0
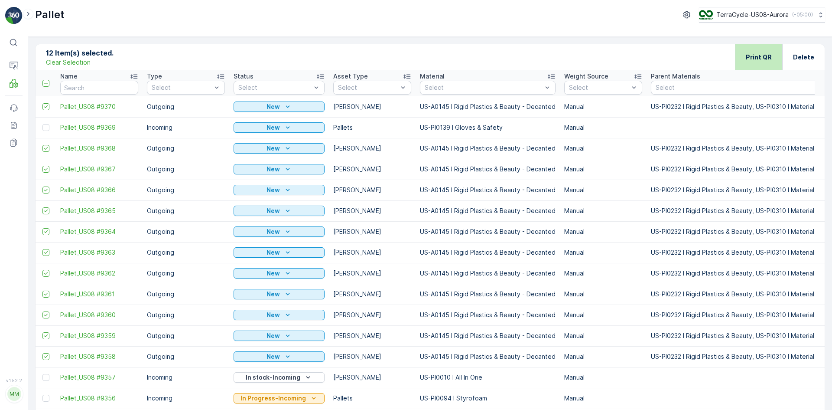
click at [768, 53] on p "Print QR" at bounding box center [759, 57] width 26 height 9
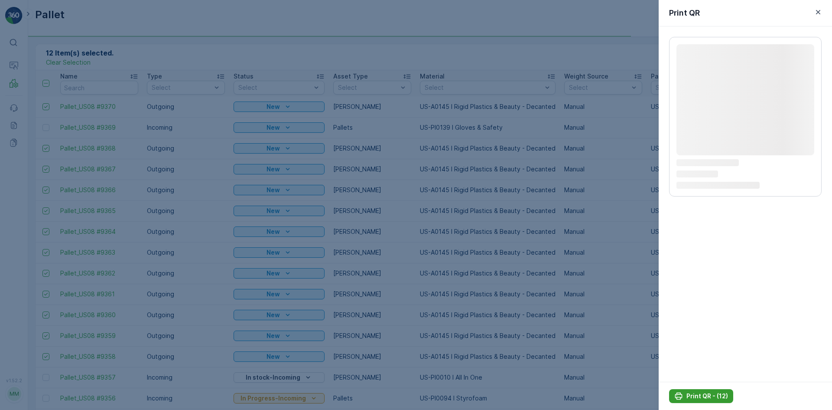
click at [704, 395] on p "Print QR - (12)" at bounding box center [708, 395] width 42 height 9
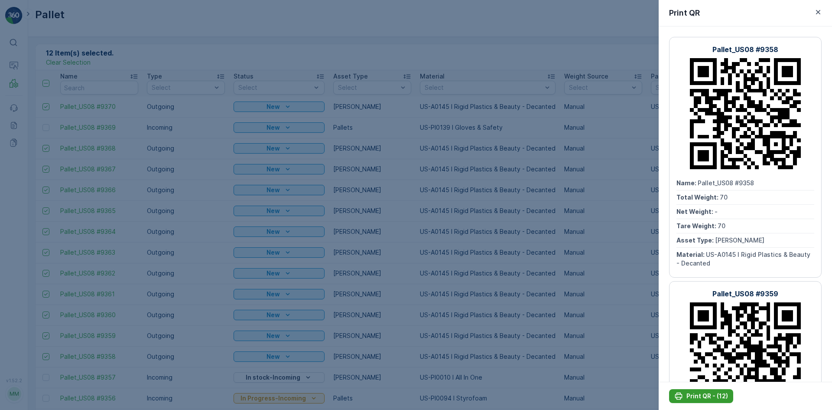
click at [712, 391] on button "Print QR - (12)" at bounding box center [701, 396] width 64 height 14
click at [349, 105] on div at bounding box center [416, 205] width 832 height 410
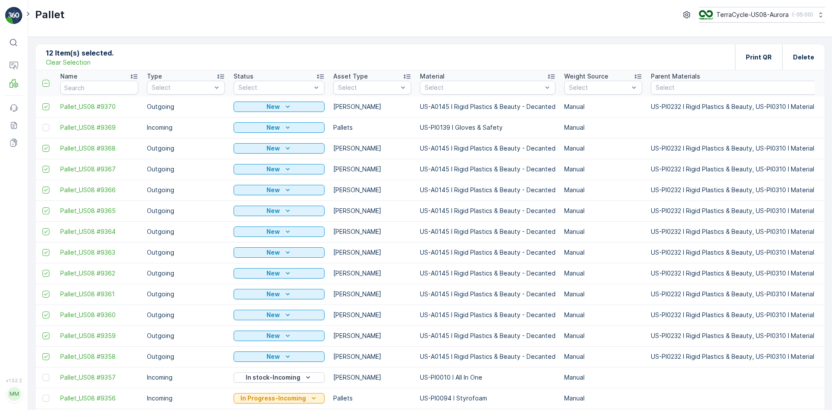
click at [66, 63] on p "Clear Selection" at bounding box center [68, 62] width 45 height 9
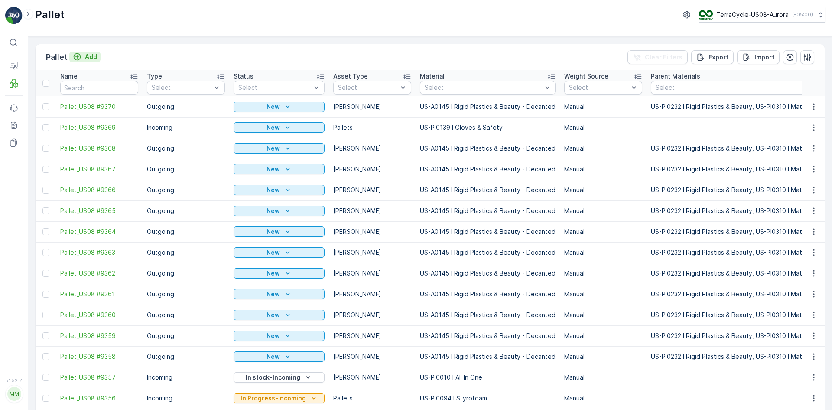
click at [81, 60] on div "Add" at bounding box center [85, 56] width 24 height 9
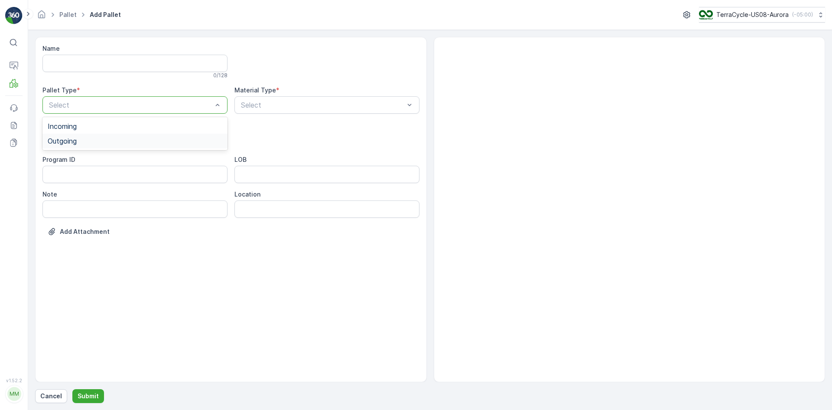
click at [85, 139] on div "Outgoing" at bounding box center [135, 141] width 175 height 8
type input "0164"
click at [90, 142] on div at bounding box center [130, 140] width 165 height 8
click at [91, 142] on div at bounding box center [130, 140] width 165 height 8
click at [95, 159] on div "[PERSON_NAME]" at bounding box center [135, 161] width 175 height 8
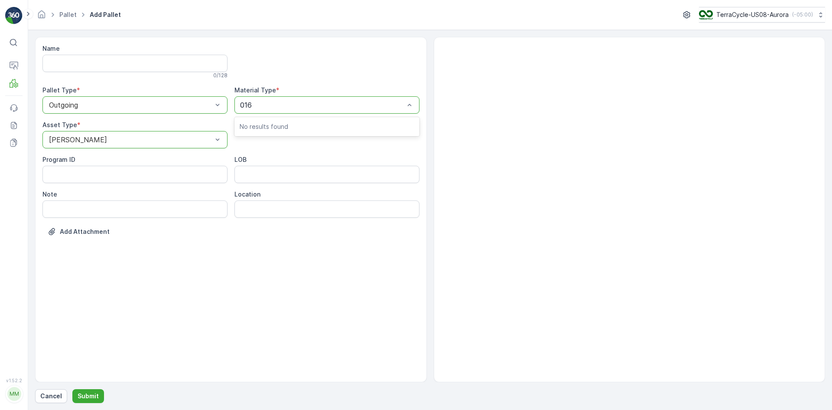
type input "0164"
click at [284, 125] on span "US-A0164 I Mixed Paper" at bounding box center [280, 126] width 81 height 8
click at [93, 393] on p "Submit" at bounding box center [88, 395] width 21 height 9
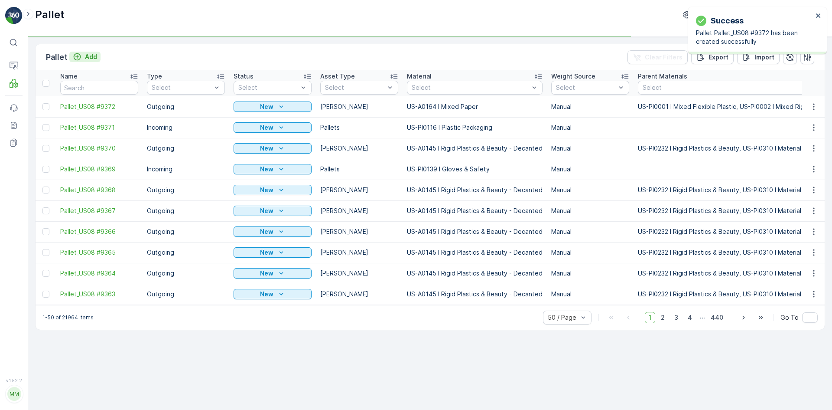
click at [88, 56] on p "Add" at bounding box center [91, 56] width 12 height 9
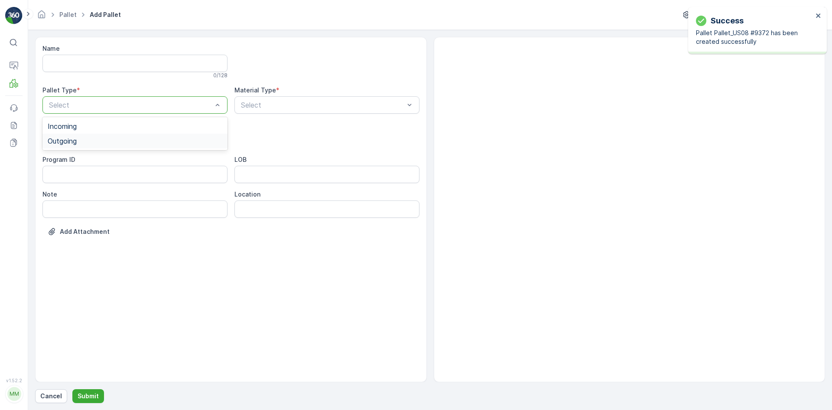
click at [84, 141] on div "Outgoing" at bounding box center [135, 141] width 175 height 8
click at [91, 134] on div "Select" at bounding box center [134, 139] width 185 height 17
click at [90, 163] on div "[PERSON_NAME]" at bounding box center [135, 161] width 175 height 8
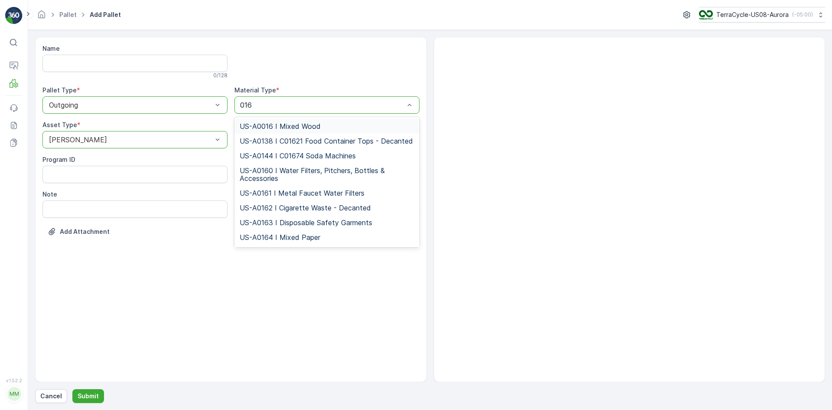
type input "0164"
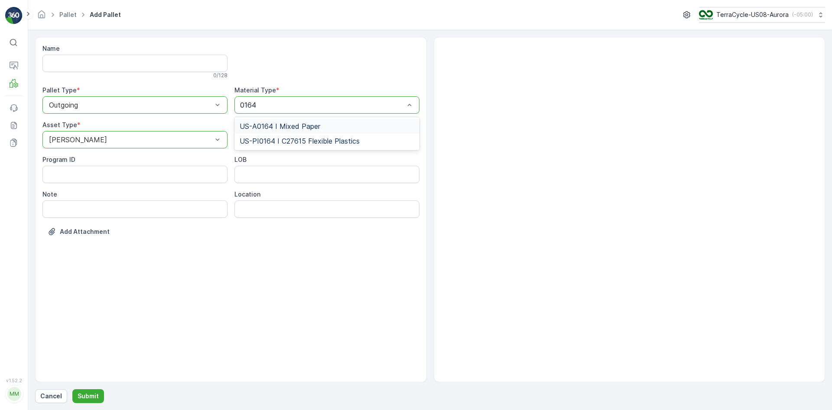
click at [322, 125] on div "US-A0164 I Mixed Paper" at bounding box center [327, 126] width 175 height 8
click at [95, 401] on button "Submit" at bounding box center [88, 396] width 32 height 14
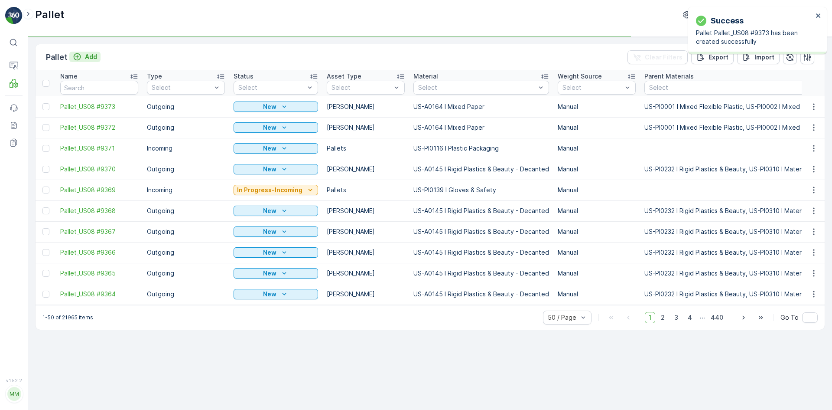
click at [88, 56] on p "Add" at bounding box center [91, 56] width 12 height 9
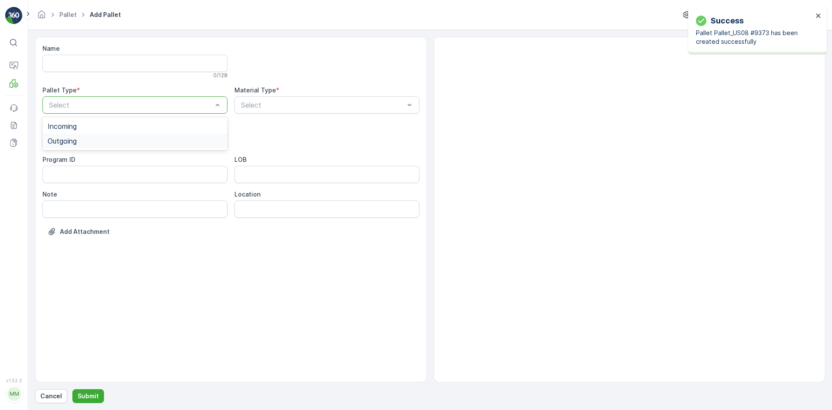
click at [98, 137] on div "Outgoing" at bounding box center [135, 141] width 175 height 8
click at [95, 159] on div "[PERSON_NAME]" at bounding box center [135, 161] width 175 height 8
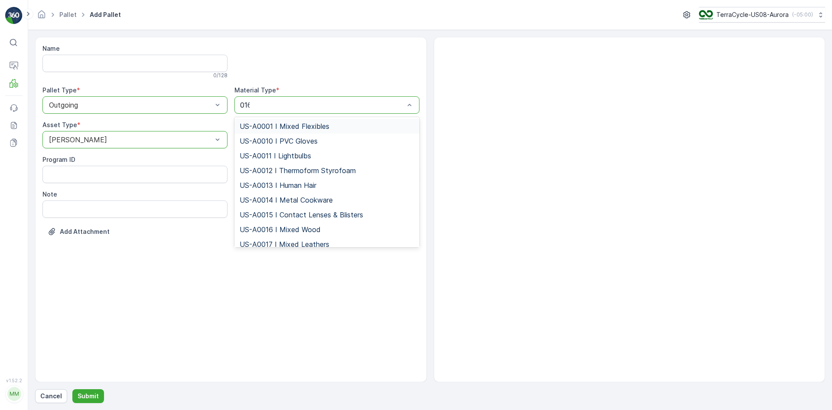
type input "0164"
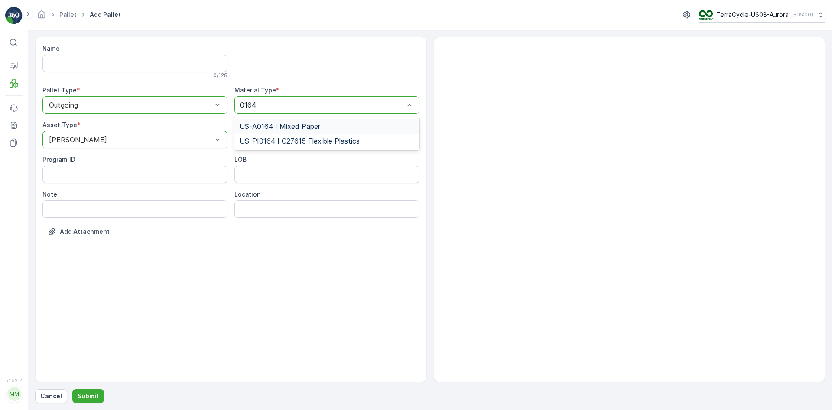
click at [323, 124] on div "US-A0164 I Mixed Paper" at bounding box center [327, 126] width 175 height 8
click at [78, 399] on p "Submit" at bounding box center [88, 395] width 21 height 9
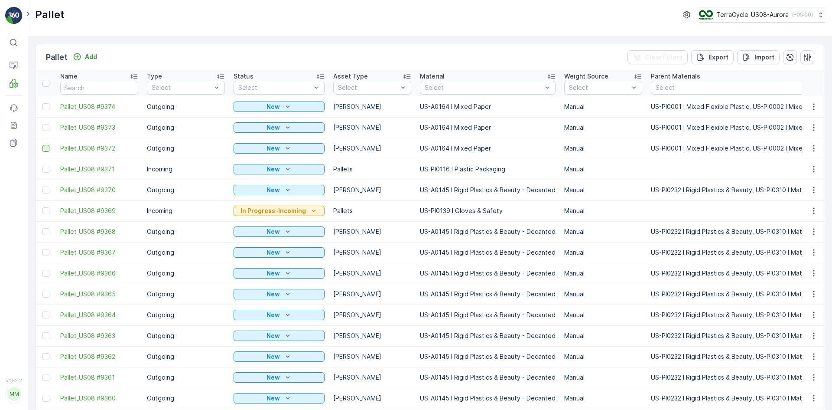
click at [42, 149] on td at bounding box center [46, 148] width 20 height 21
click at [42, 149] on div at bounding box center [45, 148] width 7 height 7
click at [42, 145] on input "checkbox" at bounding box center [42, 145] width 0 height 0
click at [46, 129] on div at bounding box center [45, 127] width 7 height 7
click at [42, 124] on input "checkbox" at bounding box center [42, 124] width 0 height 0
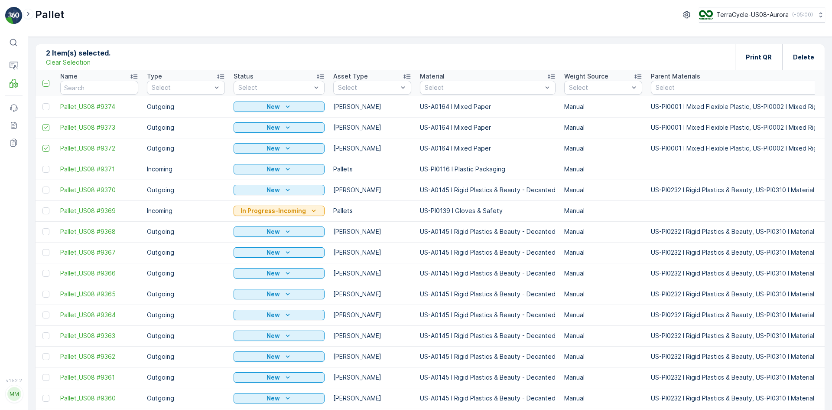
drag, startPoint x: 46, startPoint y: 106, endPoint x: 54, endPoint y: 100, distance: 10.2
click at [46, 106] on div at bounding box center [45, 106] width 7 height 7
click at [42, 103] on input "checkbox" at bounding box center [42, 103] width 0 height 0
click at [758, 63] on div "Print QR" at bounding box center [759, 57] width 26 height 26
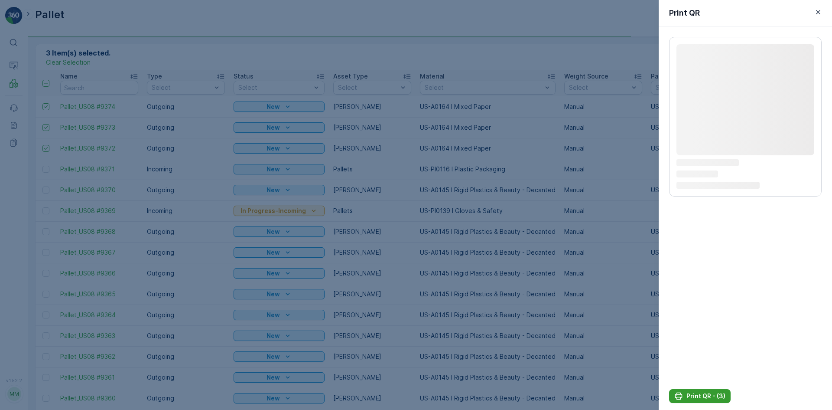
click at [696, 396] on p "Print QR - (3)" at bounding box center [706, 395] width 39 height 9
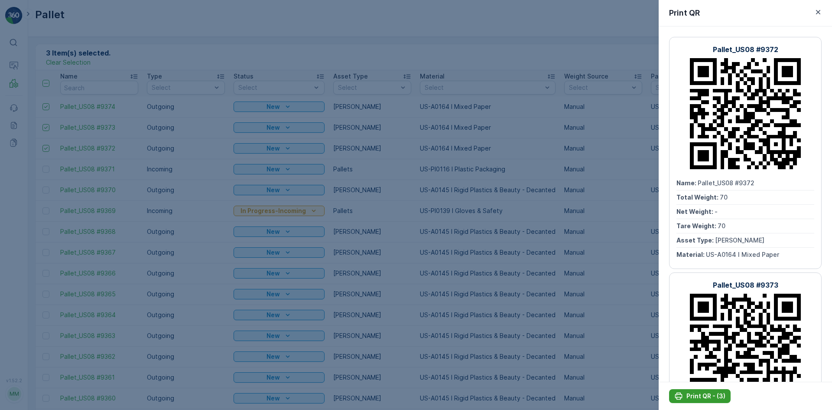
click at [696, 396] on p "Print QR - (3)" at bounding box center [706, 395] width 39 height 9
click at [429, 78] on div at bounding box center [416, 205] width 832 height 410
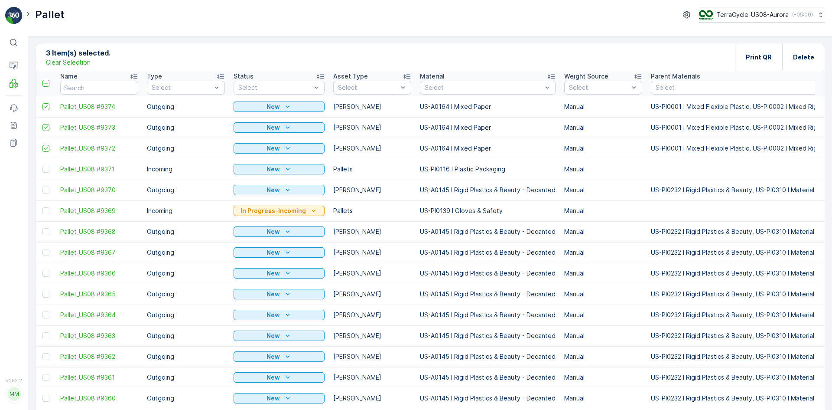
drag, startPoint x: 71, startPoint y: 62, endPoint x: 79, endPoint y: 85, distance: 24.3
click at [71, 62] on p "Clear Selection" at bounding box center [68, 62] width 45 height 9
click at [79, 85] on input "text" at bounding box center [99, 88] width 78 height 14
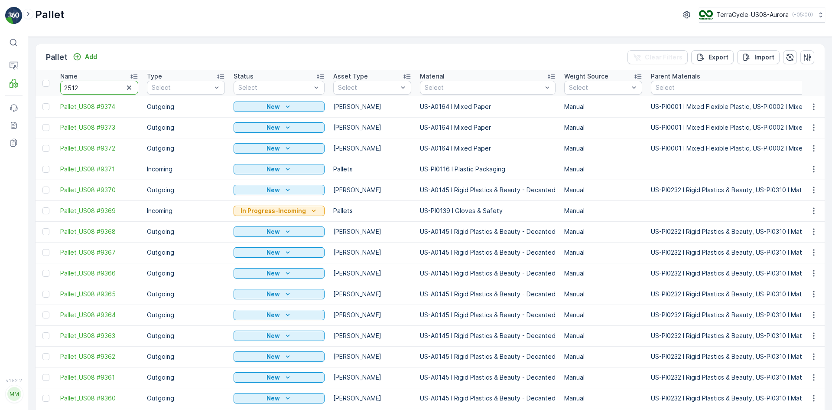
type input "25127"
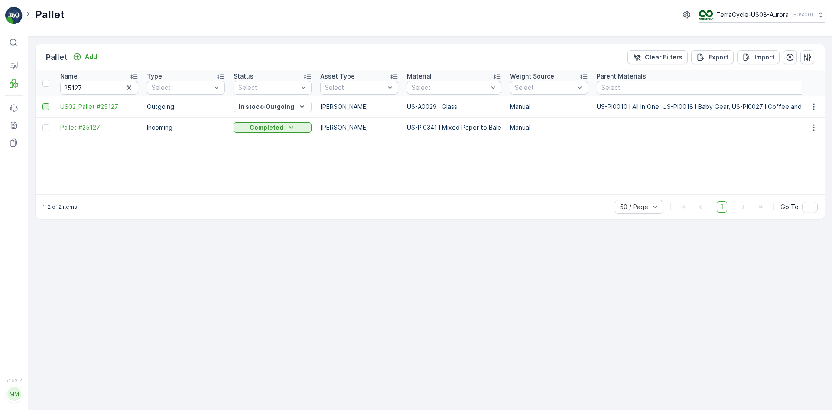
click at [47, 107] on div at bounding box center [45, 106] width 7 height 7
click at [42, 103] on input "checkbox" at bounding box center [42, 103] width 0 height 0
click at [760, 65] on div "Print QR" at bounding box center [759, 57] width 26 height 26
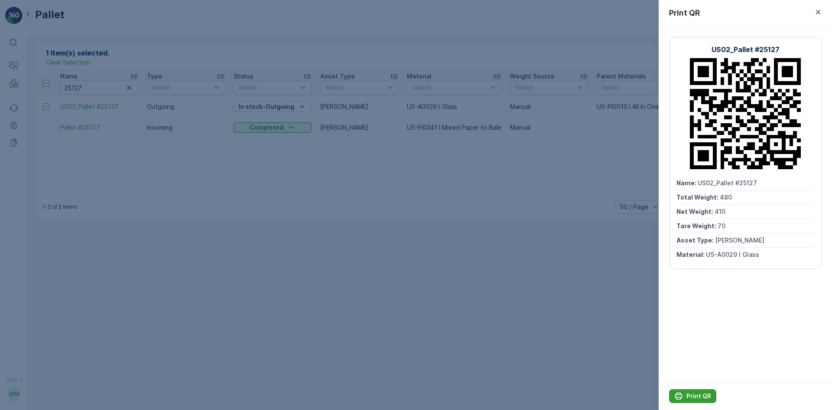
click at [713, 396] on button "Print QR" at bounding box center [692, 396] width 47 height 14
click at [90, 57] on div at bounding box center [416, 205] width 832 height 410
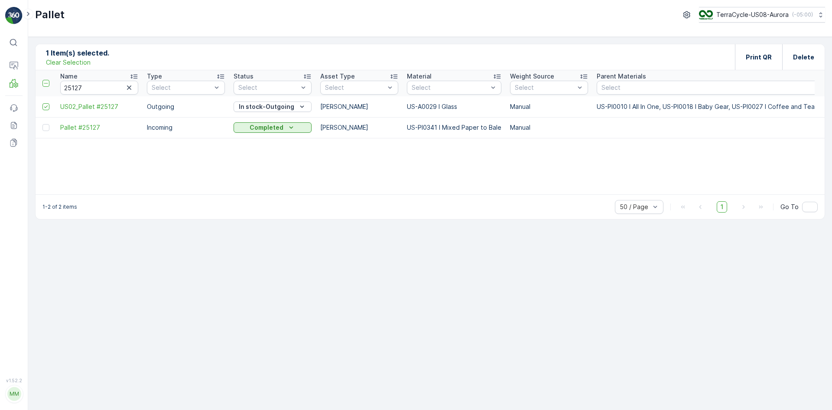
click at [76, 58] on p "Clear Selection" at bounding box center [68, 62] width 45 height 9
click at [91, 53] on p "Add" at bounding box center [91, 56] width 12 height 9
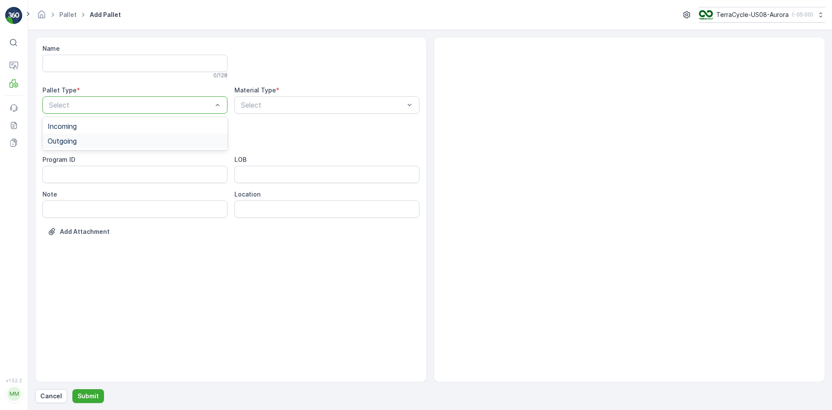
click at [101, 140] on div "Outgoing" at bounding box center [135, 141] width 175 height 8
click at [95, 161] on div "[PERSON_NAME]" at bounding box center [135, 161] width 175 height 8
type input "[DEMOGRAPHIC_DATA]"
click at [298, 103] on div at bounding box center [322, 105] width 165 height 8
click at [295, 103] on div at bounding box center [322, 105] width 165 height 8
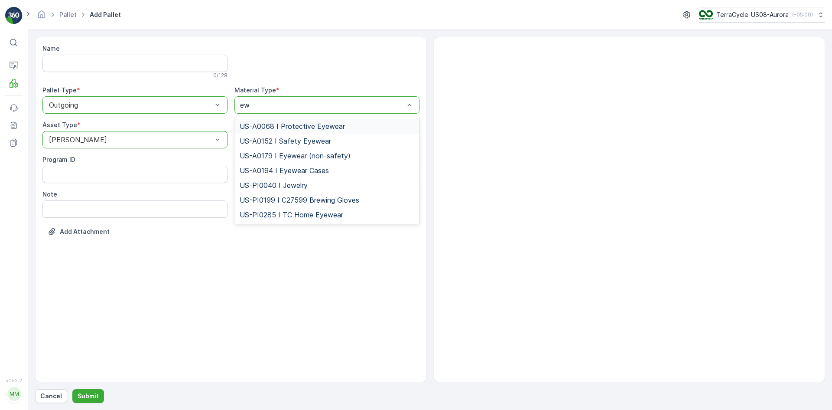
type input "e"
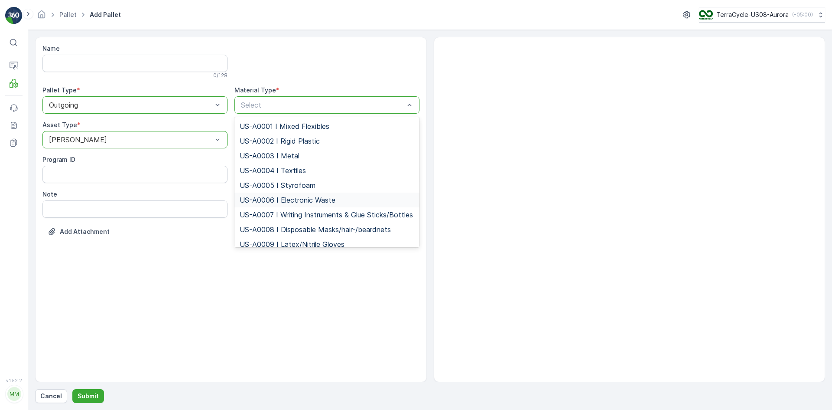
click at [290, 200] on span "US-A0006 I Electronic Waste" at bounding box center [288, 200] width 96 height 8
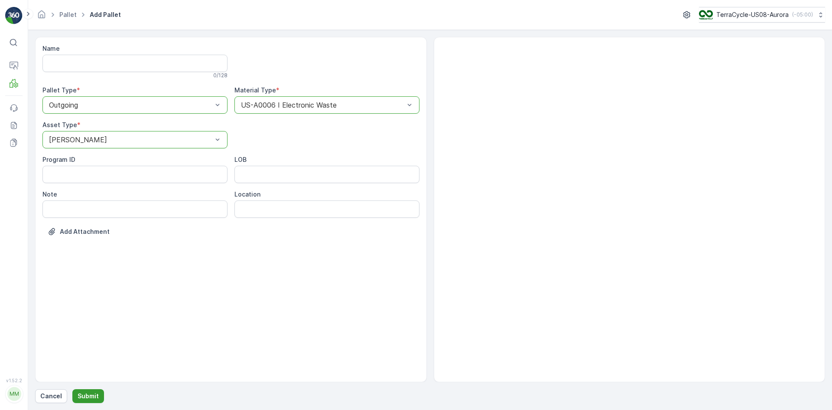
click at [84, 395] on p "Submit" at bounding box center [88, 395] width 21 height 9
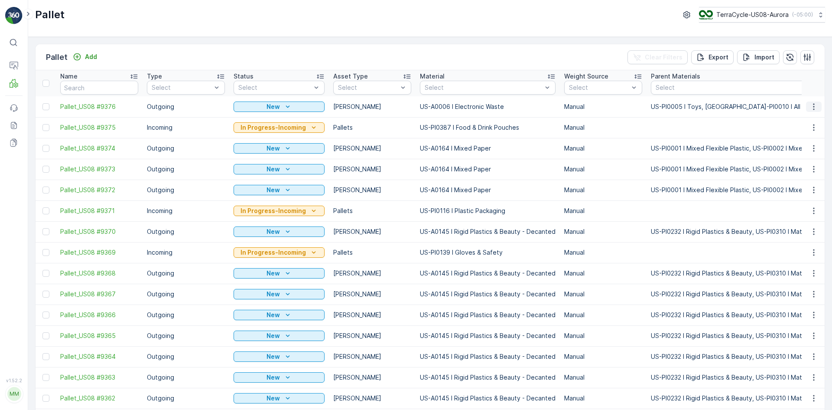
click at [812, 105] on icon "button" at bounding box center [814, 106] width 9 height 9
click at [805, 168] on div "Print QR" at bounding box center [803, 168] width 57 height 12
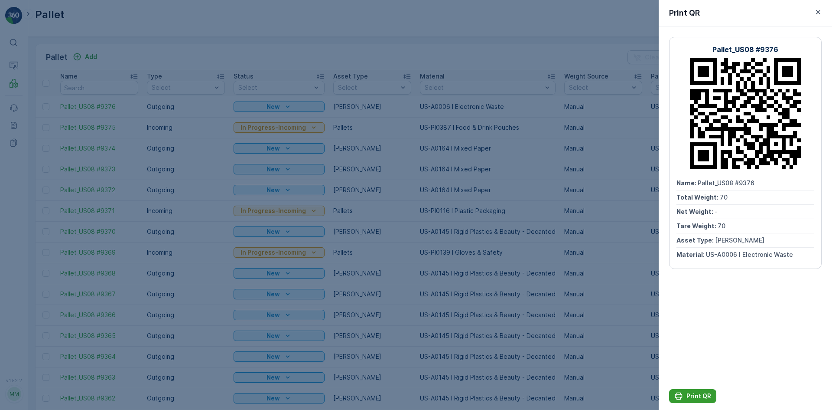
click at [693, 395] on p "Print QR" at bounding box center [699, 395] width 25 height 9
click at [610, 306] on div at bounding box center [416, 205] width 832 height 410
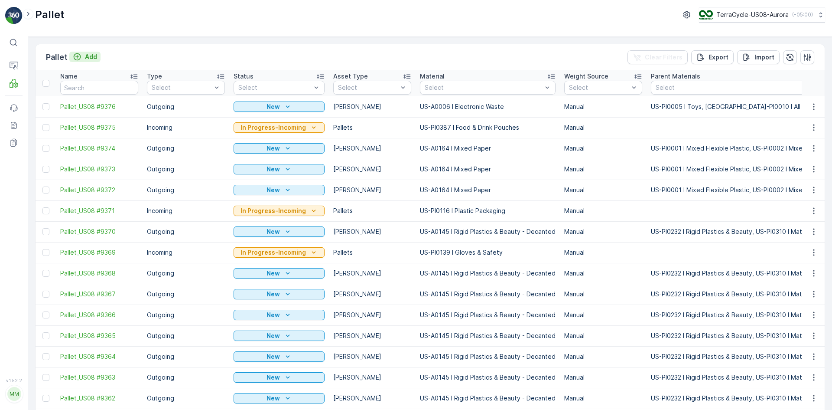
click at [97, 53] on button "Add" at bounding box center [84, 57] width 31 height 10
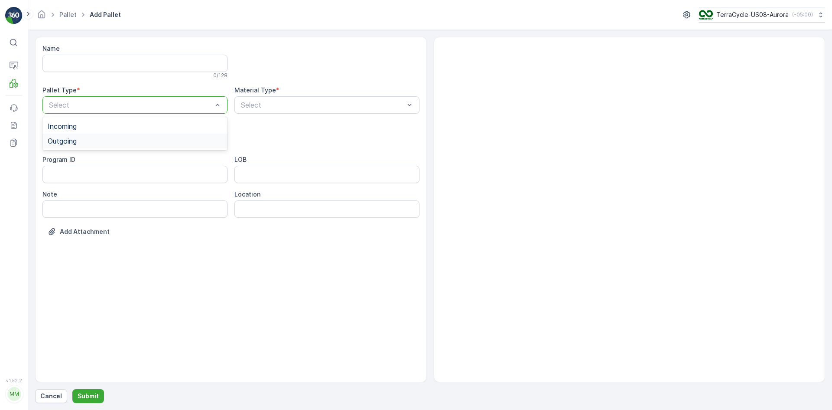
click at [124, 134] on div "Outgoing" at bounding box center [134, 141] width 185 height 15
click at [116, 162] on div "[PERSON_NAME]" at bounding box center [135, 161] width 175 height 8
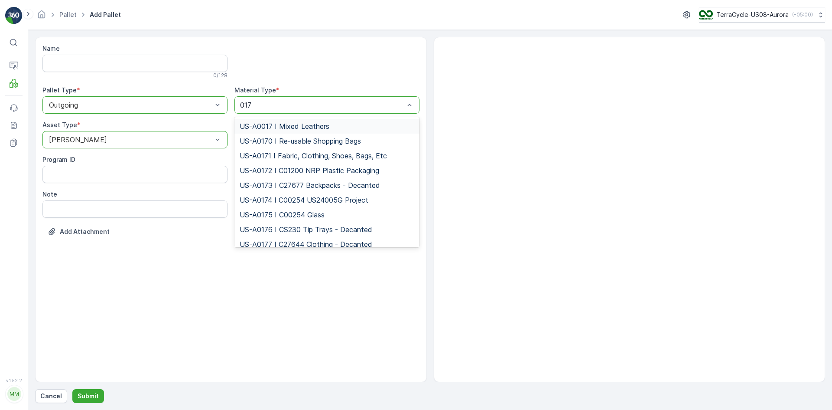
type input "0171"
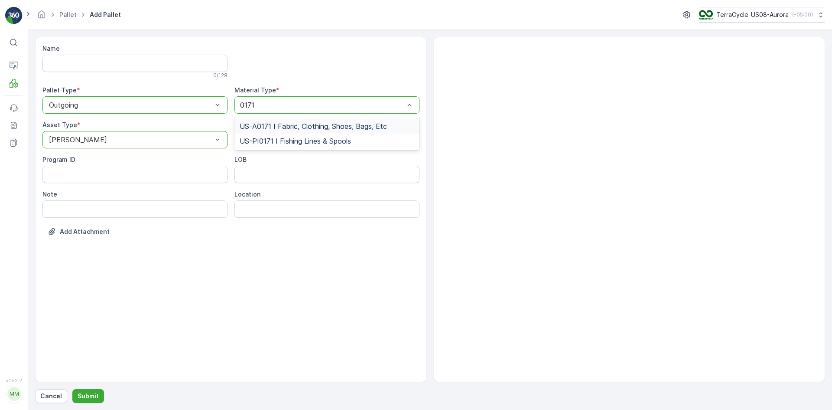
click at [362, 121] on div "US-A0171 I Fabric, Clothing, Shoes, Bags, Etc" at bounding box center [327, 126] width 185 height 15
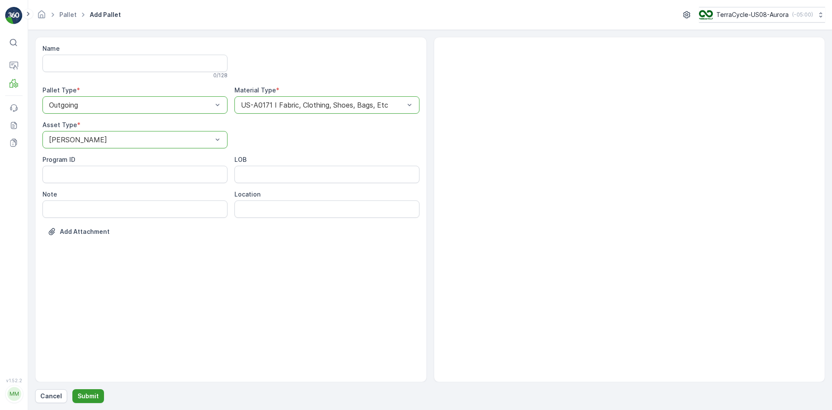
click at [84, 394] on p "Submit" at bounding box center [88, 395] width 21 height 9
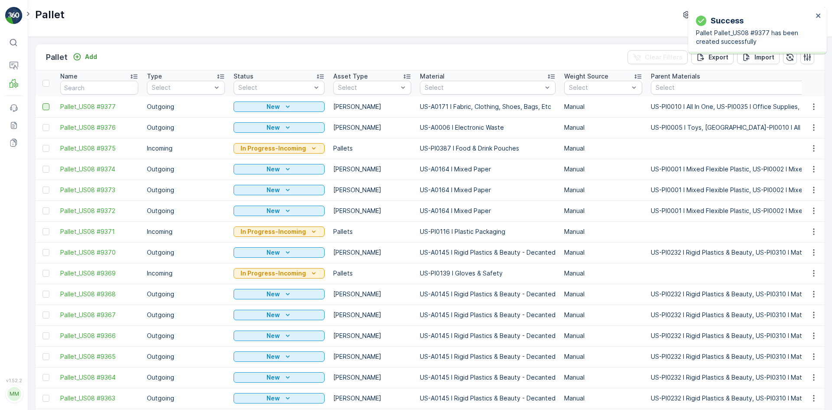
click at [46, 104] on div at bounding box center [45, 106] width 7 height 7
click at [42, 103] on input "checkbox" at bounding box center [42, 103] width 0 height 0
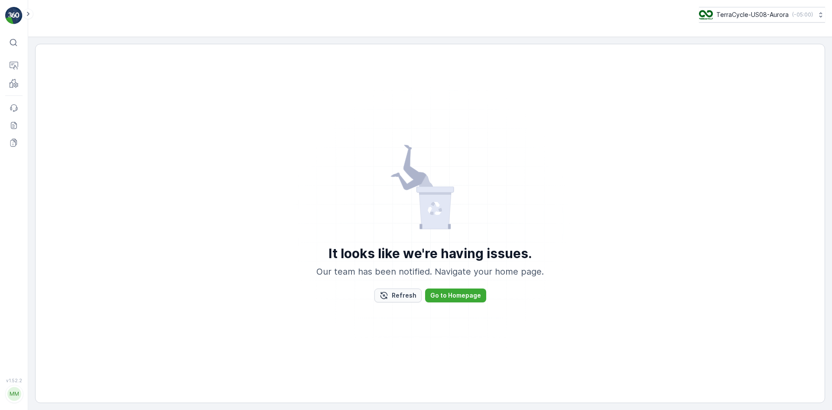
click at [414, 295] on p "Refresh" at bounding box center [404, 295] width 25 height 9
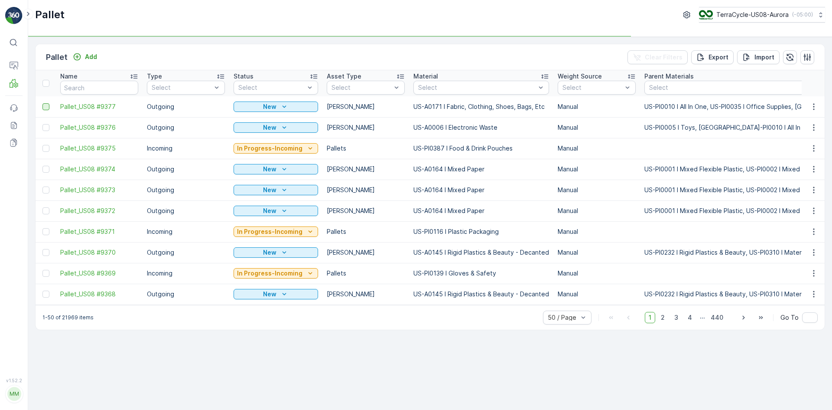
click at [44, 107] on div at bounding box center [45, 106] width 7 height 7
click at [42, 103] on input "checkbox" at bounding box center [42, 103] width 0 height 0
click at [756, 54] on p "Print QR" at bounding box center [759, 57] width 26 height 9
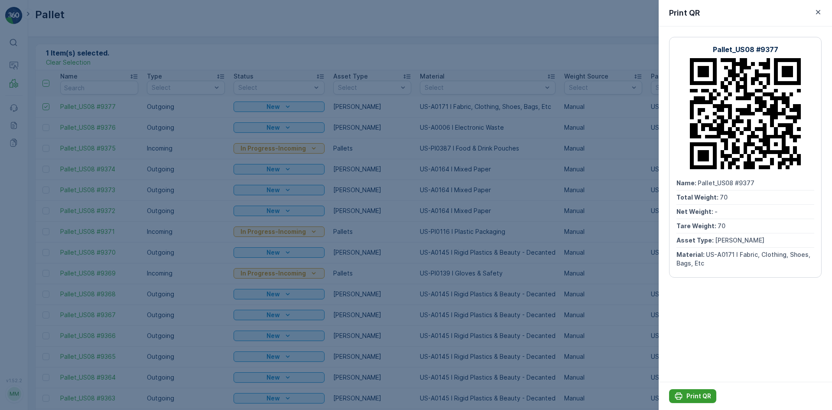
click at [689, 392] on p "Print QR" at bounding box center [699, 395] width 25 height 9
click at [345, 47] on div at bounding box center [416, 205] width 832 height 410
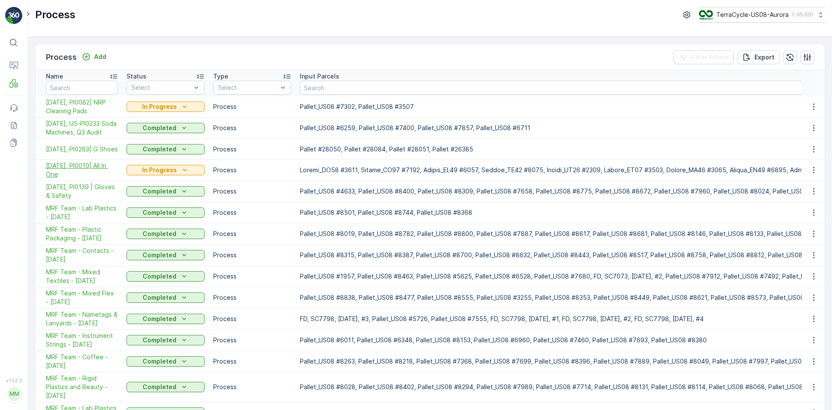
click at [100, 177] on span "10/02/25, PI0010| All In One" at bounding box center [82, 169] width 72 height 17
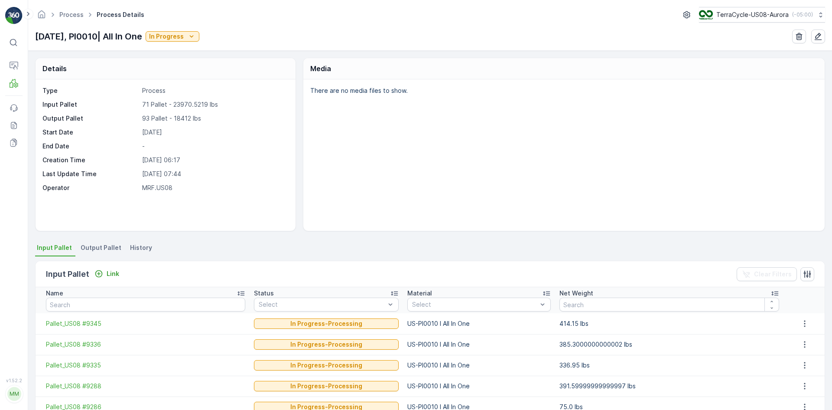
click at [104, 248] on span "Output Pallet" at bounding box center [101, 247] width 41 height 9
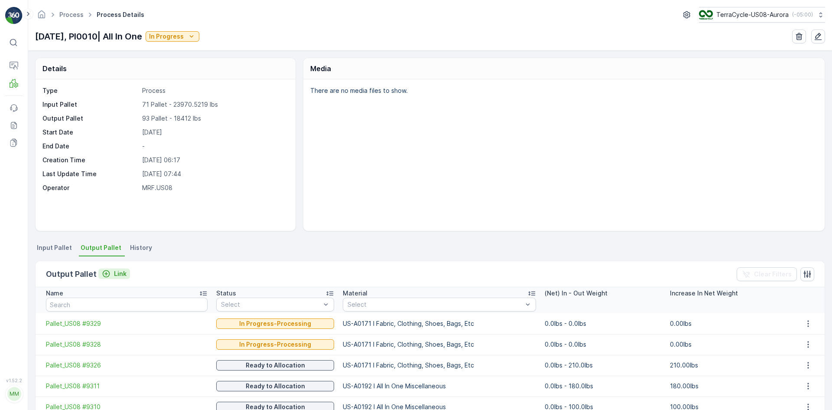
click at [114, 273] on p "Link" at bounding box center [120, 273] width 13 height 9
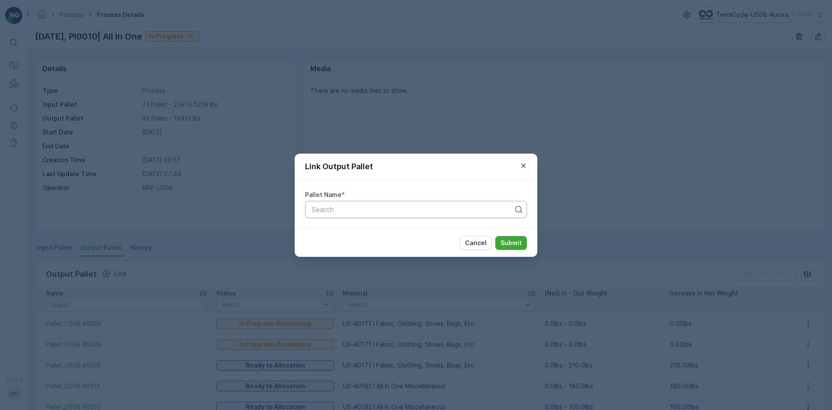
click at [363, 205] on div at bounding box center [413, 209] width 204 height 8
type input "9376"
click at [429, 225] on div "Pallet_US08 #9376" at bounding box center [416, 230] width 222 height 15
click at [510, 240] on p "Submit" at bounding box center [511, 242] width 21 height 9
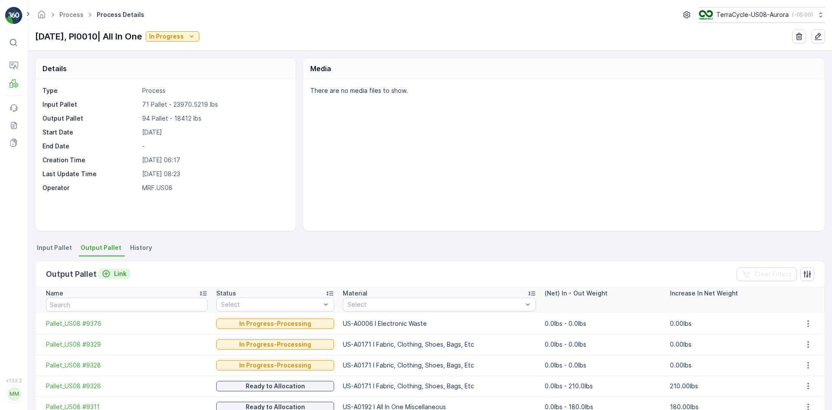
click at [115, 274] on p "Link" at bounding box center [120, 273] width 13 height 9
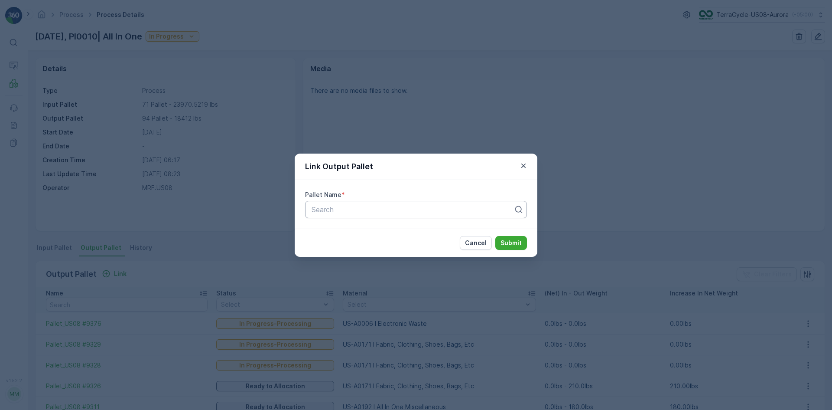
click at [354, 209] on div at bounding box center [413, 209] width 204 height 8
type input "9377"
click at [406, 233] on div "Pallet_US08 #9377" at bounding box center [416, 231] width 212 height 8
click at [517, 240] on p "Submit" at bounding box center [511, 242] width 21 height 9
